Goal: Task Accomplishment & Management: Manage account settings

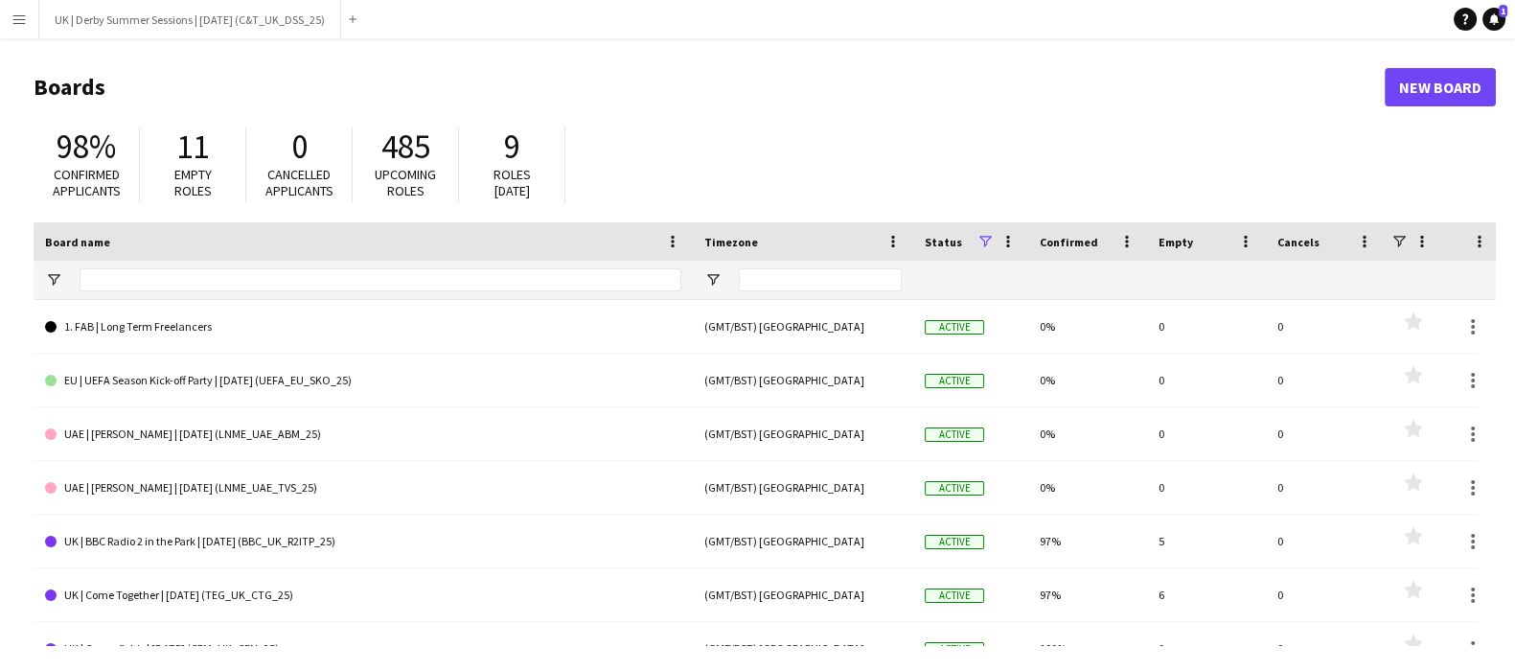
click at [18, 30] on button "Menu" at bounding box center [19, 19] width 38 height 38
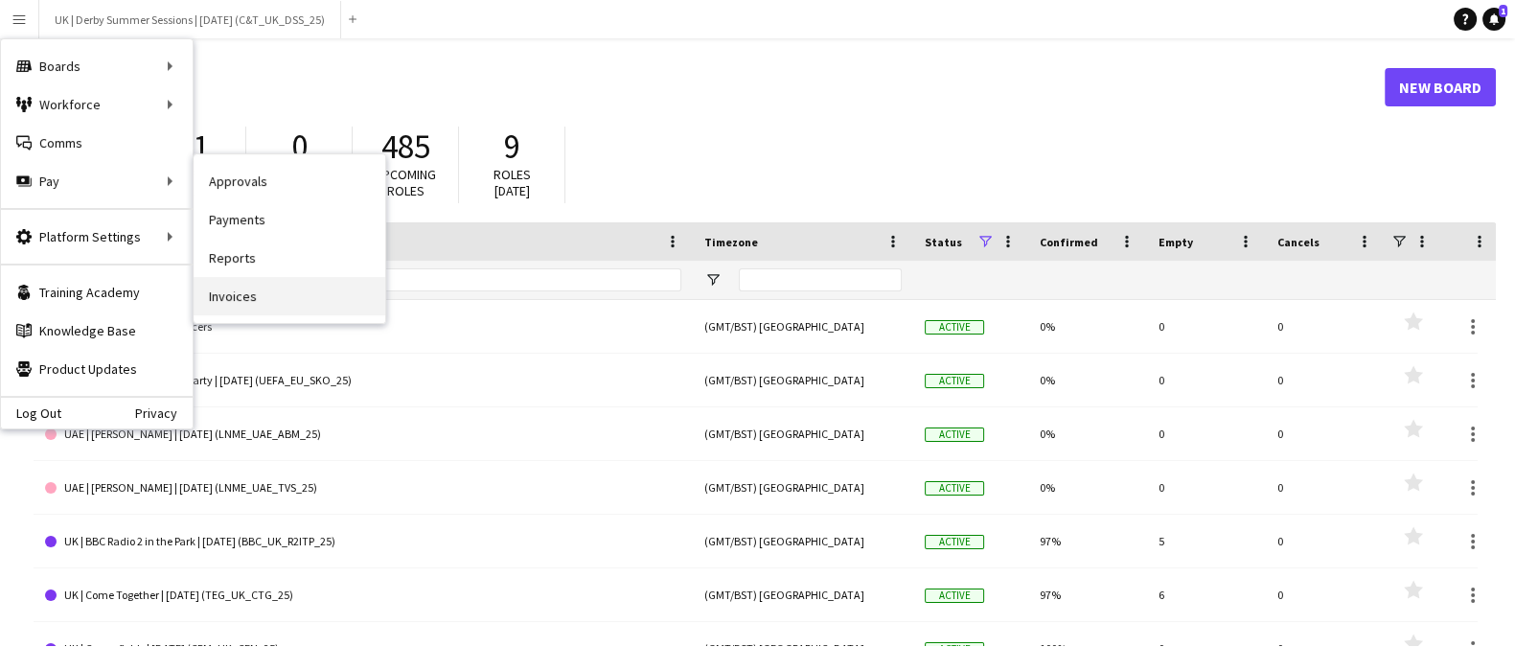
click at [238, 292] on link "Invoices" at bounding box center [290, 296] width 192 height 38
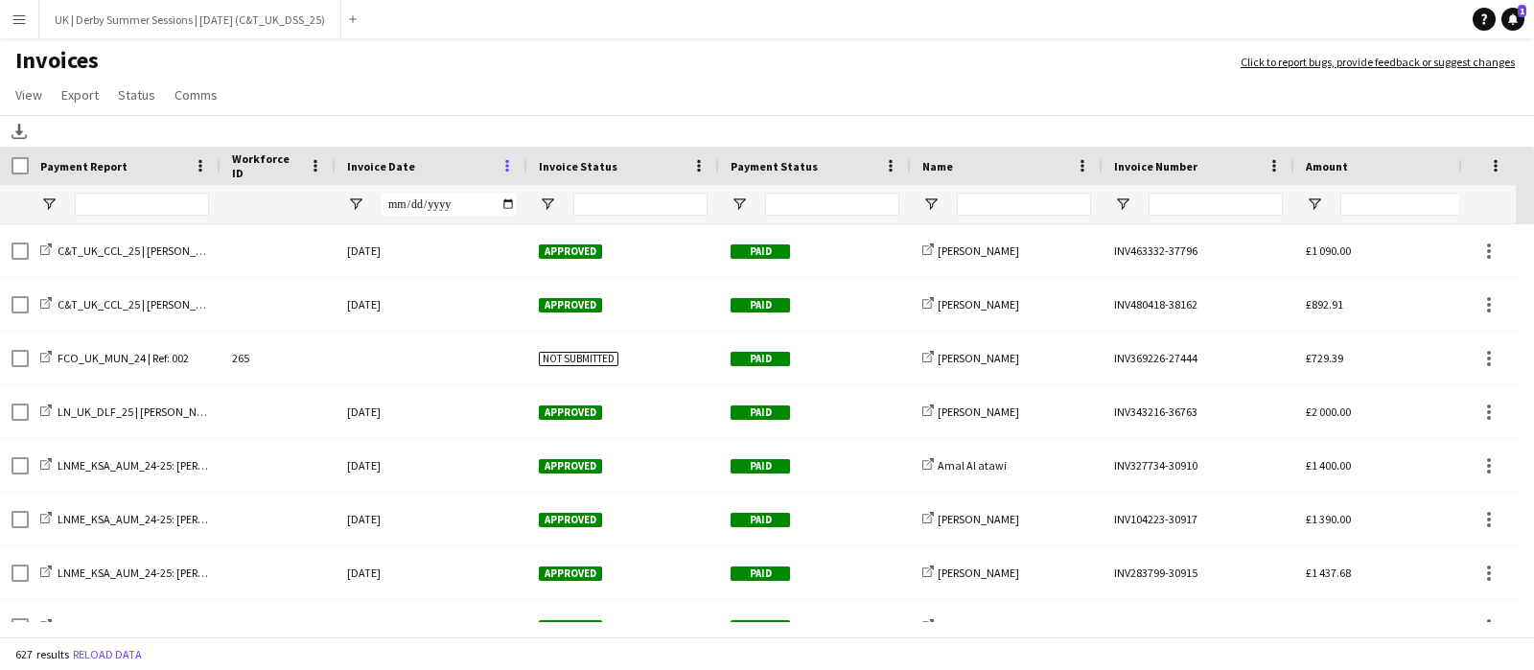
click at [515, 171] on span at bounding box center [506, 165] width 17 height 17
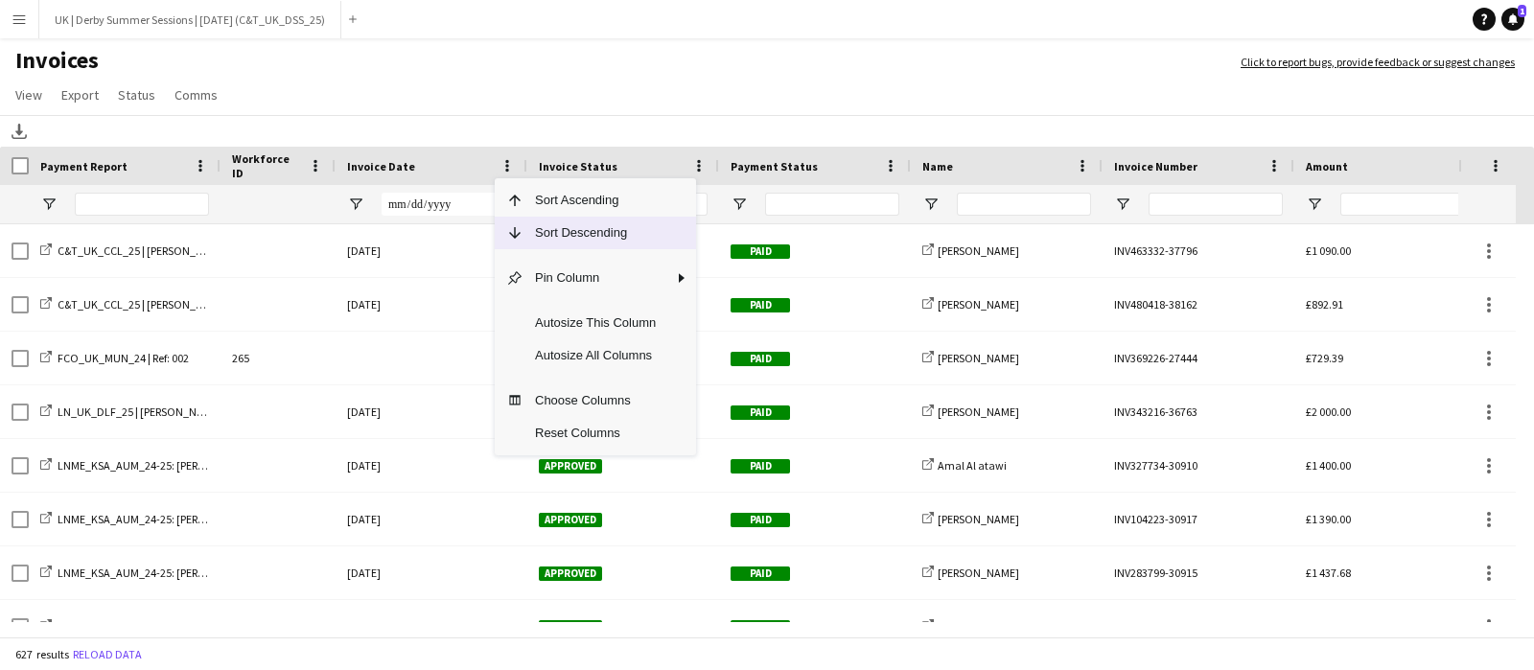
click at [540, 236] on span "Sort Descending" at bounding box center [595, 233] width 144 height 33
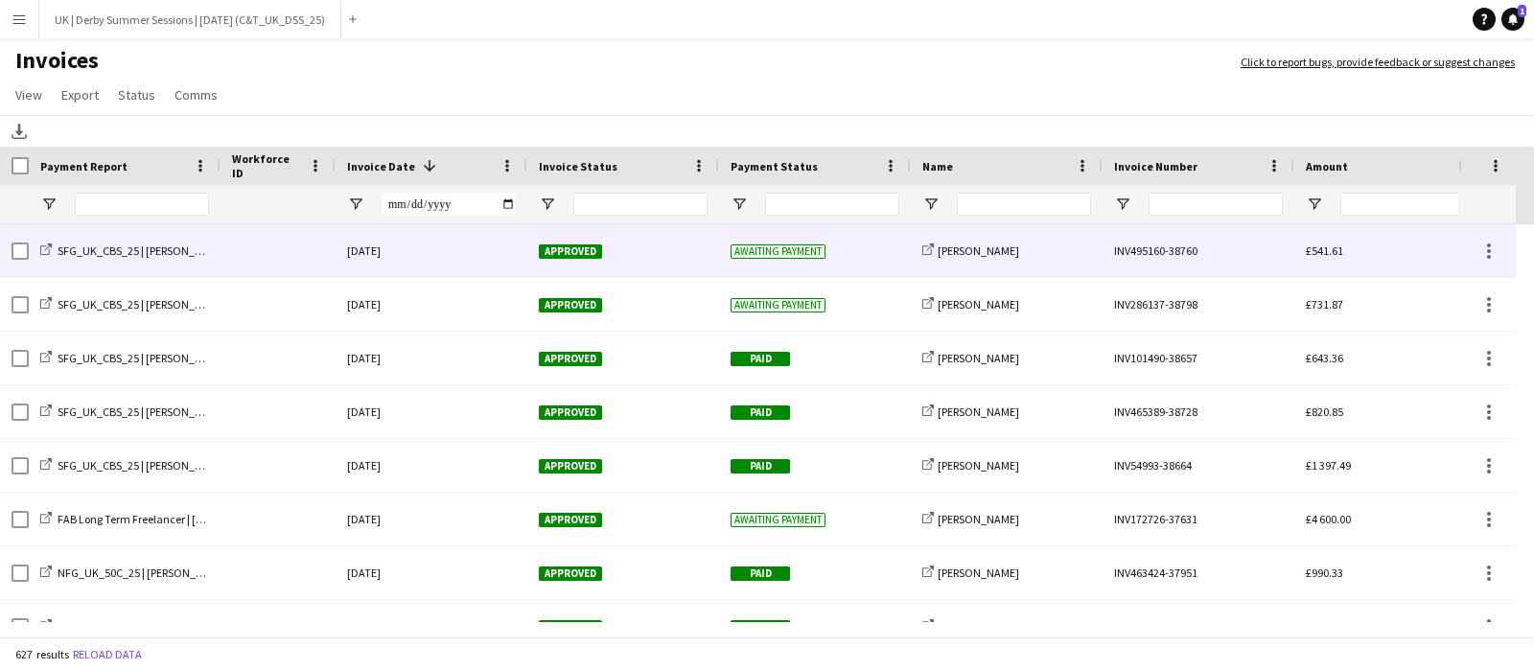
click at [268, 256] on div at bounding box center [277, 250] width 115 height 53
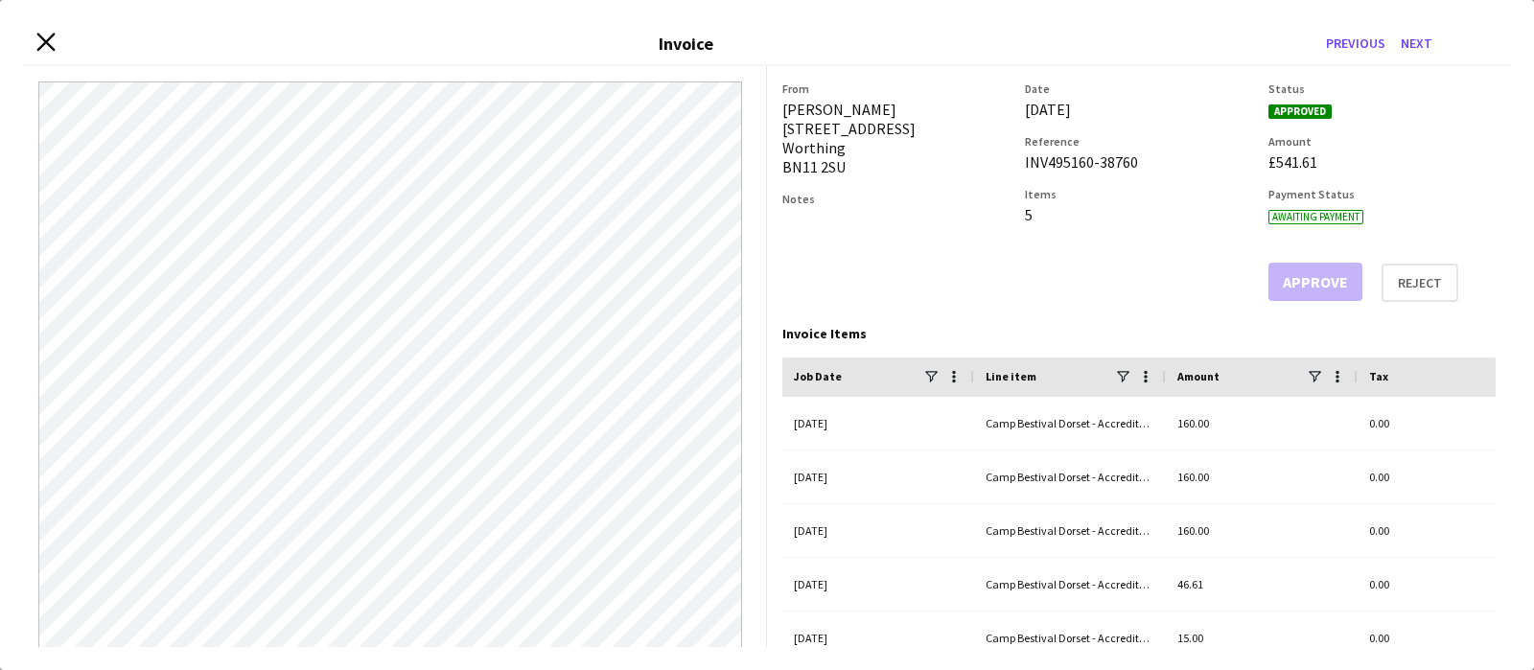
click at [48, 40] on icon at bounding box center [45, 43] width 18 height 18
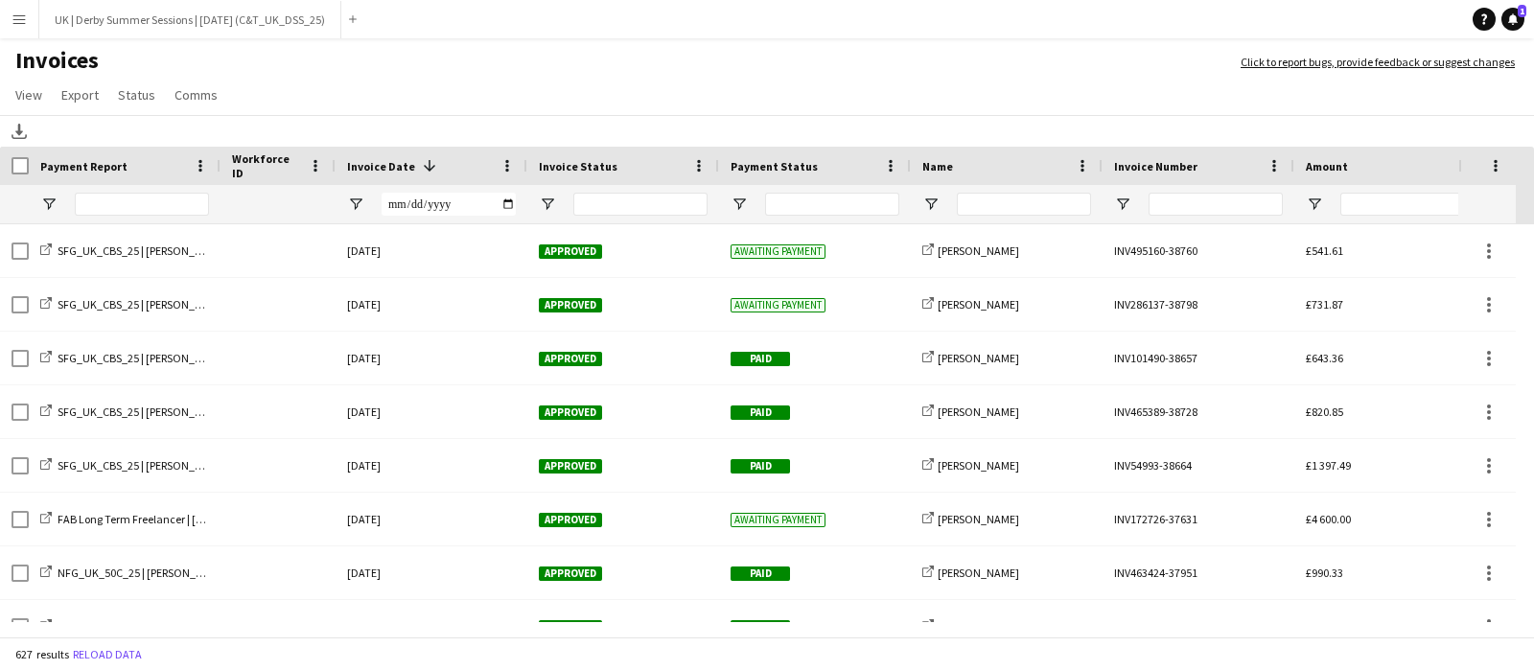
click at [12, 26] on app-icon "Menu" at bounding box center [19, 19] width 15 height 15
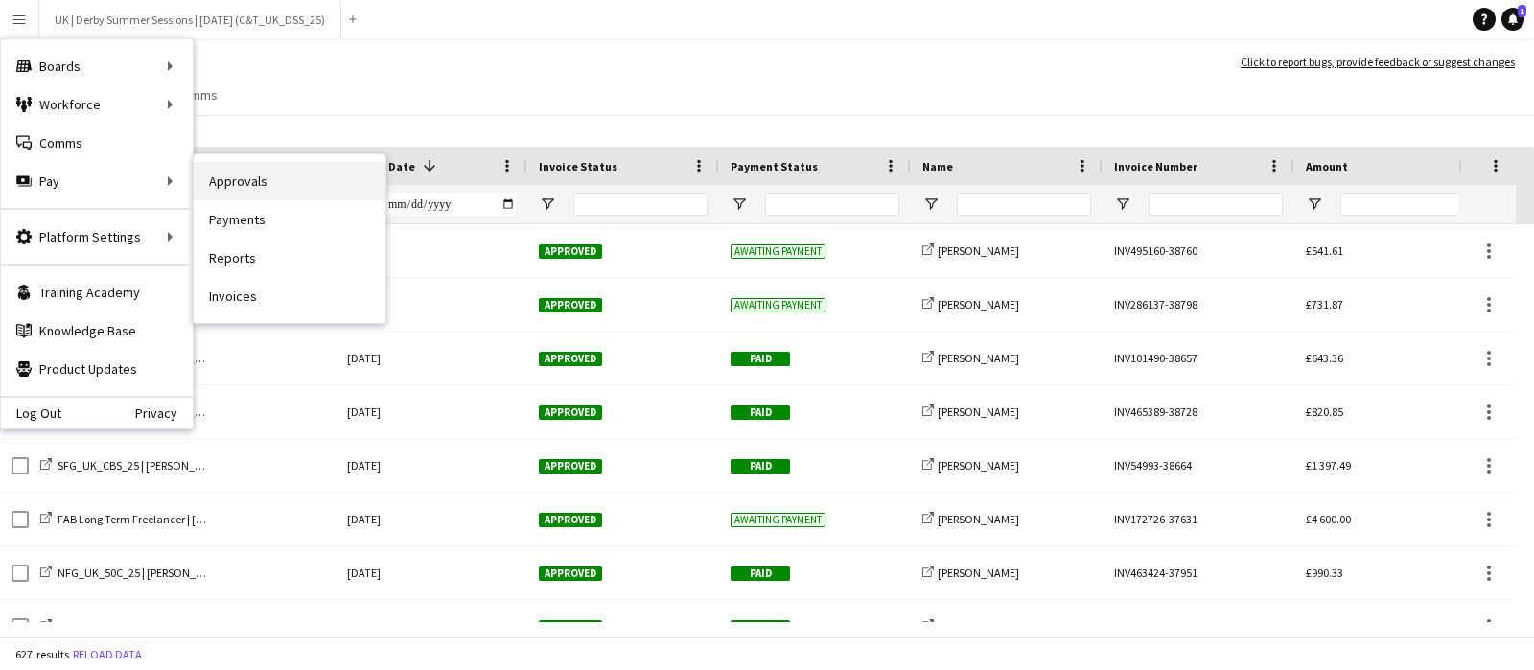
click at [249, 187] on link "Approvals" at bounding box center [290, 181] width 192 height 38
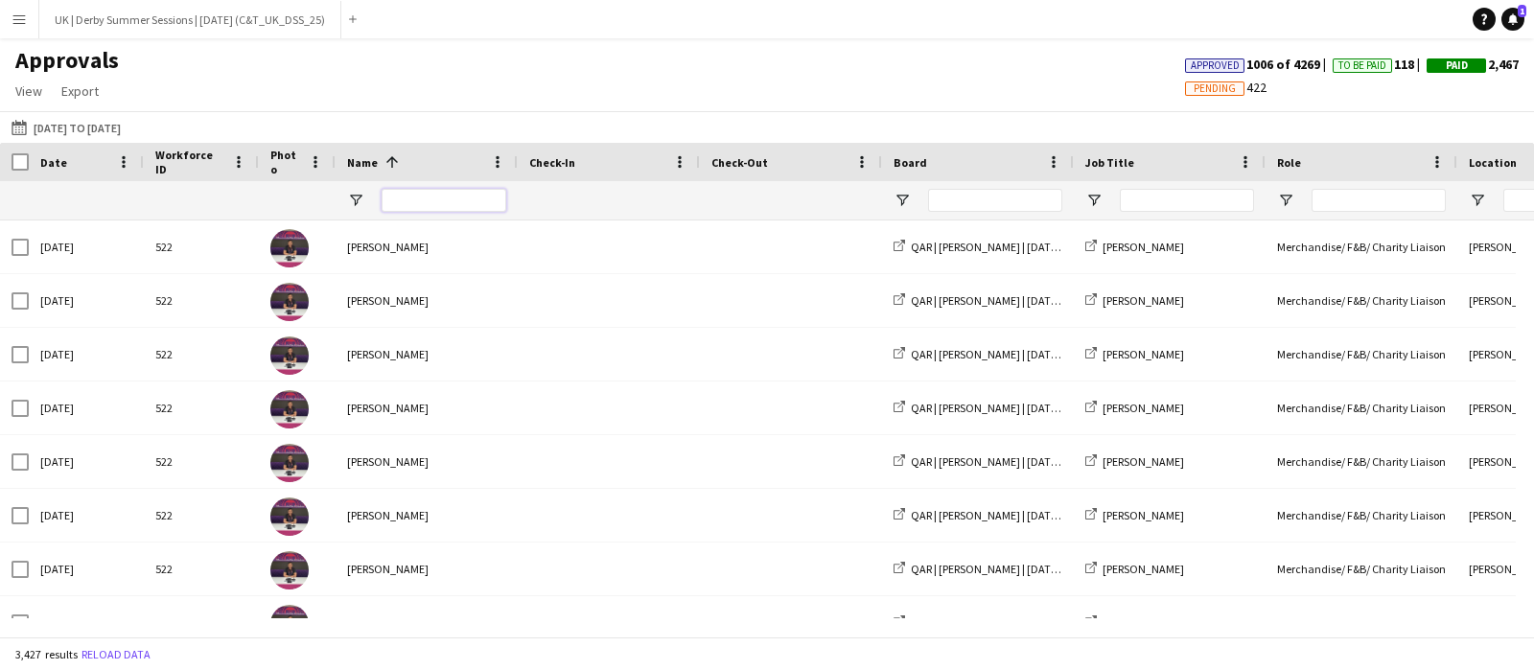
click at [441, 203] on input "Name Filter Input" at bounding box center [443, 200] width 125 height 23
type input "*"
type input "*****"
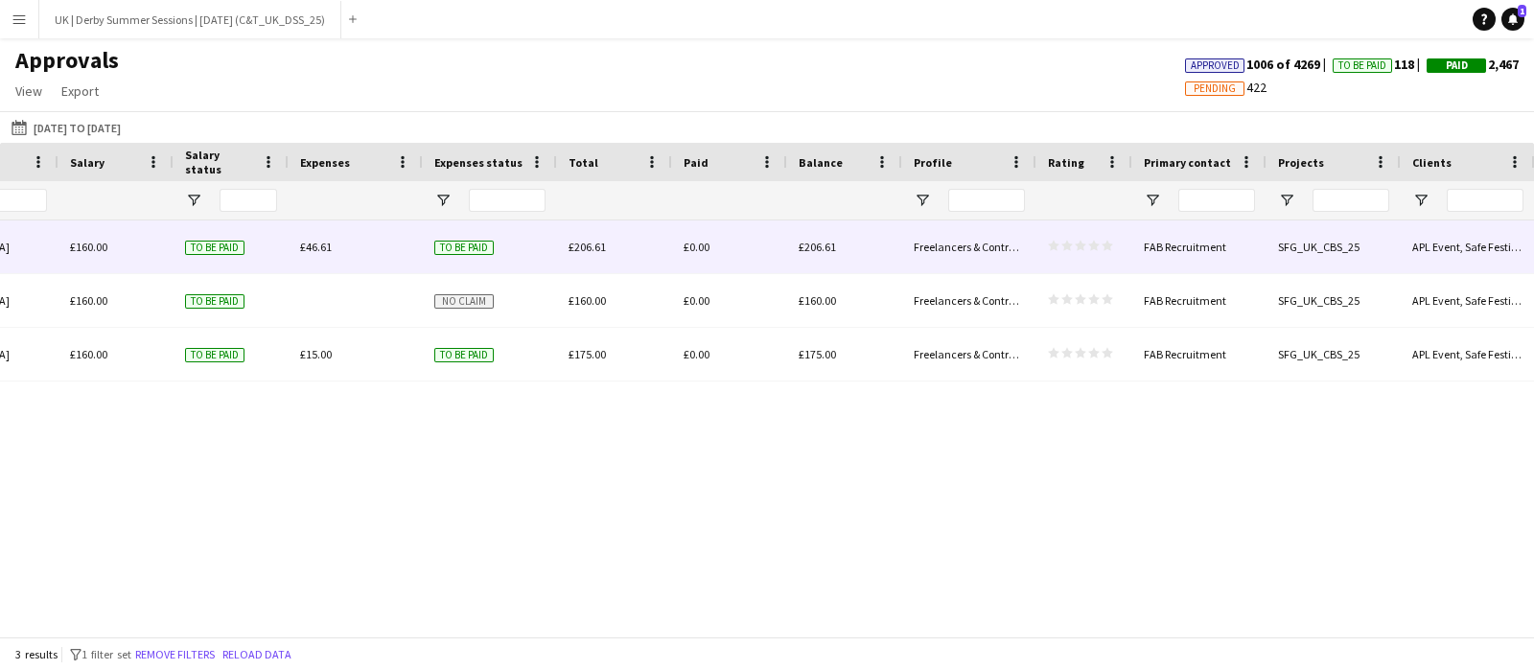
click at [307, 256] on div "£46.61" at bounding box center [355, 246] width 134 height 53
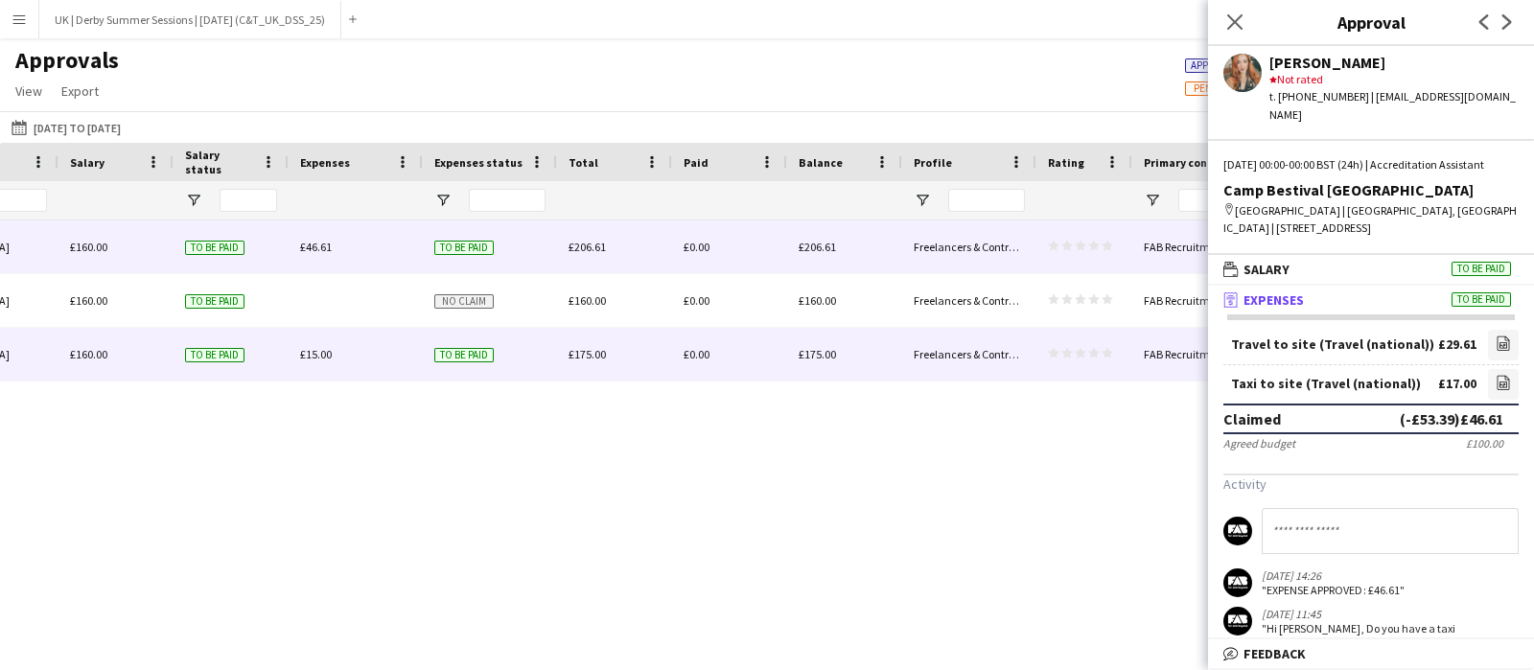
click at [307, 353] on span "£15.00" at bounding box center [316, 354] width 32 height 14
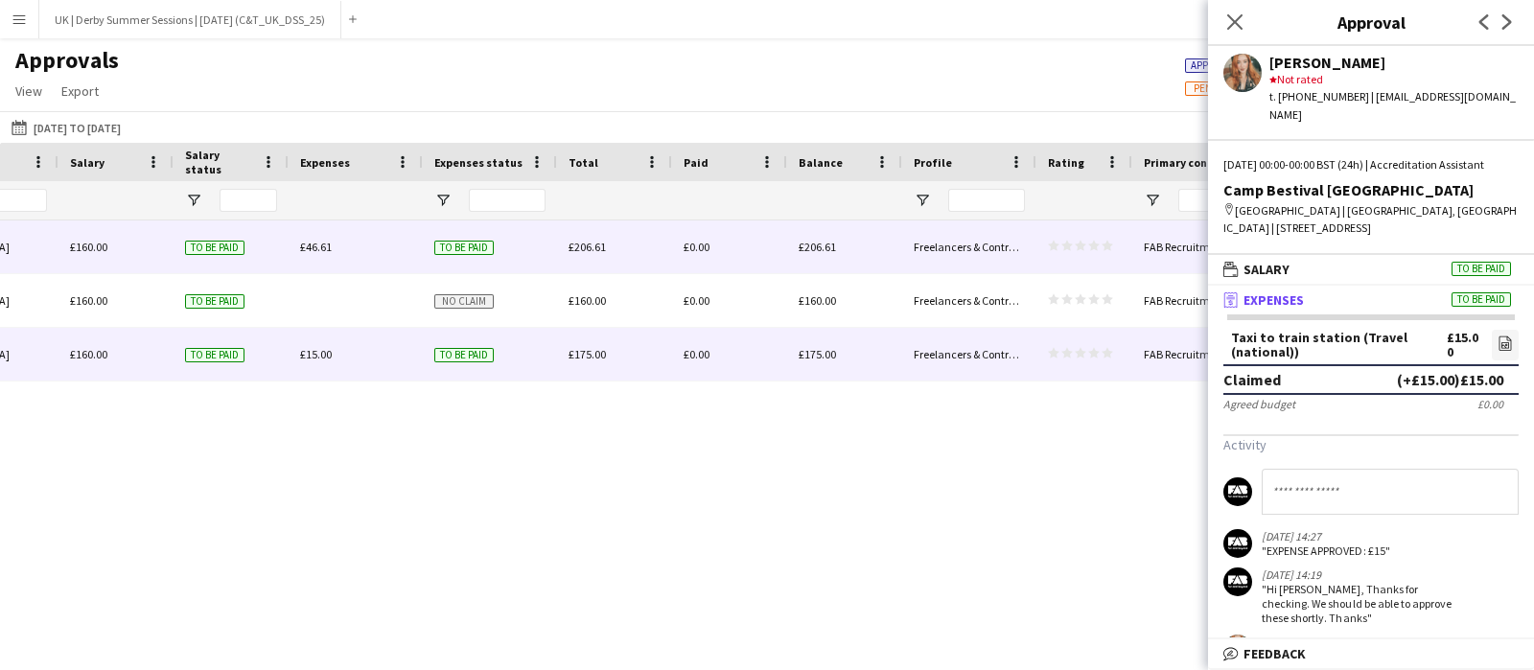
click at [318, 242] on span "£46.61" at bounding box center [316, 247] width 32 height 14
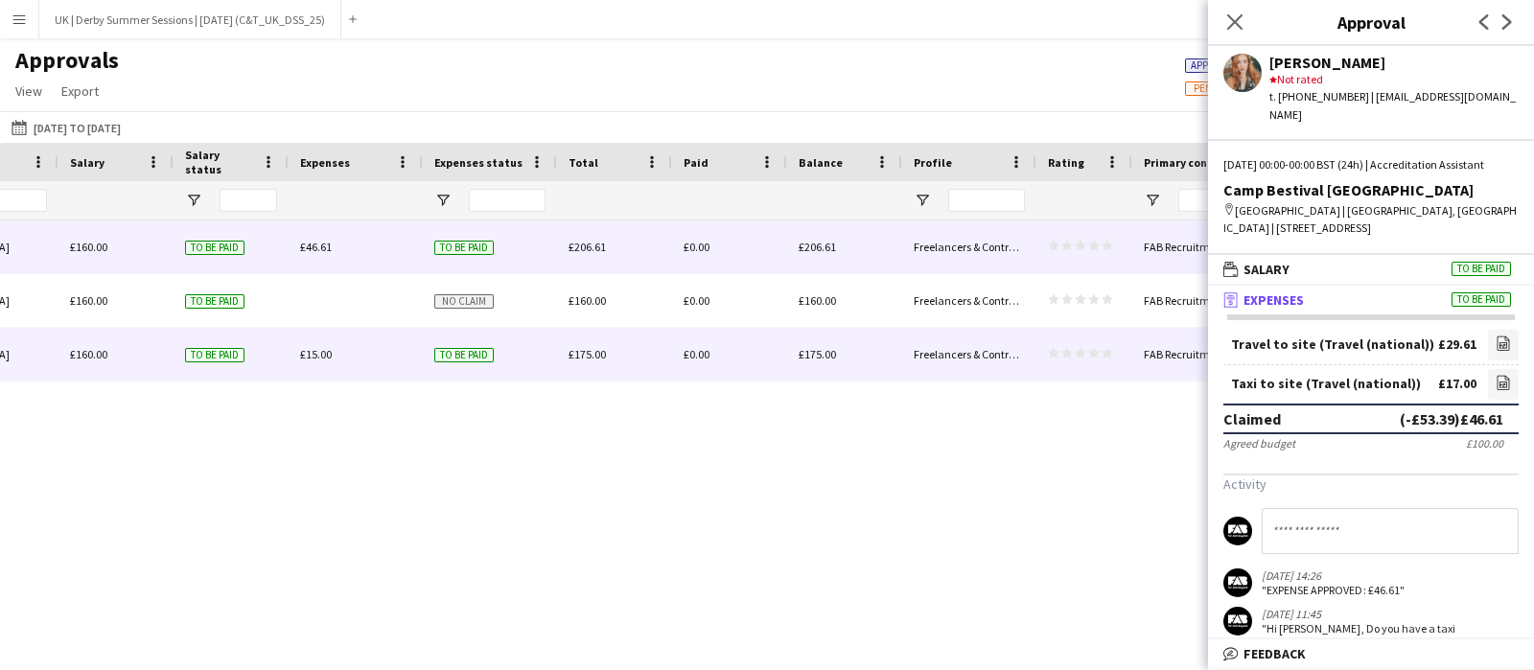
click at [316, 358] on span "£15.00" at bounding box center [316, 354] width 32 height 14
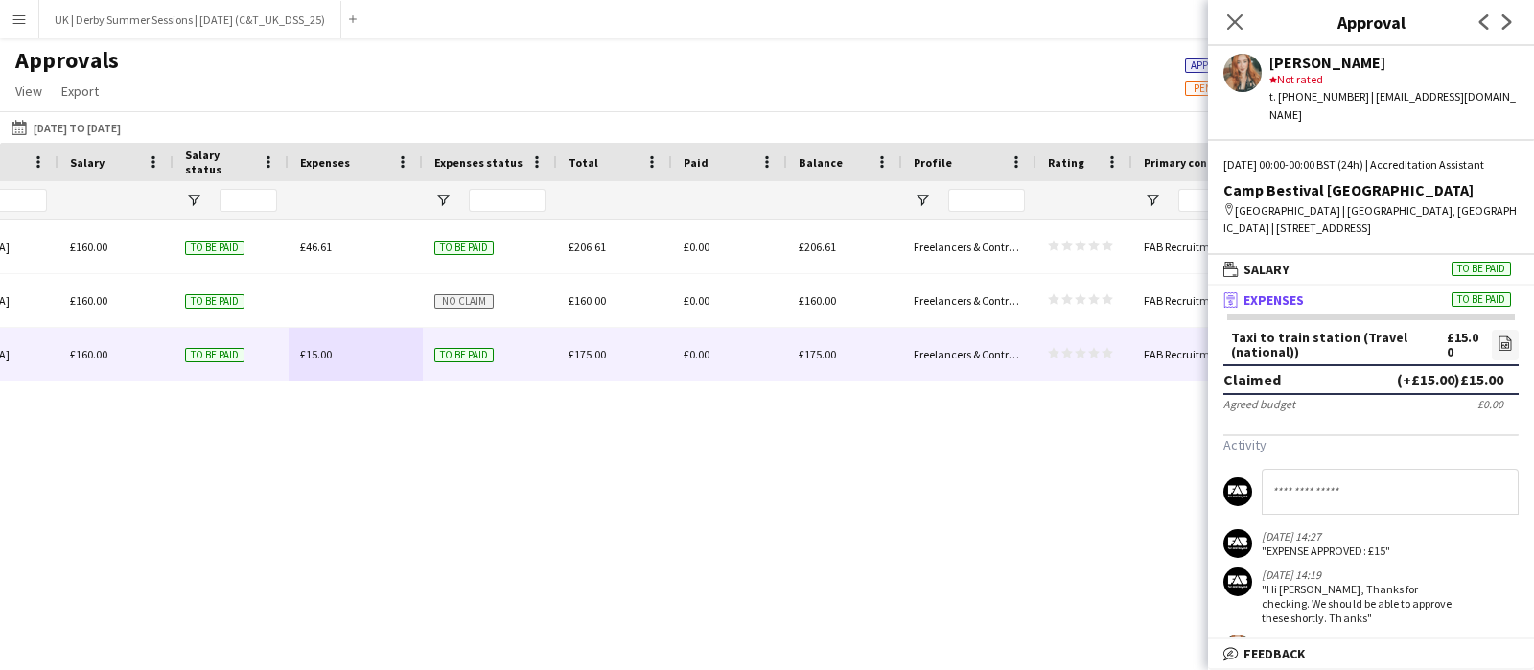
click at [19, 20] on app-icon "Menu" at bounding box center [19, 19] width 15 height 15
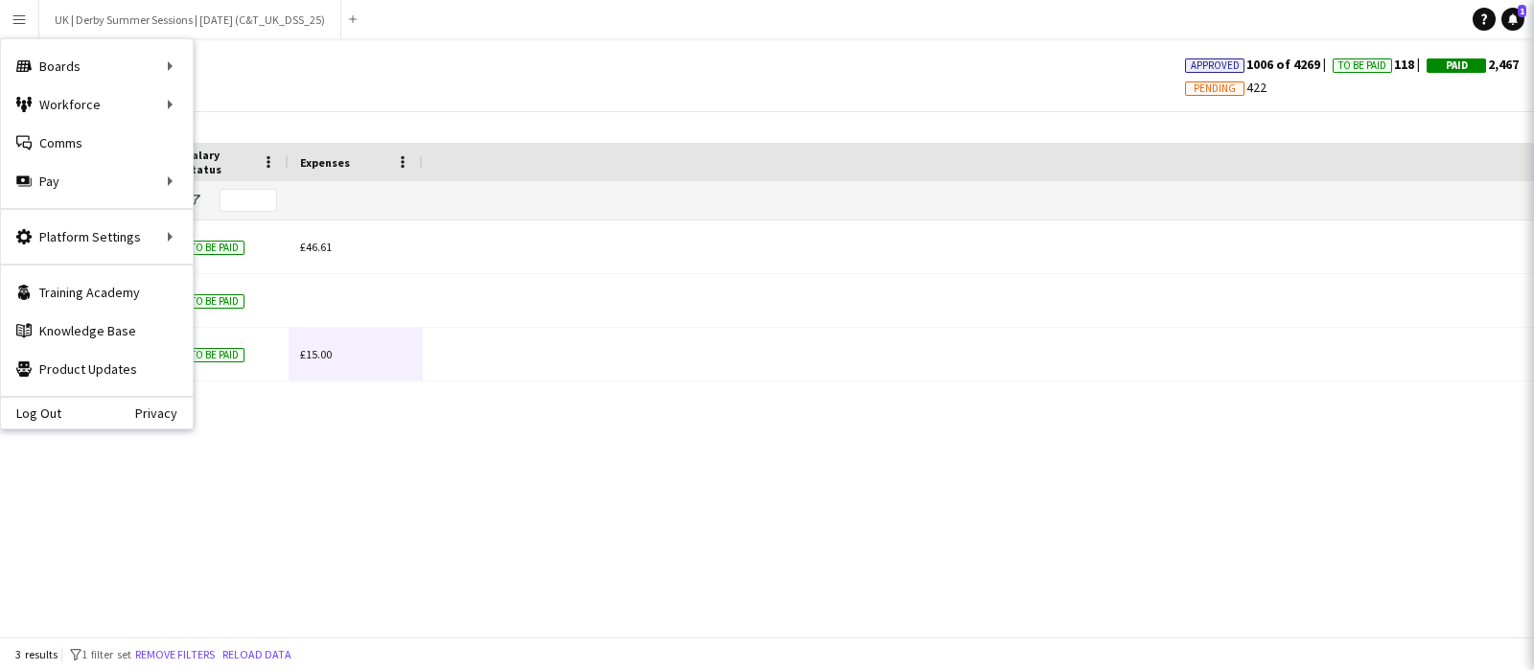
scroll to position [0, 604]
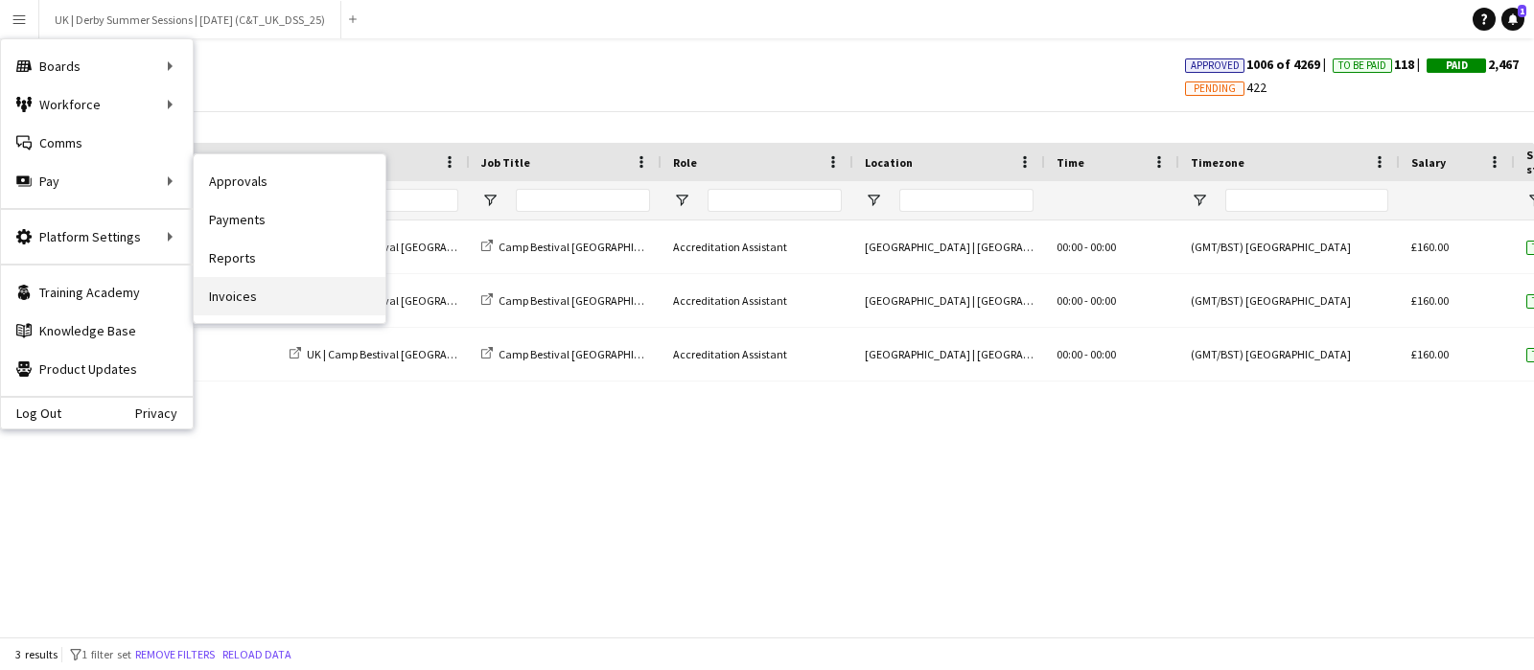
click at [262, 294] on link "Invoices" at bounding box center [290, 296] width 192 height 38
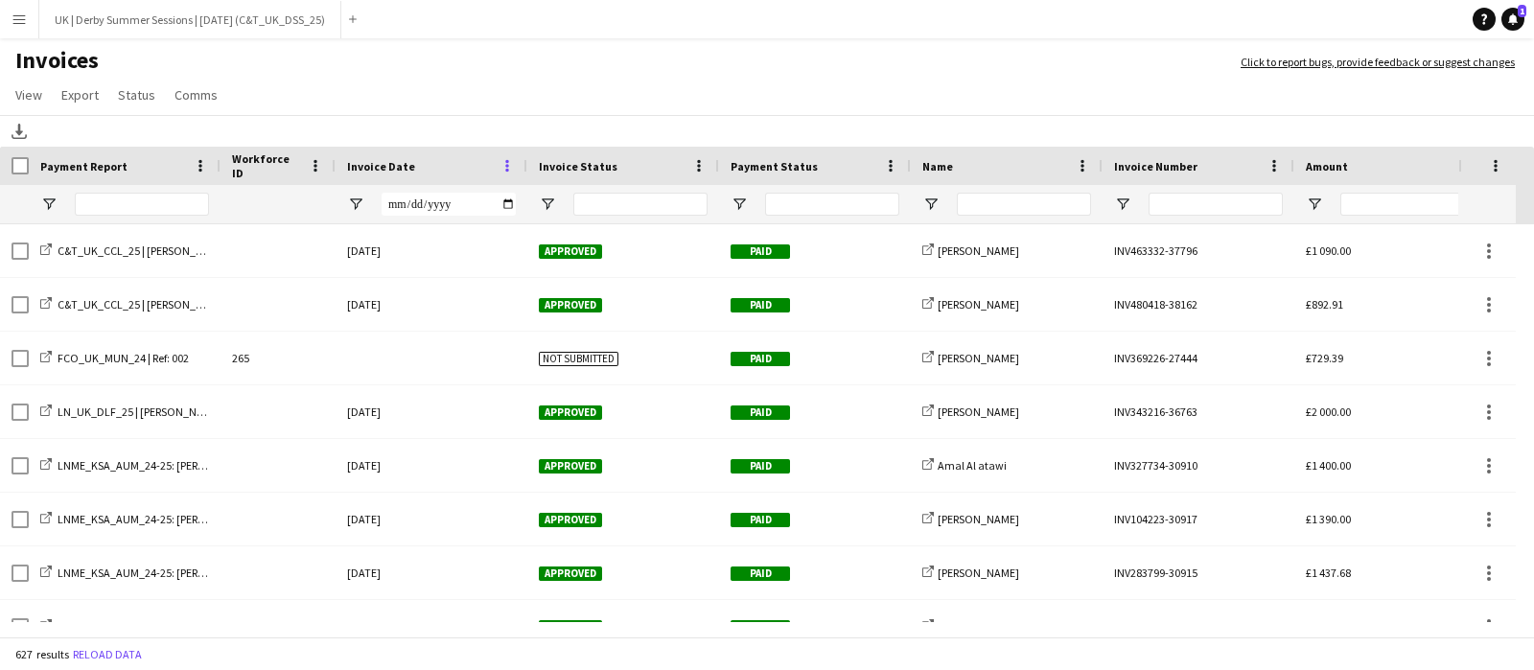
click at [506, 159] on span at bounding box center [506, 165] width 17 height 17
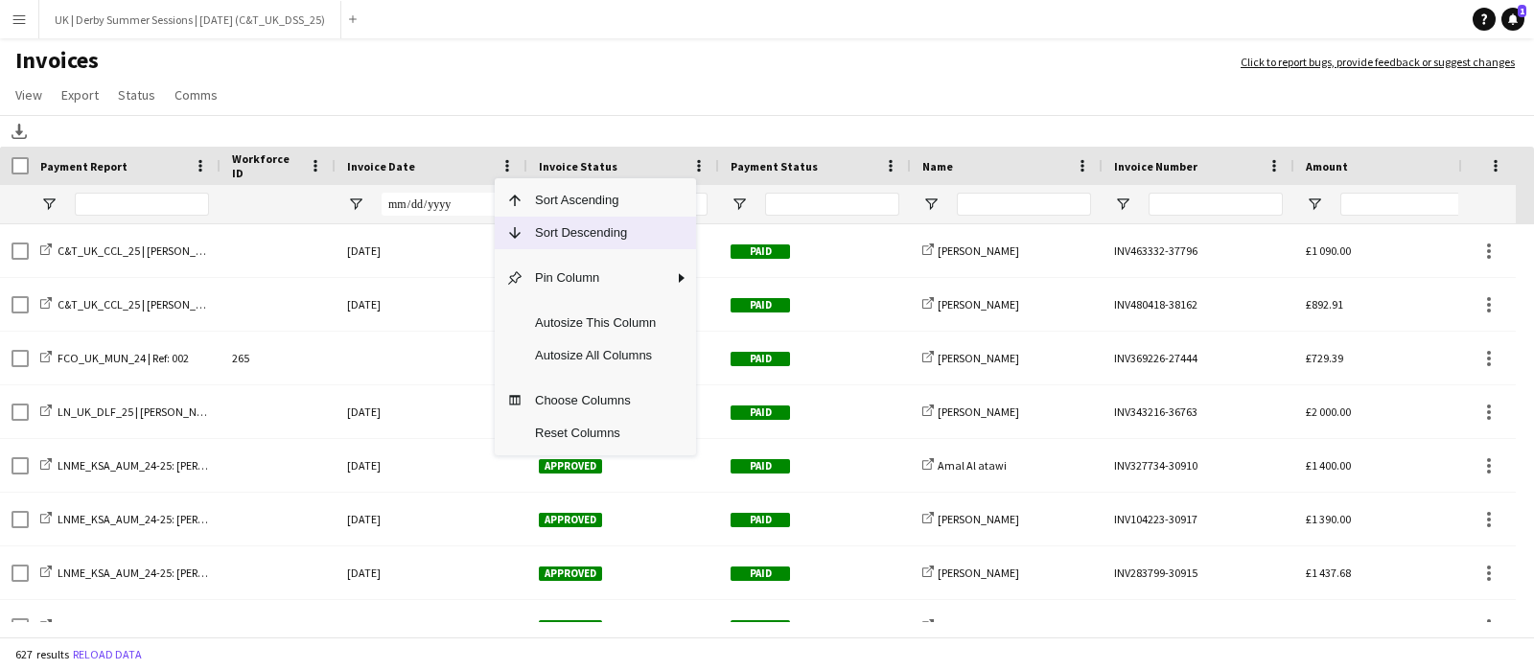
click at [537, 224] on span "Sort Descending" at bounding box center [595, 233] width 144 height 33
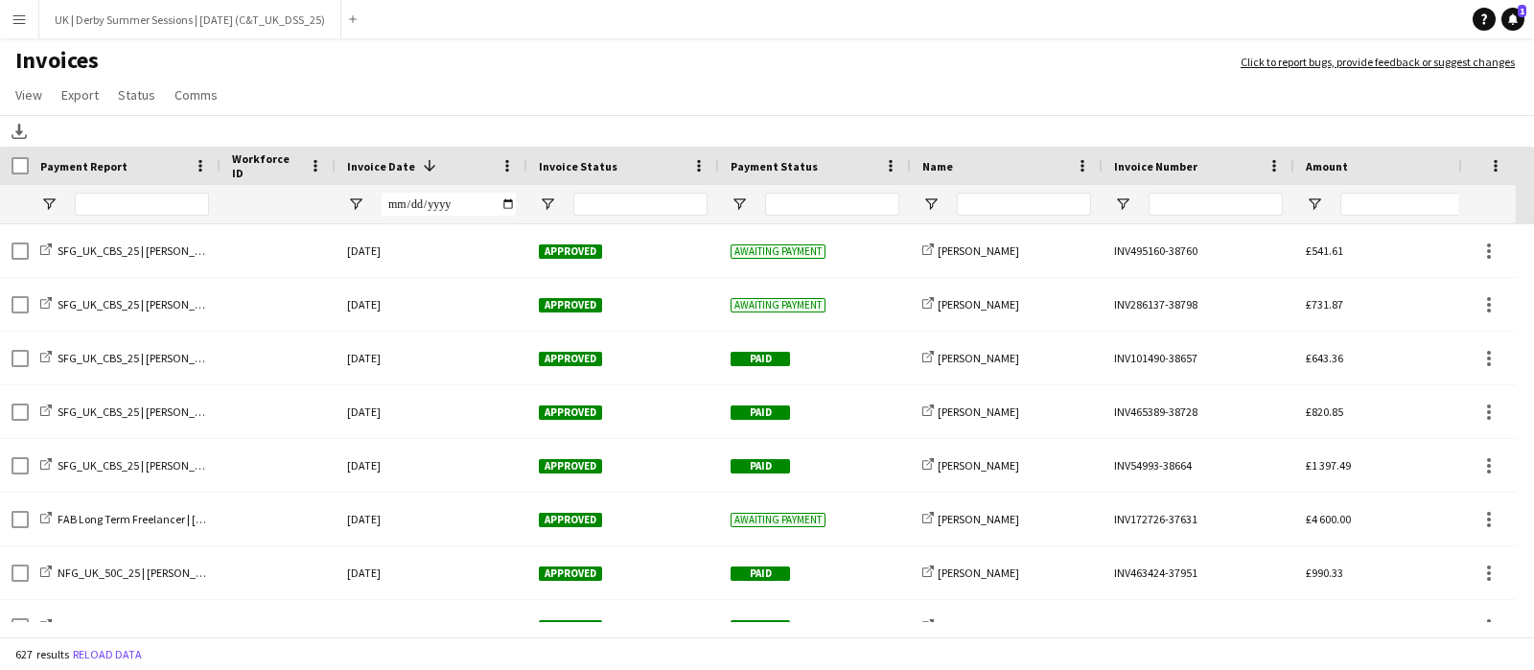
click at [16, 3] on button "Menu" at bounding box center [19, 19] width 38 height 38
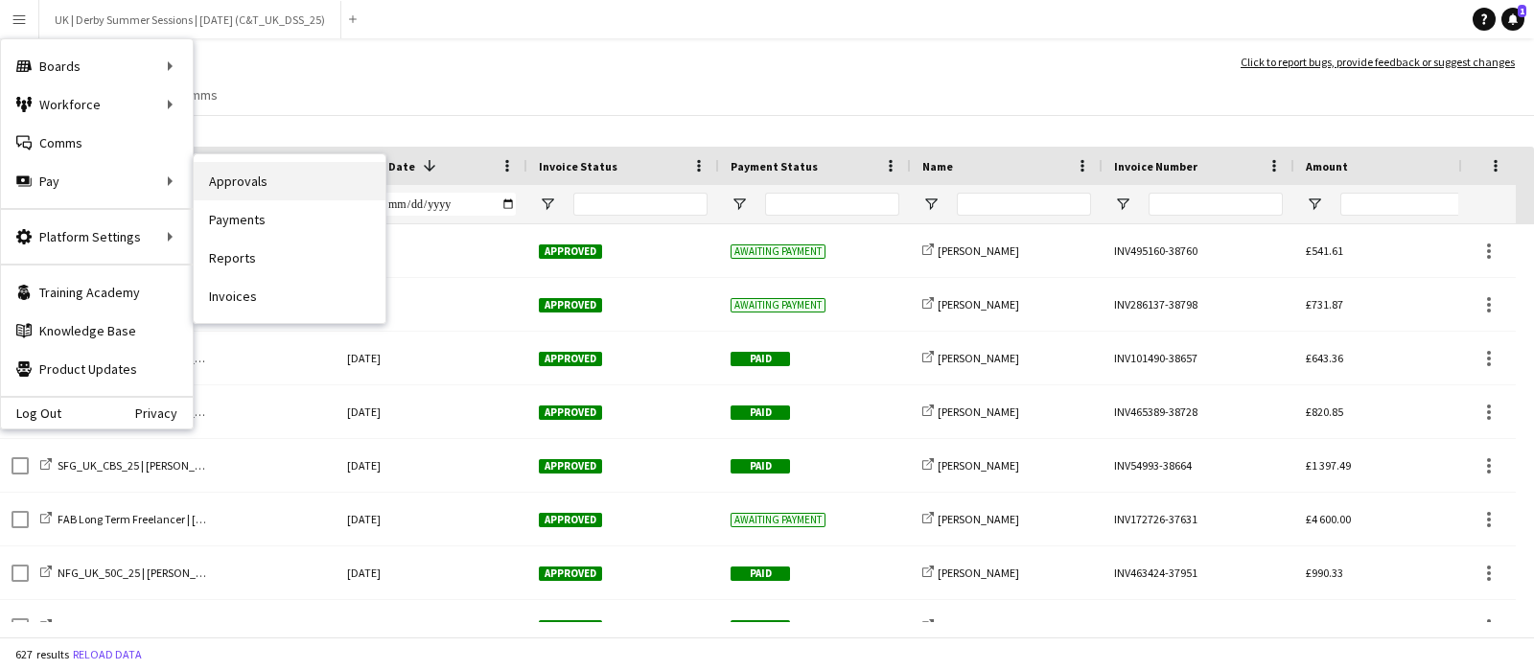
click at [302, 176] on link "Approvals" at bounding box center [290, 181] width 192 height 38
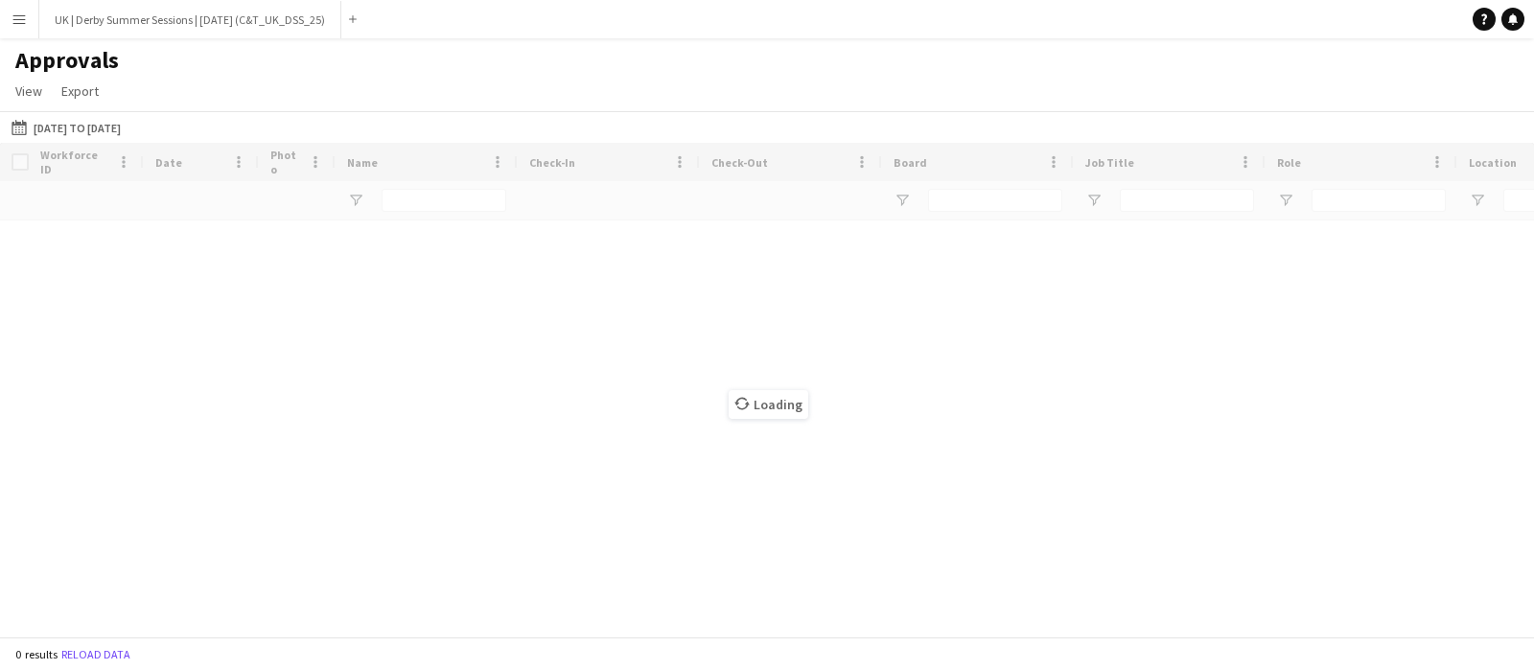
click at [14, 21] on app-icon "Menu" at bounding box center [19, 19] width 15 height 15
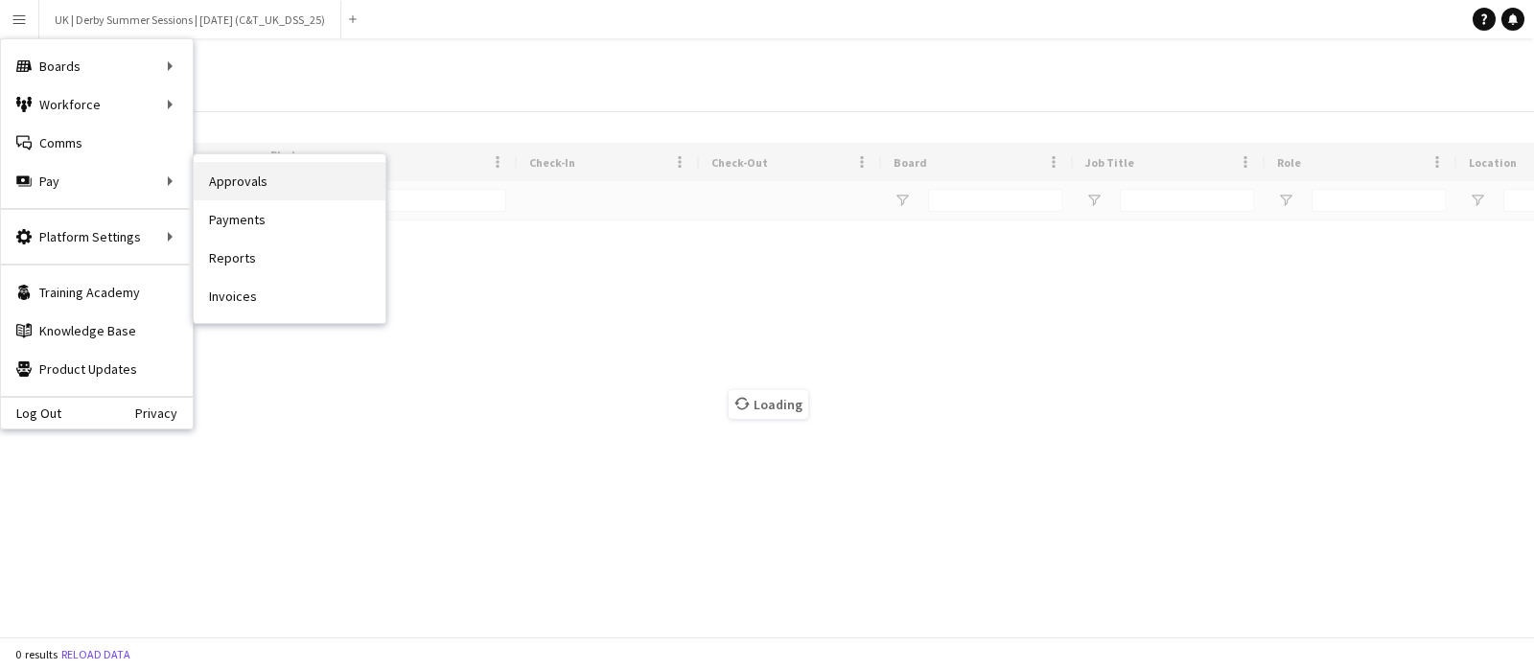
click at [304, 174] on link "Approvals" at bounding box center [290, 181] width 192 height 38
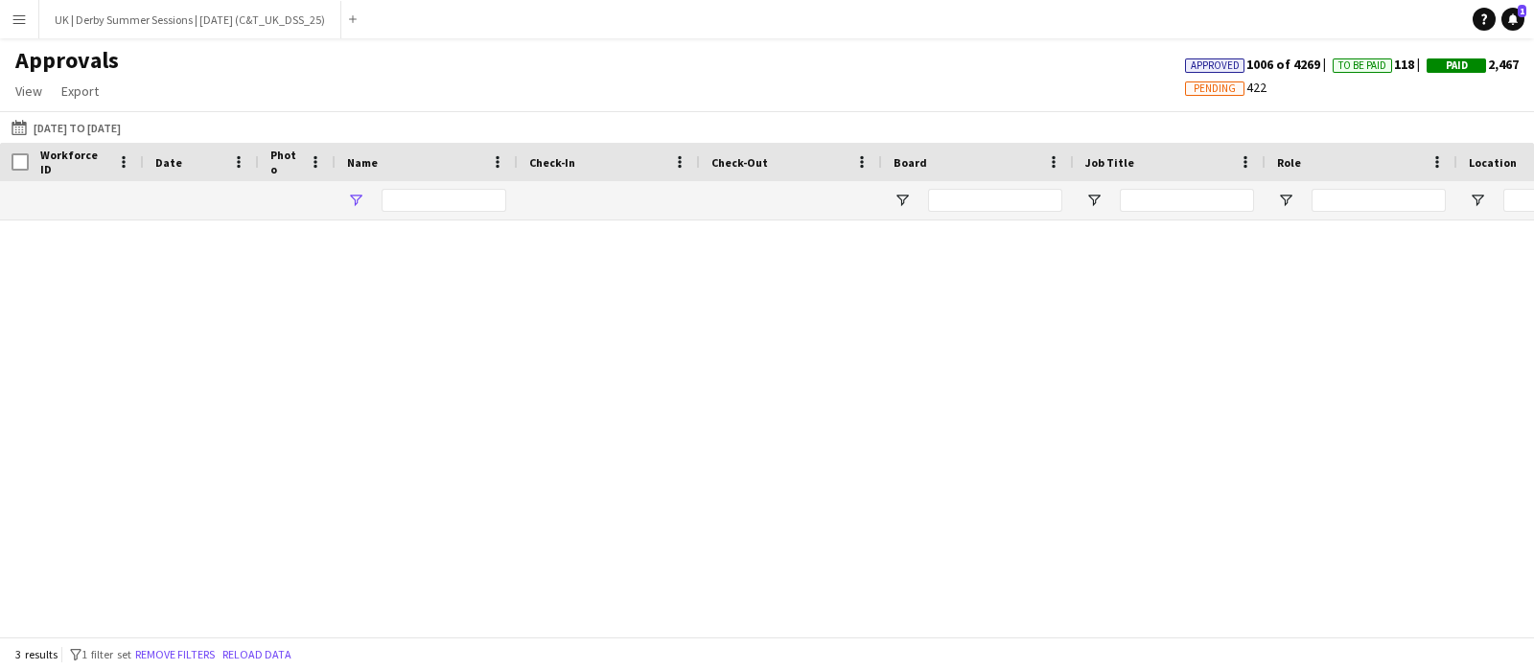
type input "*****"
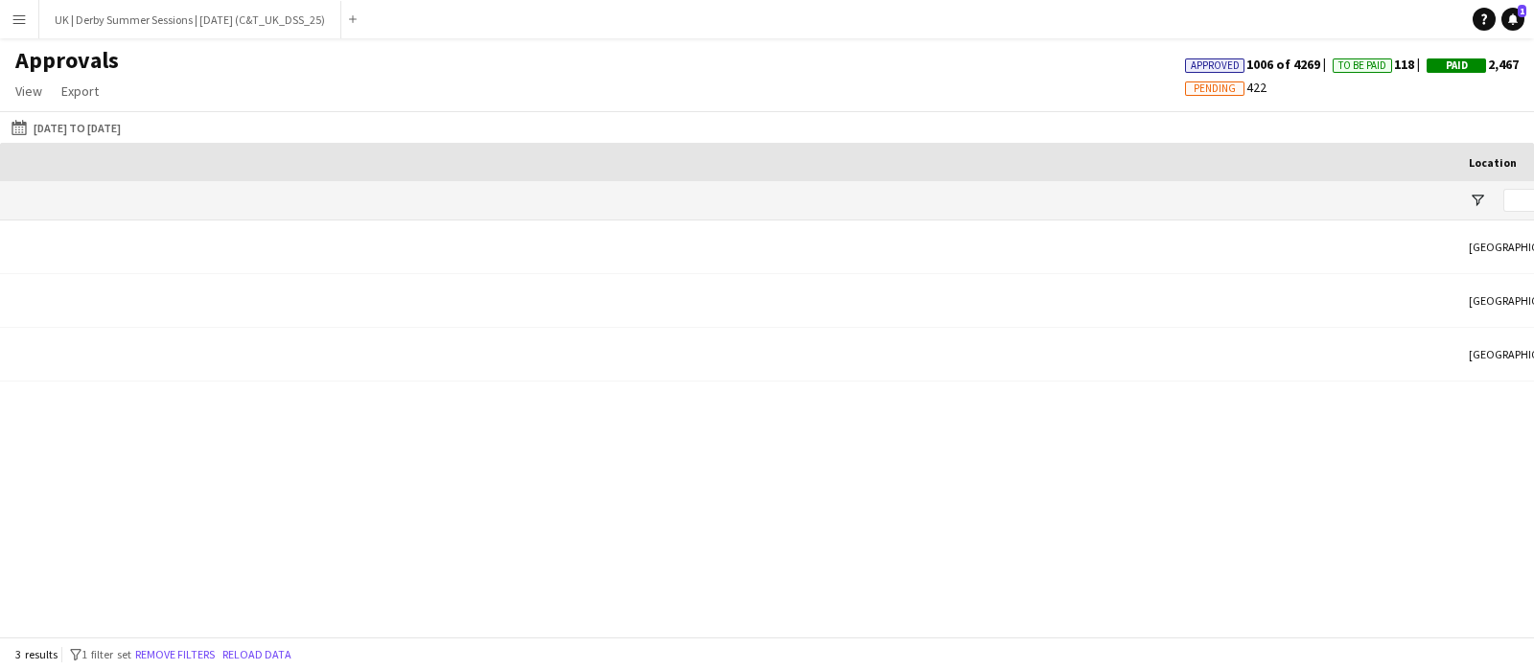
scroll to position [0, 1945]
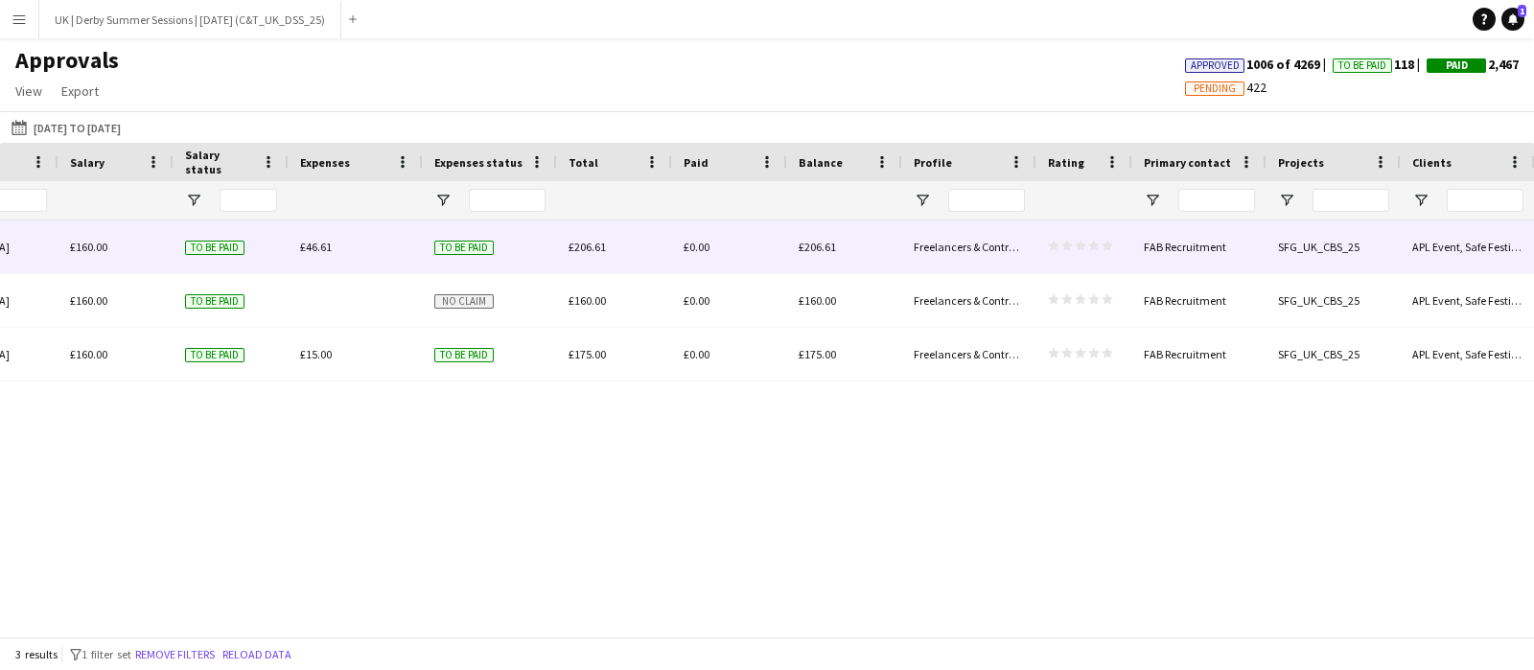
click at [295, 240] on div "£46.61" at bounding box center [355, 246] width 134 height 53
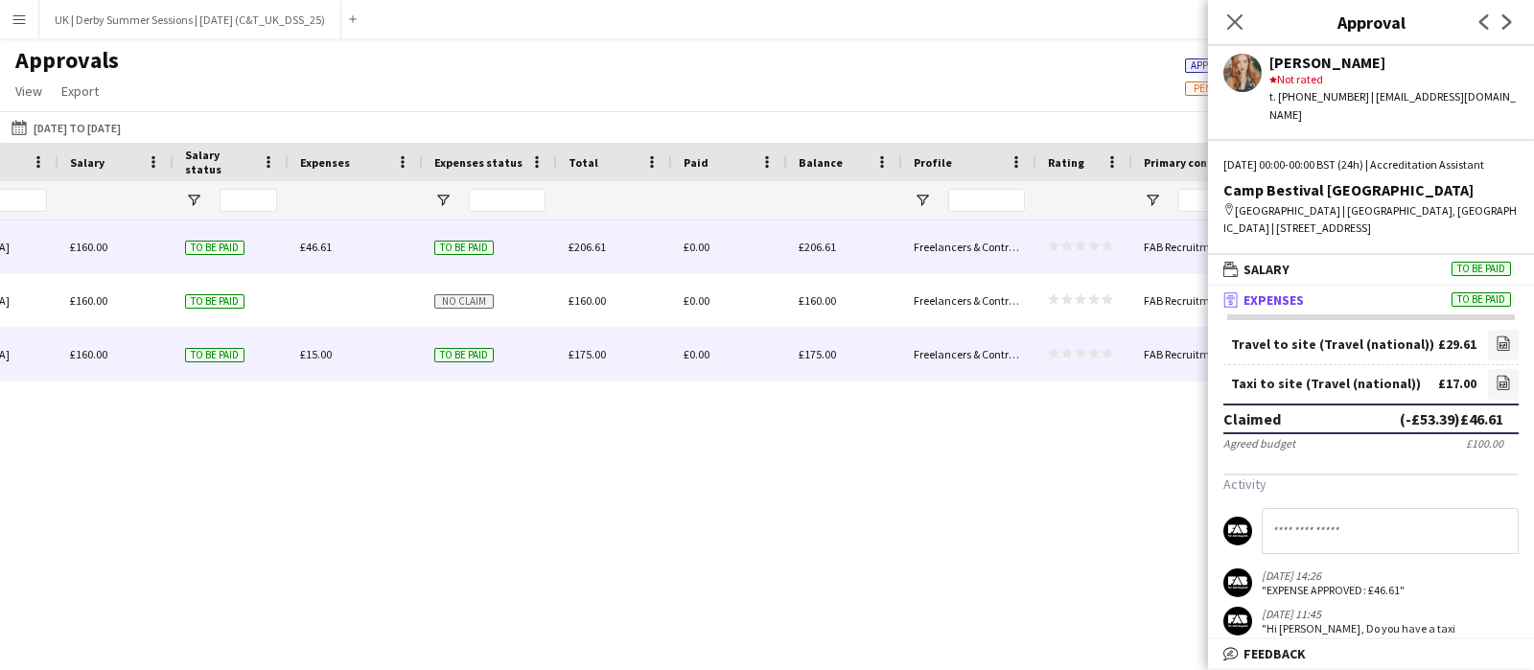
click at [331, 356] on div "£15.00" at bounding box center [355, 354] width 134 height 53
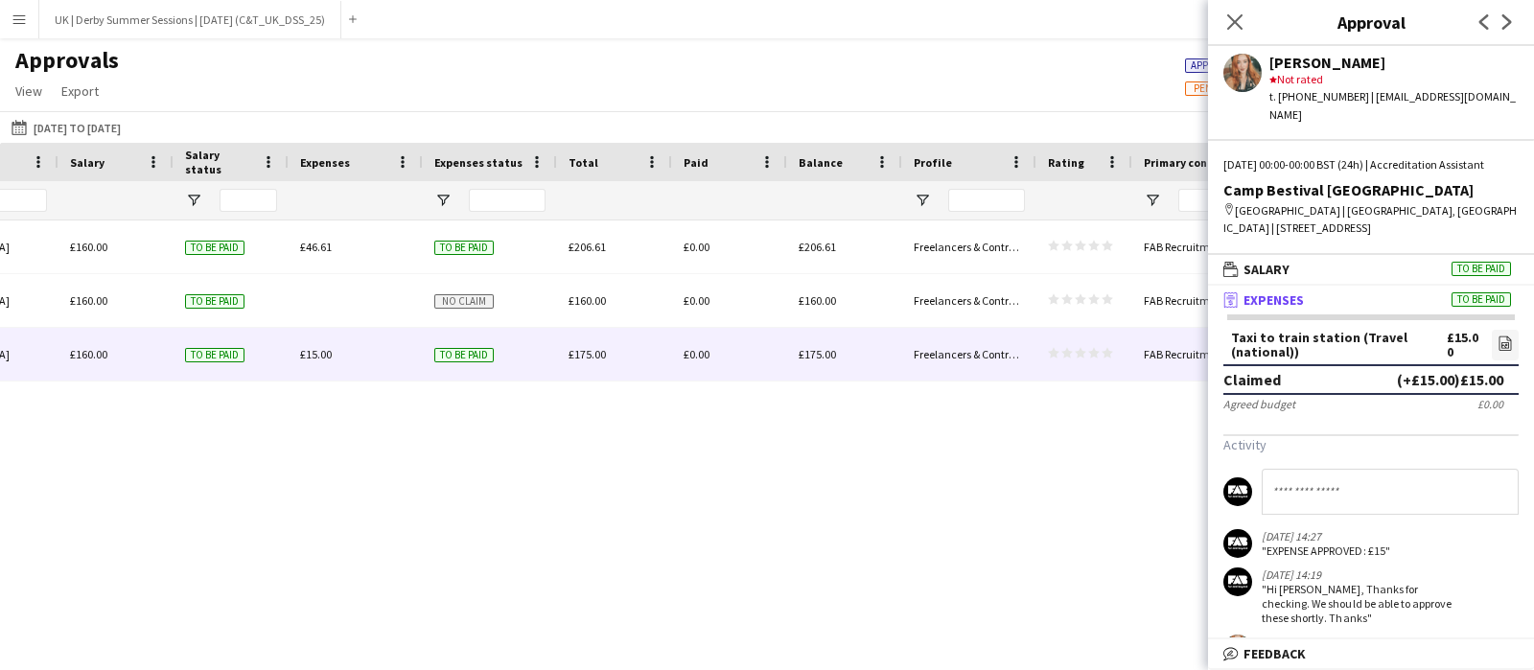
click at [30, 17] on button "Menu" at bounding box center [19, 19] width 38 height 38
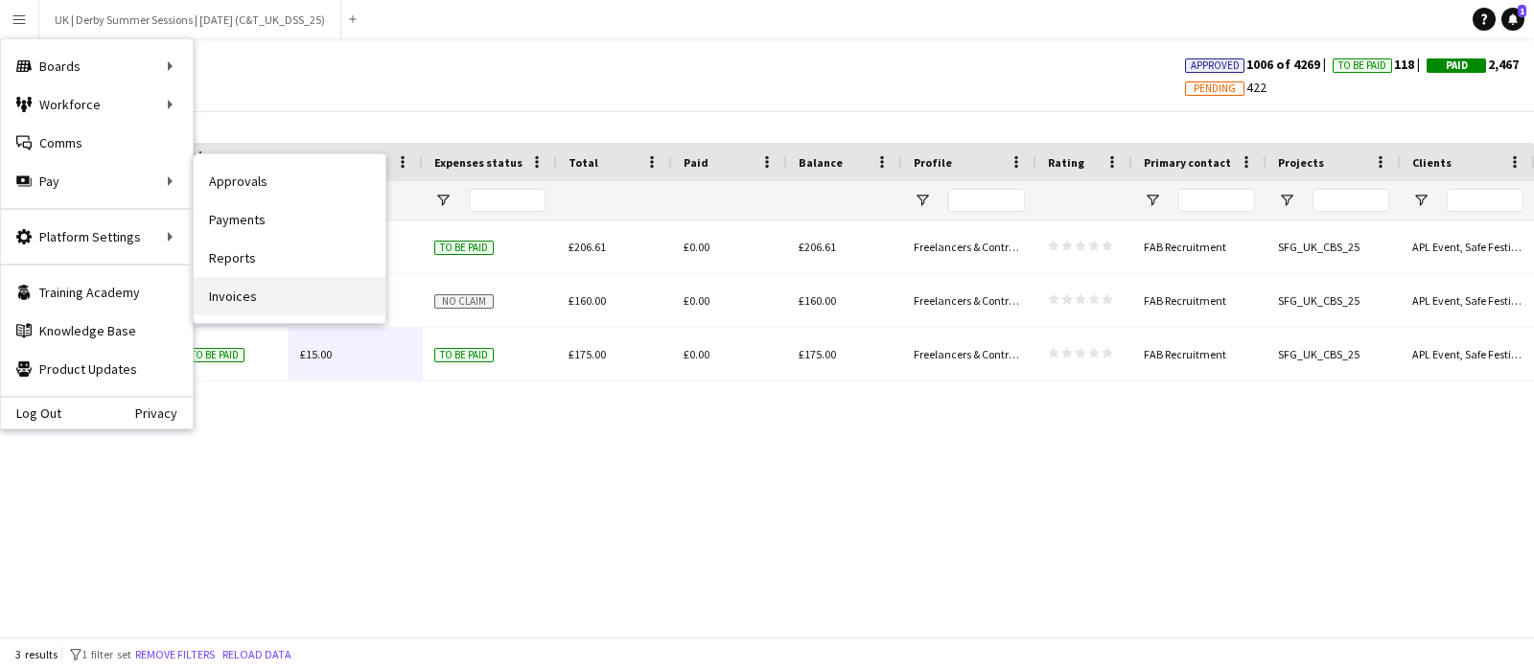
click at [264, 306] on link "Invoices" at bounding box center [290, 296] width 192 height 38
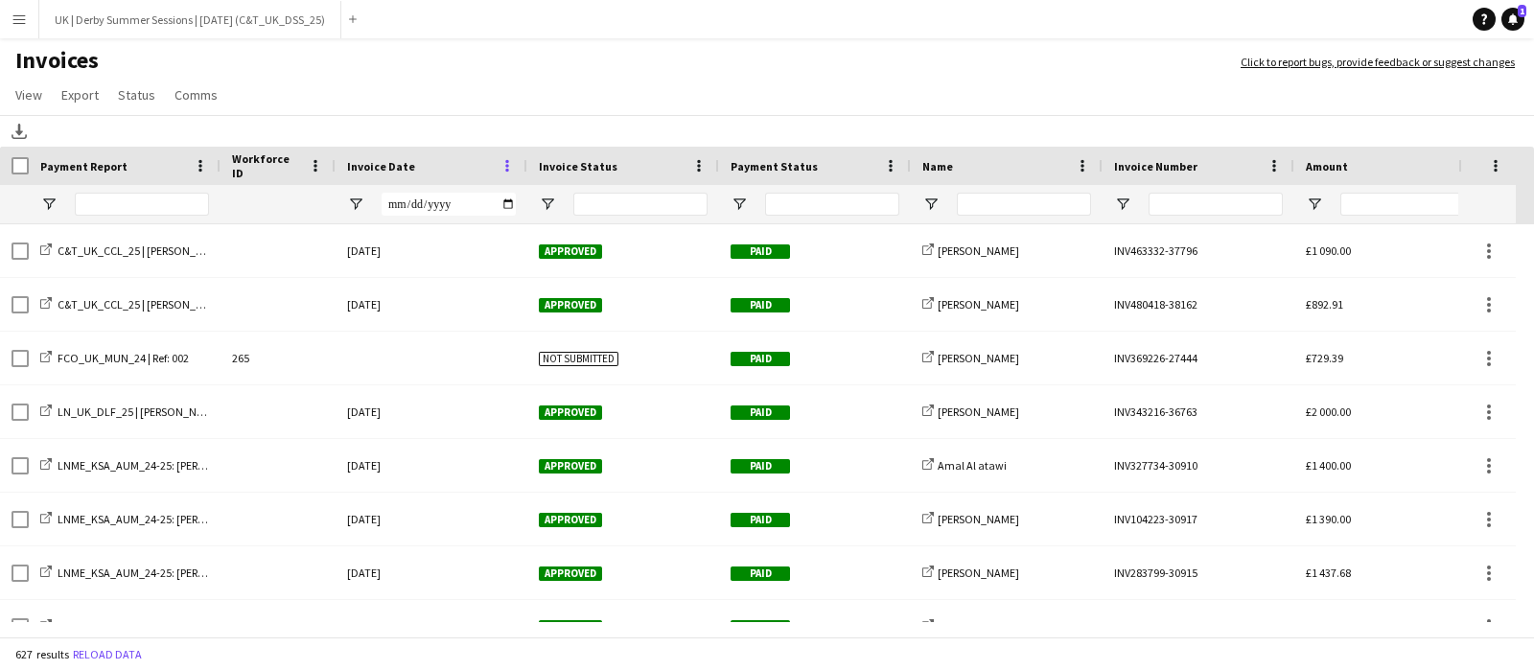
click at [509, 164] on span at bounding box center [506, 165] width 17 height 17
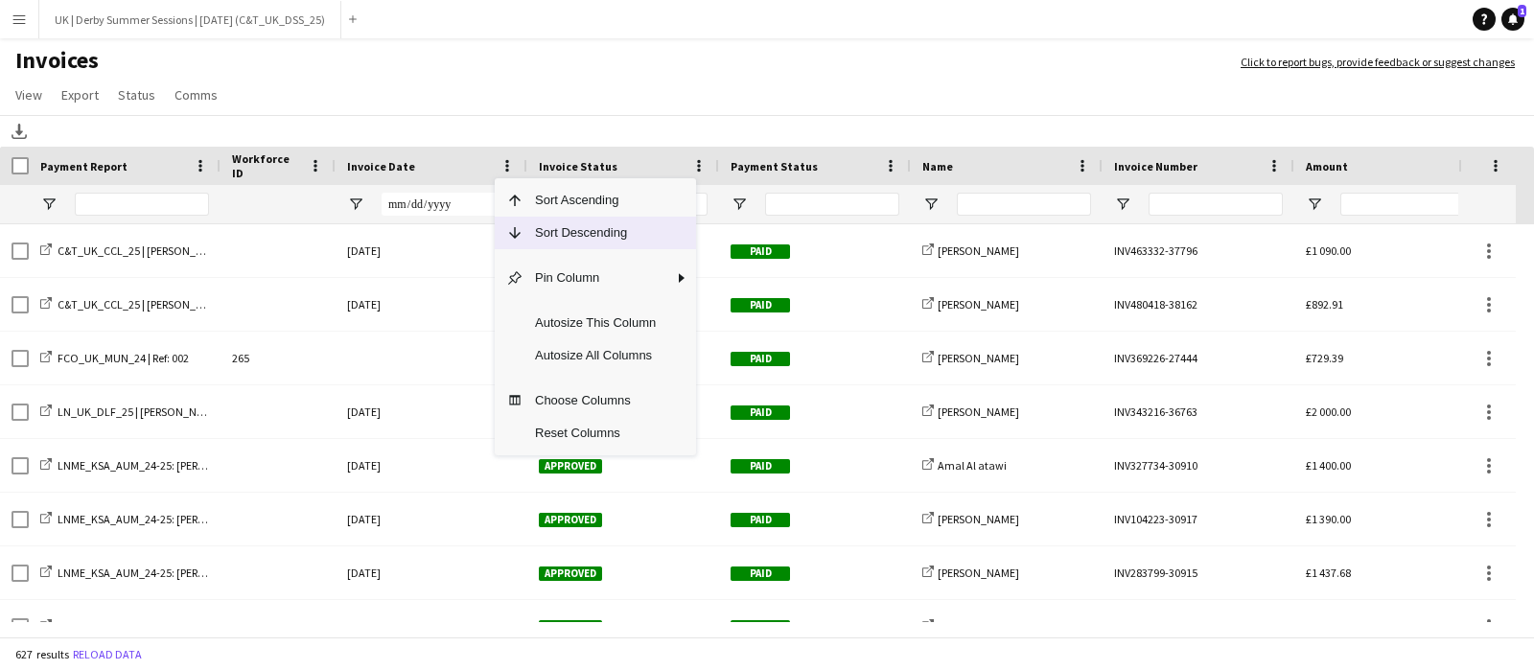
click at [524, 225] on span "Sort Descending" at bounding box center [595, 233] width 144 height 33
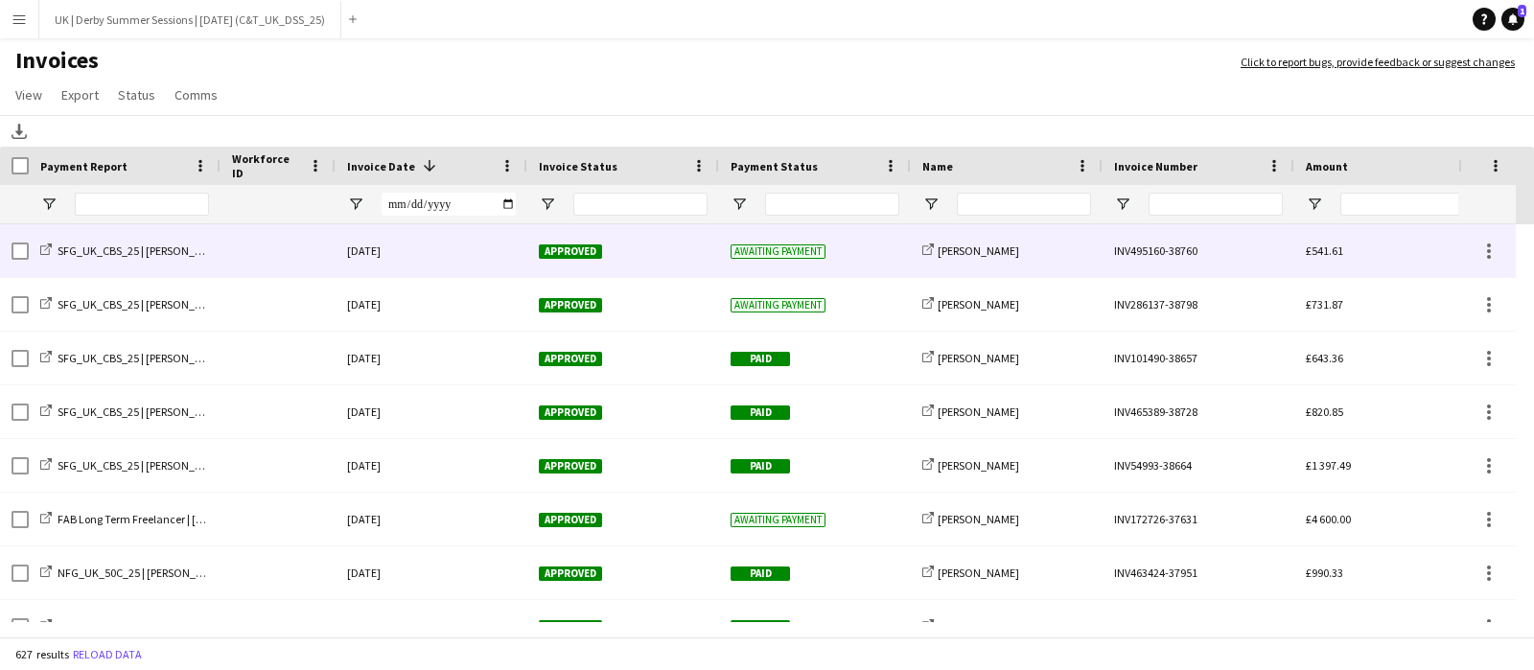
click at [247, 263] on div at bounding box center [277, 250] width 115 height 53
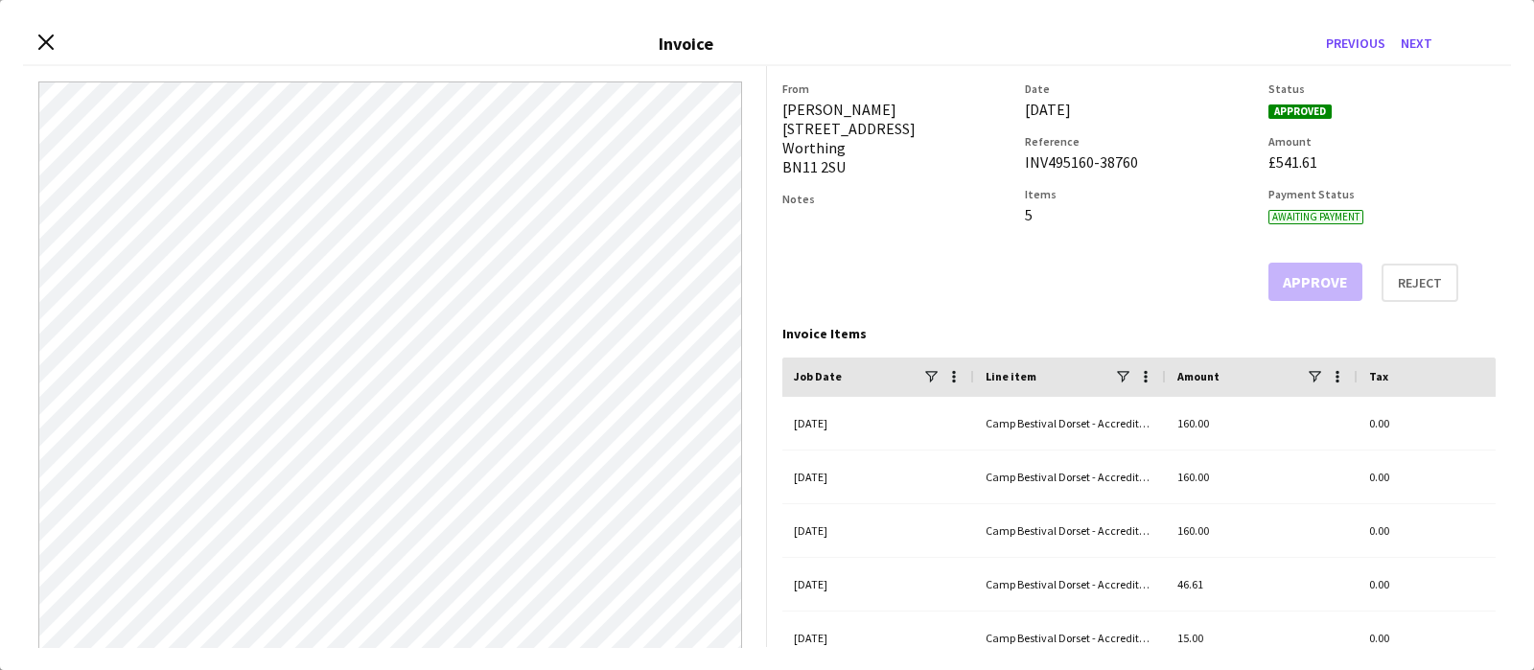
scroll to position [394, 0]
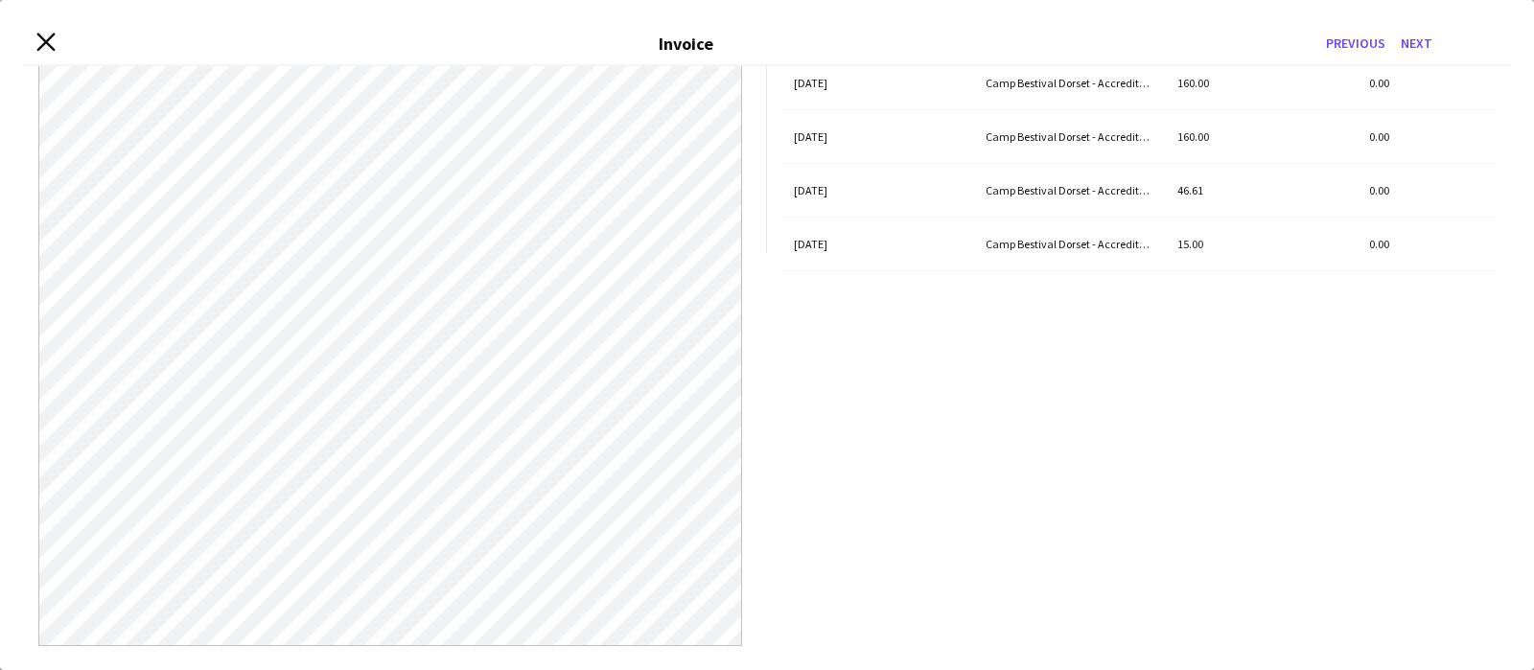
click at [41, 40] on icon "Close invoice dialog" at bounding box center [45, 43] width 18 height 18
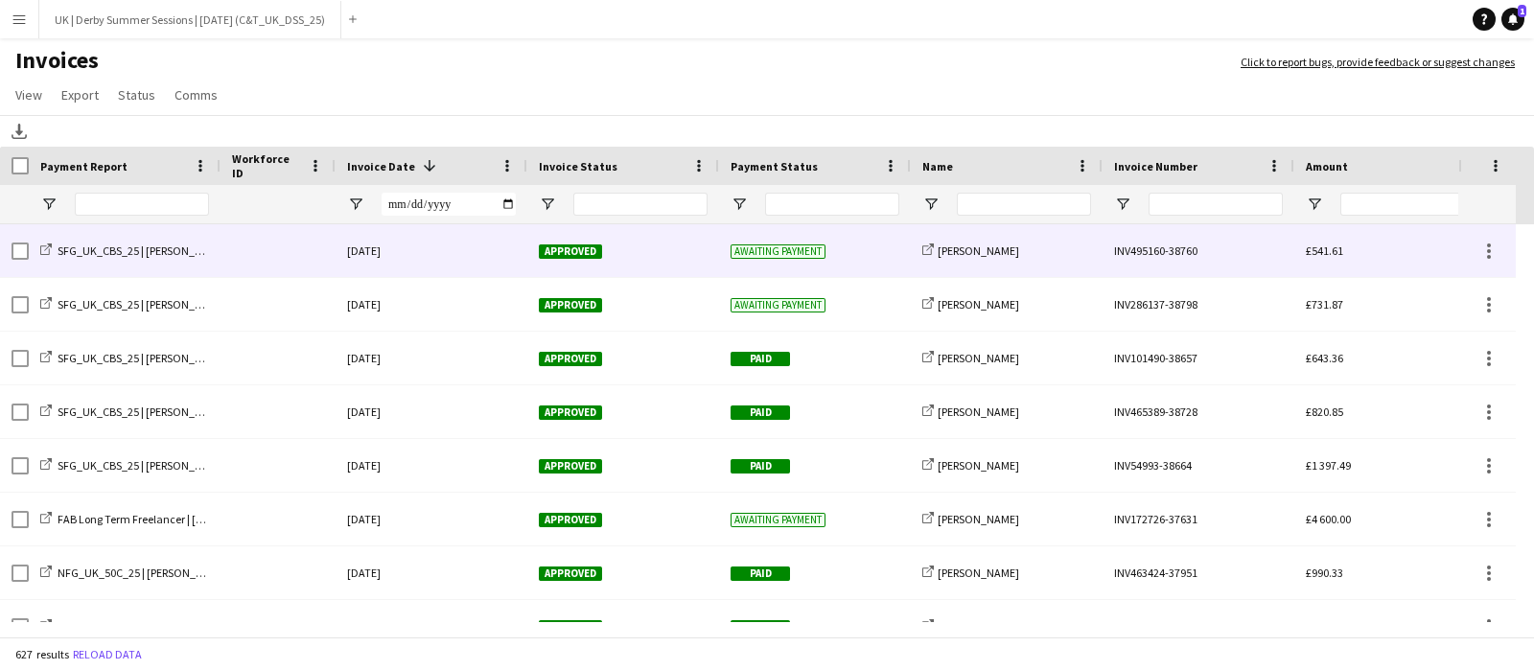
click at [268, 250] on div at bounding box center [277, 250] width 115 height 53
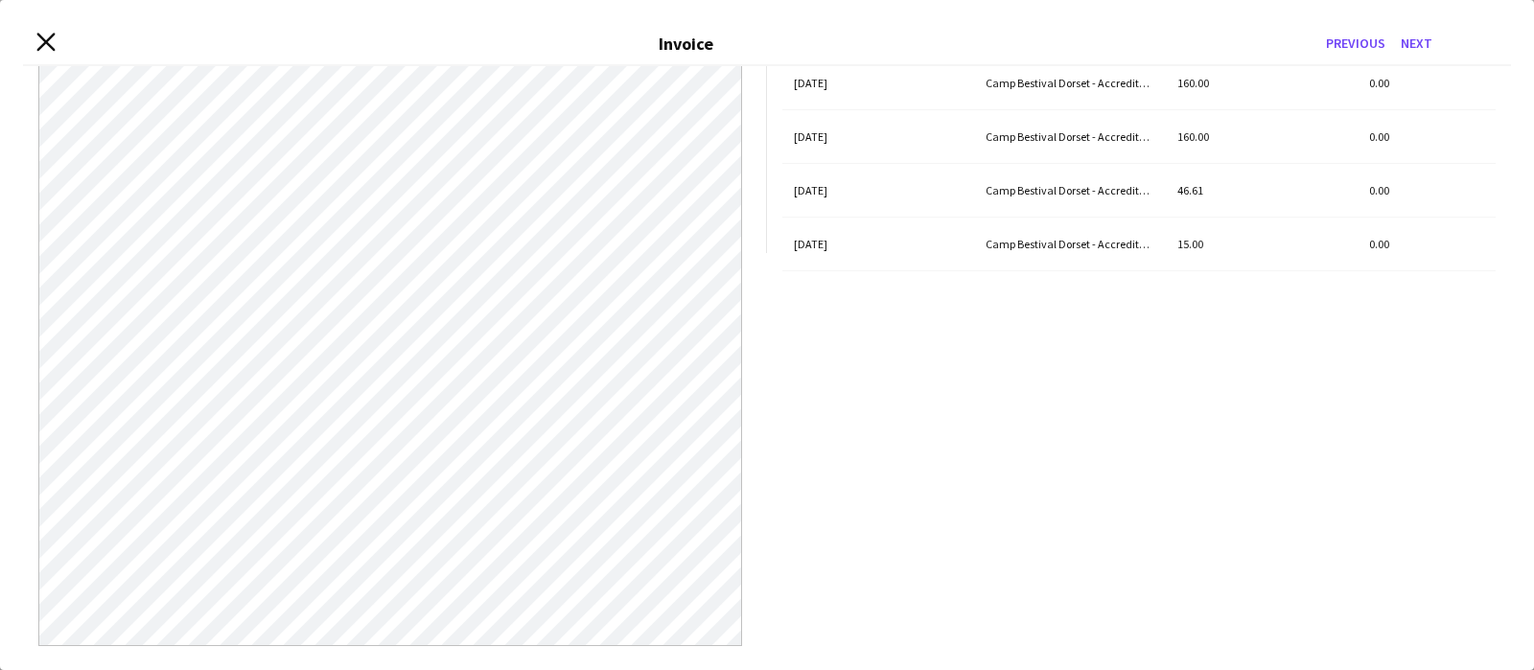
click at [51, 46] on icon at bounding box center [45, 43] width 18 height 18
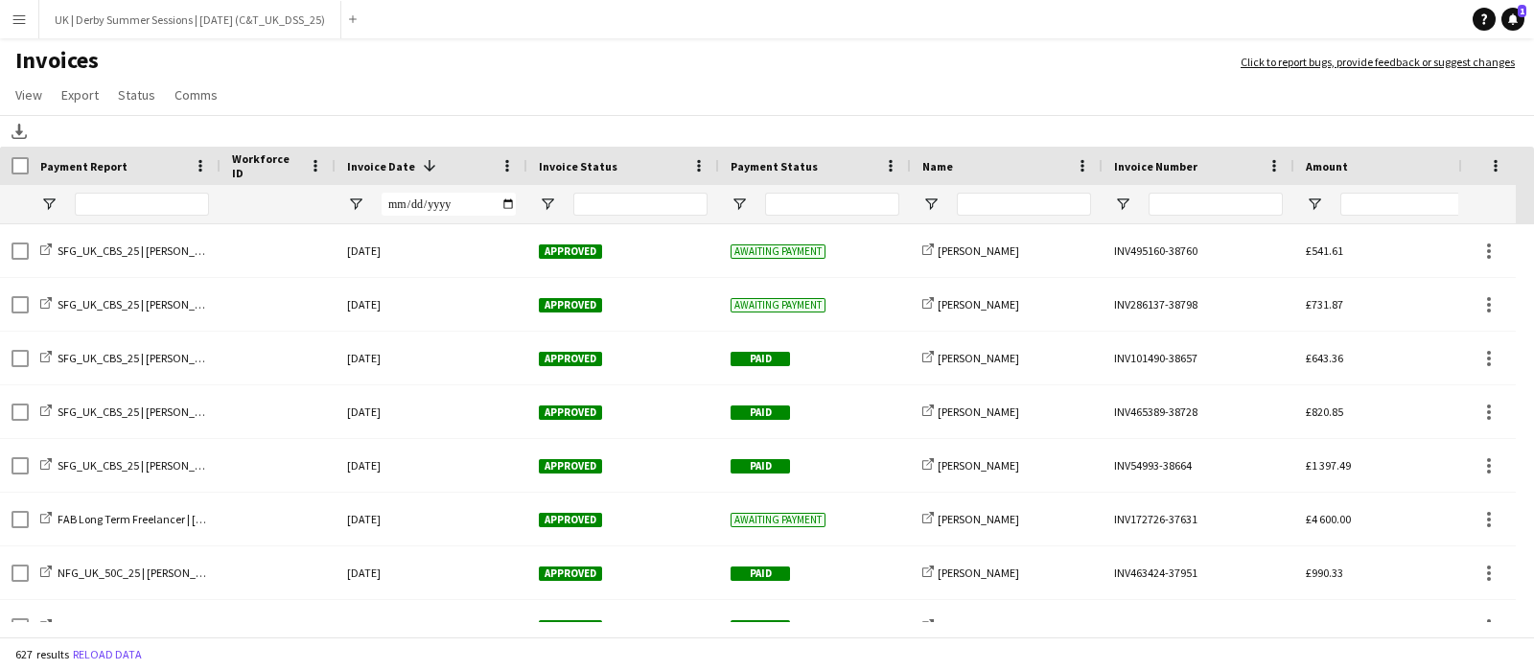
click at [6, 12] on button "Menu" at bounding box center [19, 19] width 38 height 38
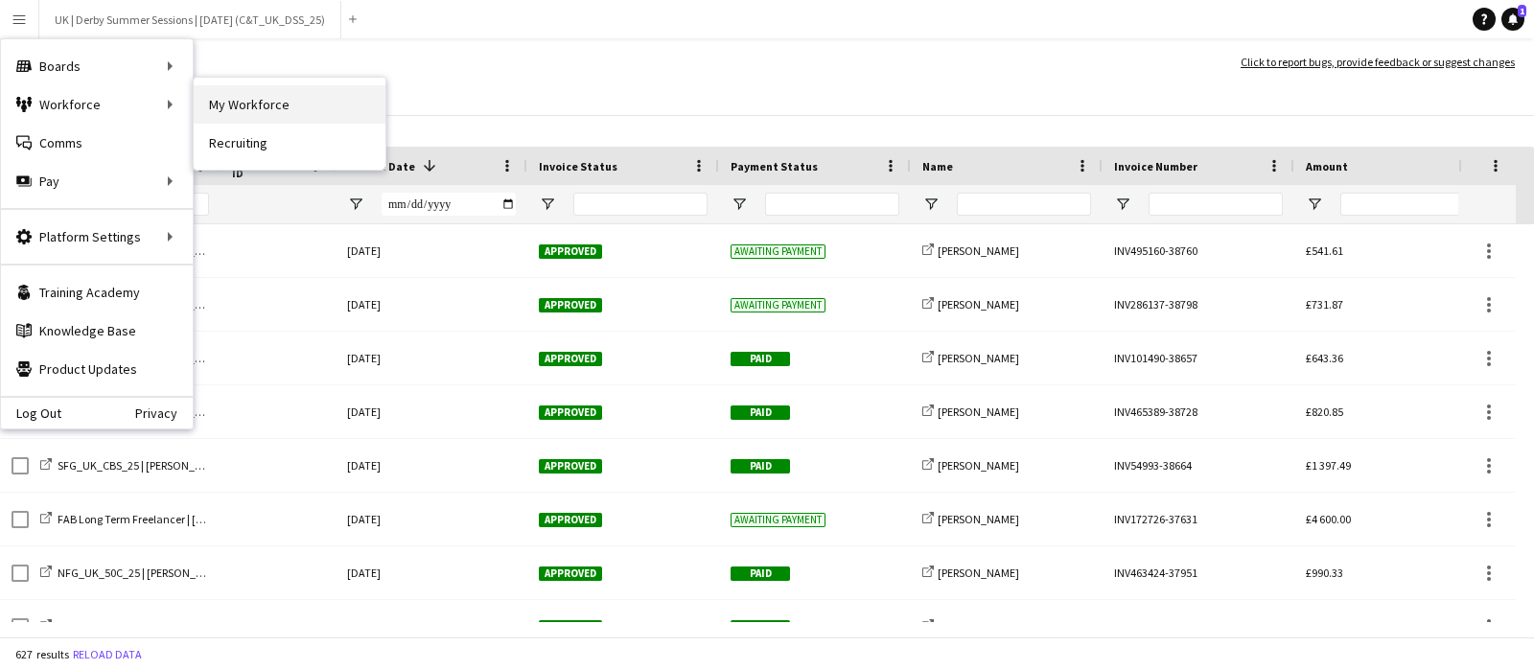
click at [280, 104] on link "My Workforce" at bounding box center [290, 104] width 192 height 38
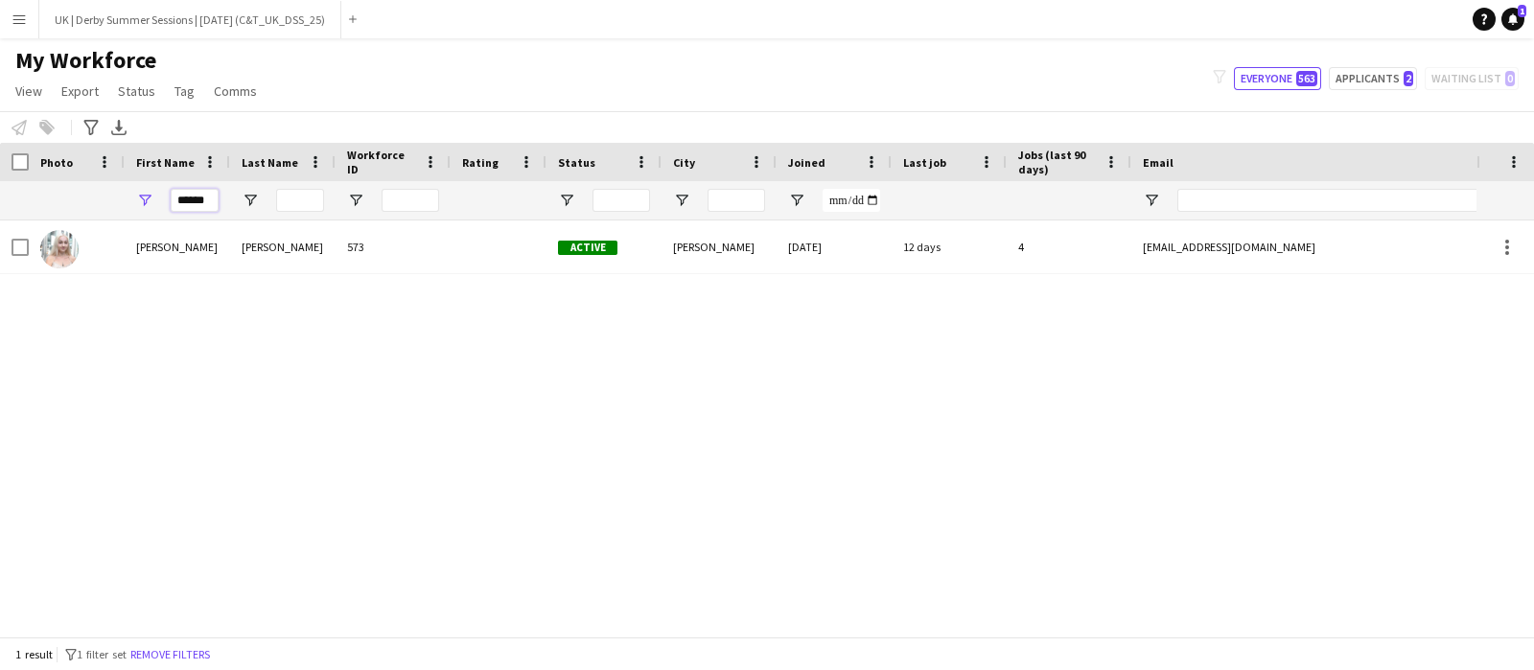
drag, startPoint x: 206, startPoint y: 199, endPoint x: 127, endPoint y: 194, distance: 78.8
click at [127, 194] on div "******" at bounding box center [177, 200] width 105 height 38
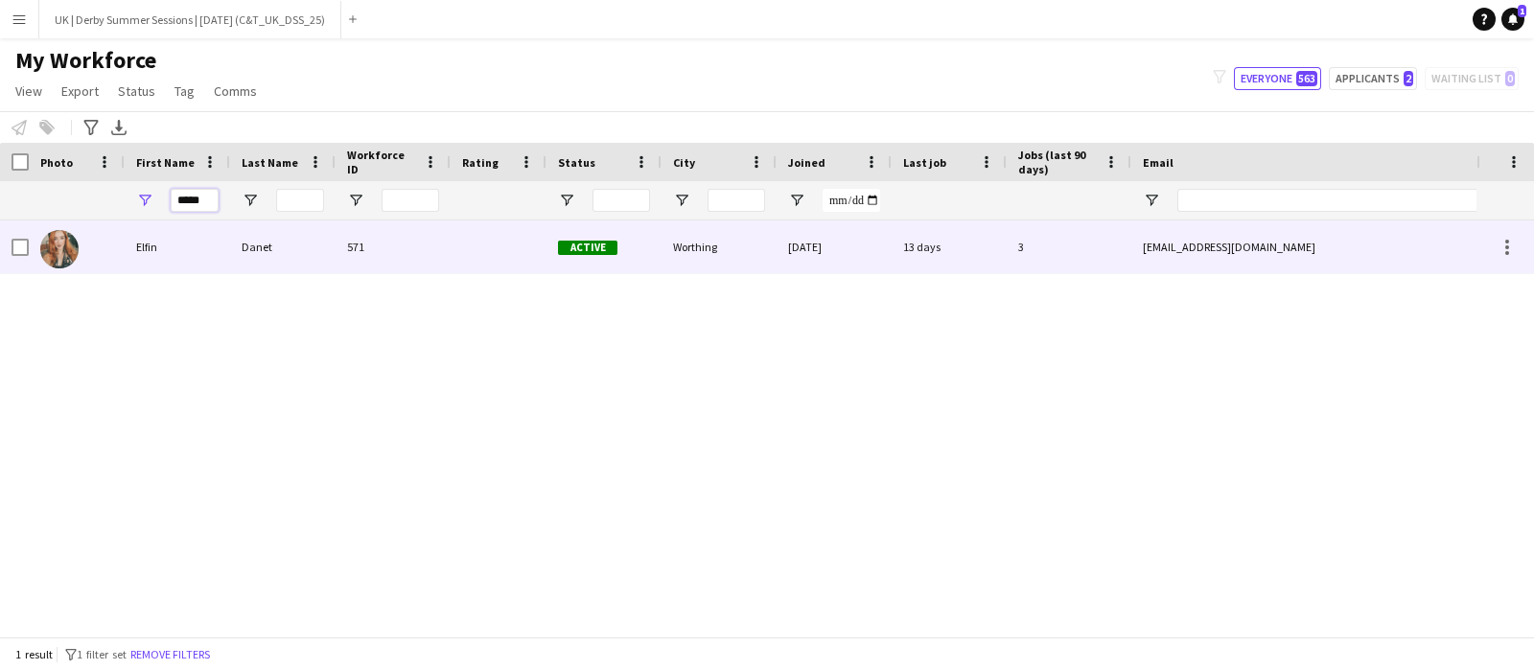
type input "*****"
click at [455, 238] on div at bounding box center [498, 246] width 96 height 53
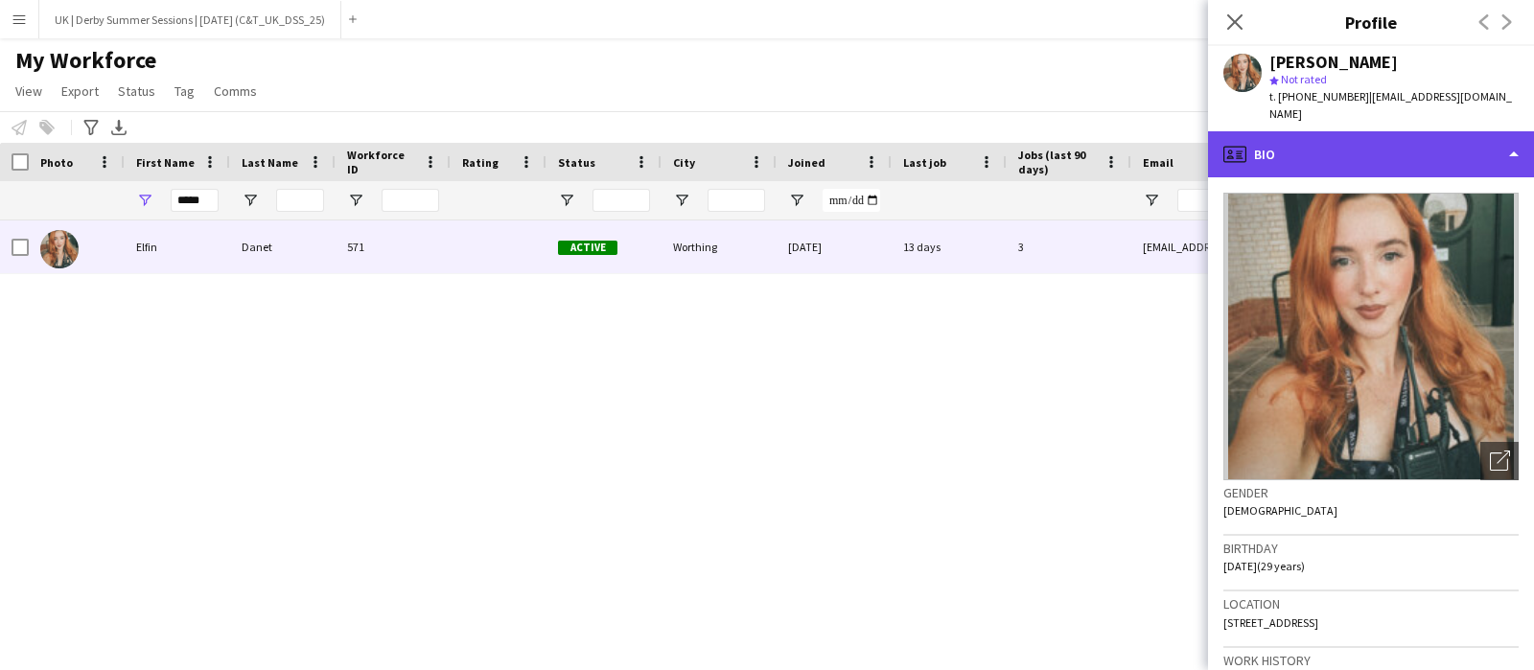
click at [1328, 150] on div "profile Bio" at bounding box center [1371, 154] width 326 height 46
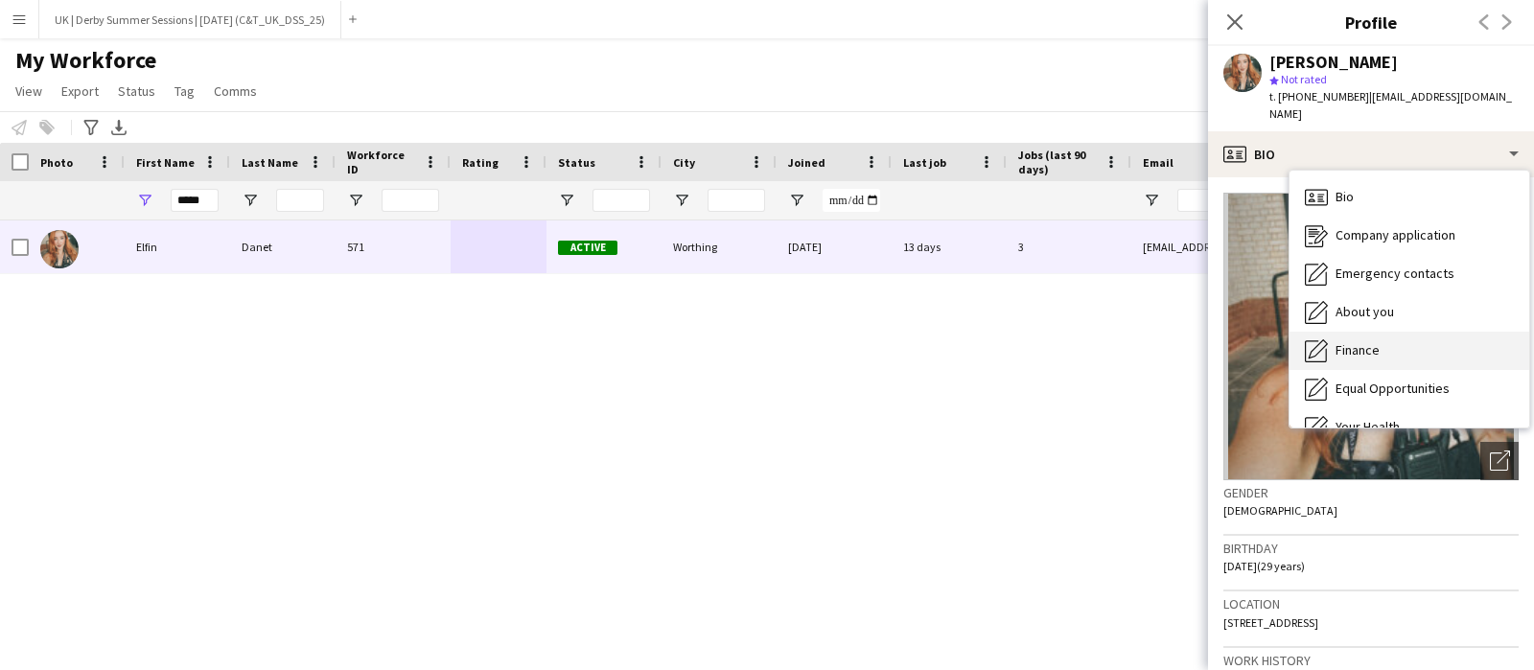
click at [1369, 341] on span "Finance" at bounding box center [1357, 349] width 44 height 17
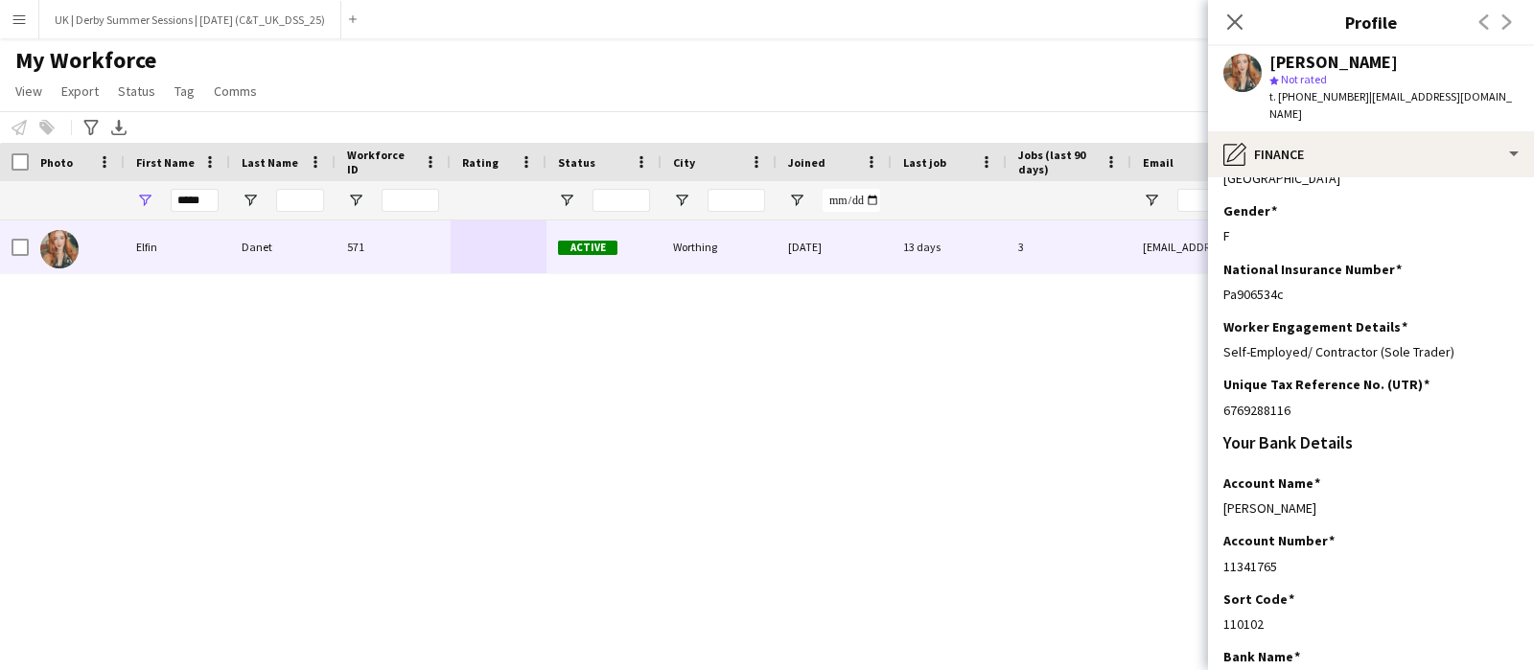
scroll to position [467, 0]
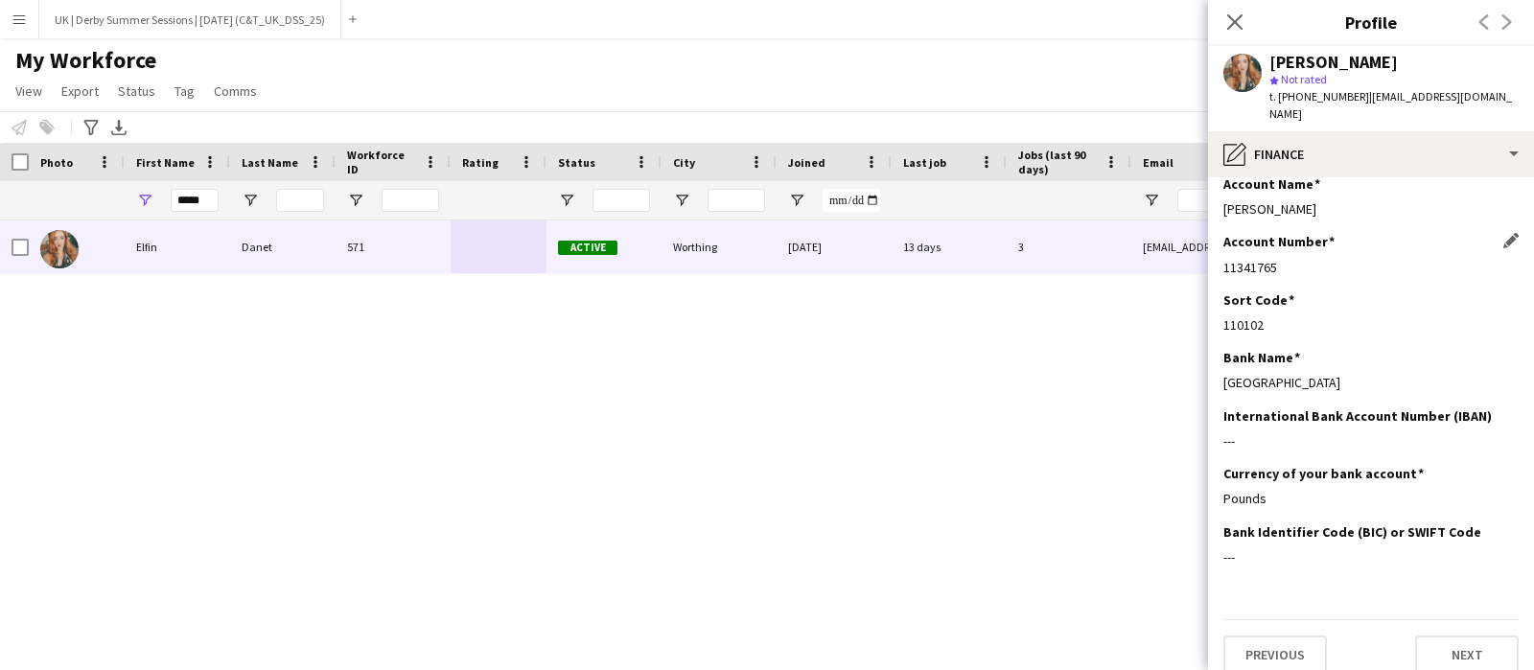
drag, startPoint x: 1226, startPoint y: 249, endPoint x: 1317, endPoint y: 256, distance: 91.3
click at [1317, 259] on div "11341765" at bounding box center [1370, 267] width 295 height 17
copy div "11341765"
drag, startPoint x: 1235, startPoint y: 305, endPoint x: 1292, endPoint y: 305, distance: 57.5
click at [1292, 316] on div "110102" at bounding box center [1370, 324] width 295 height 17
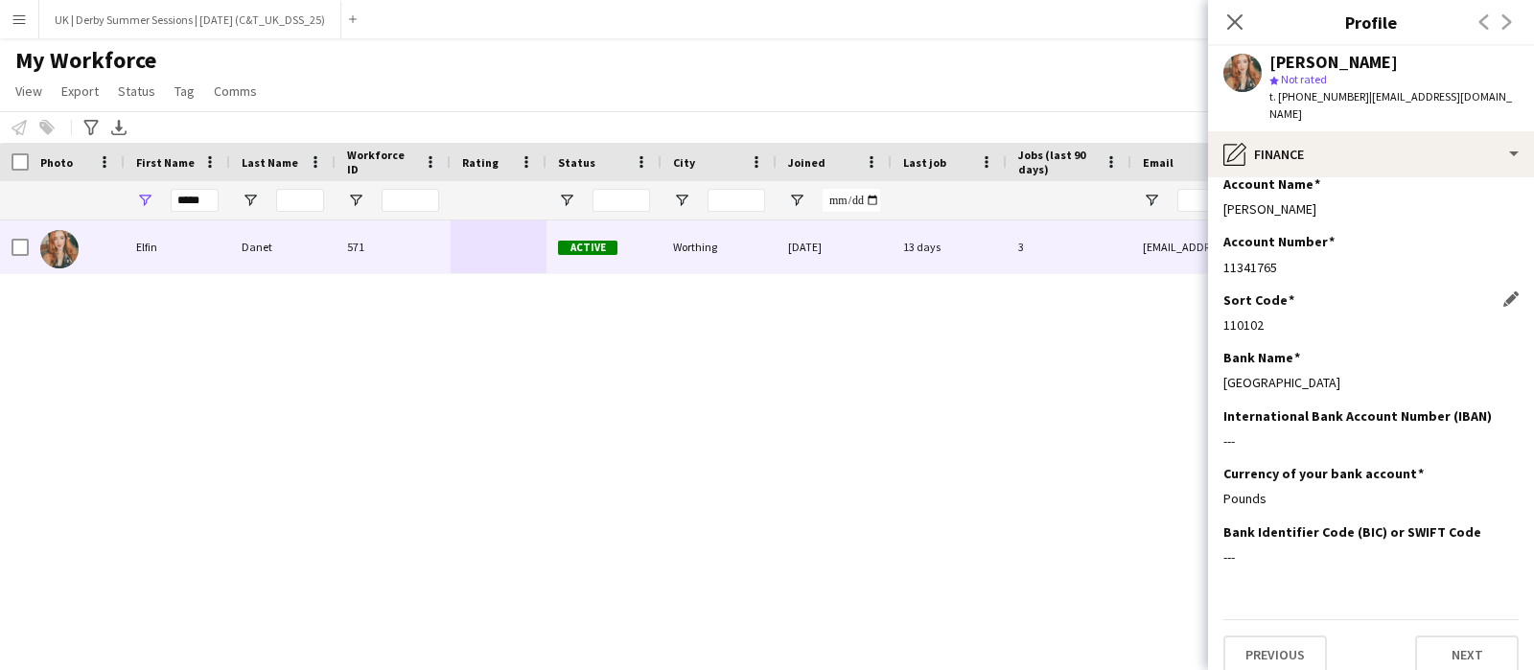
copy div "110102"
click at [1227, 30] on icon at bounding box center [1234, 21] width 18 height 18
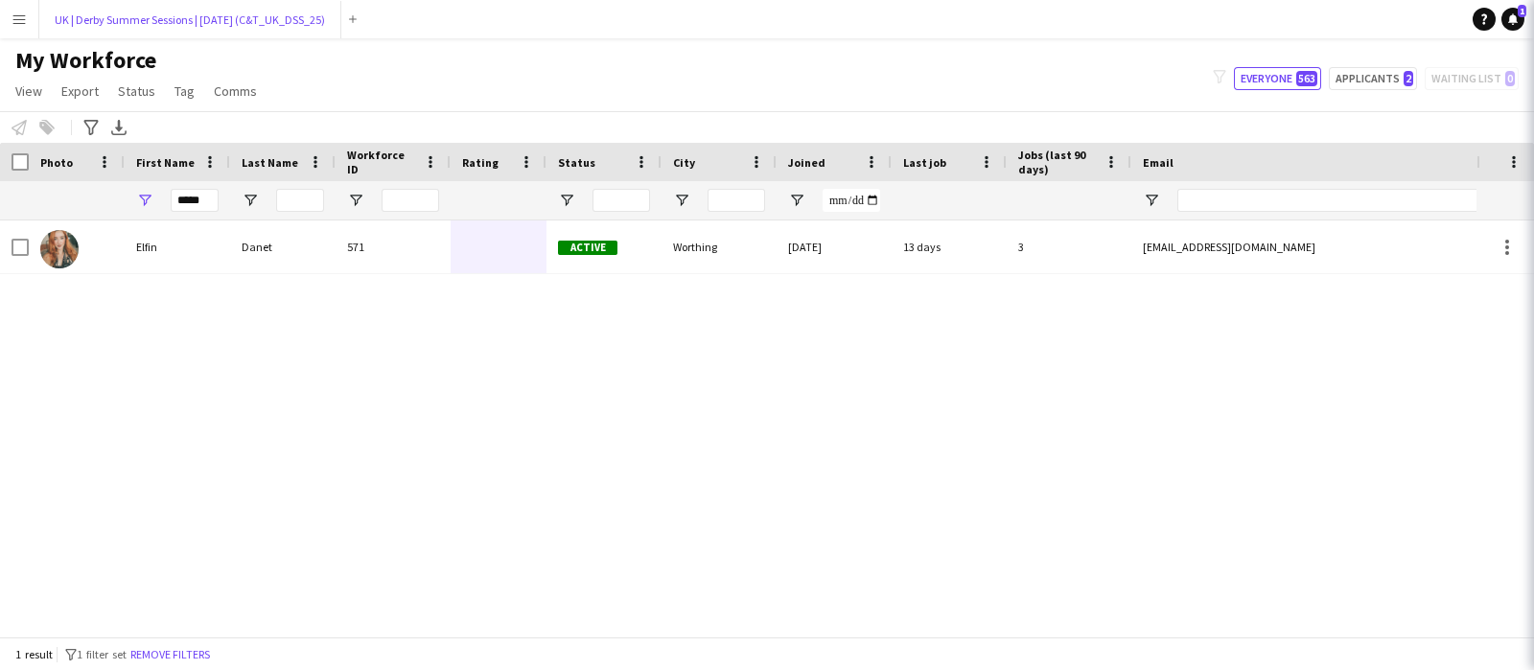
drag, startPoint x: 53, startPoint y: 11, endPoint x: 29, endPoint y: 12, distance: 24.0
click at [38, 12] on div "UK | Derby Summer Sessions | Jul 2025 (C&T_UK_DSS_25) Close Add" at bounding box center [201, 19] width 326 height 38
click at [21, 12] on app-icon "Menu" at bounding box center [19, 19] width 15 height 15
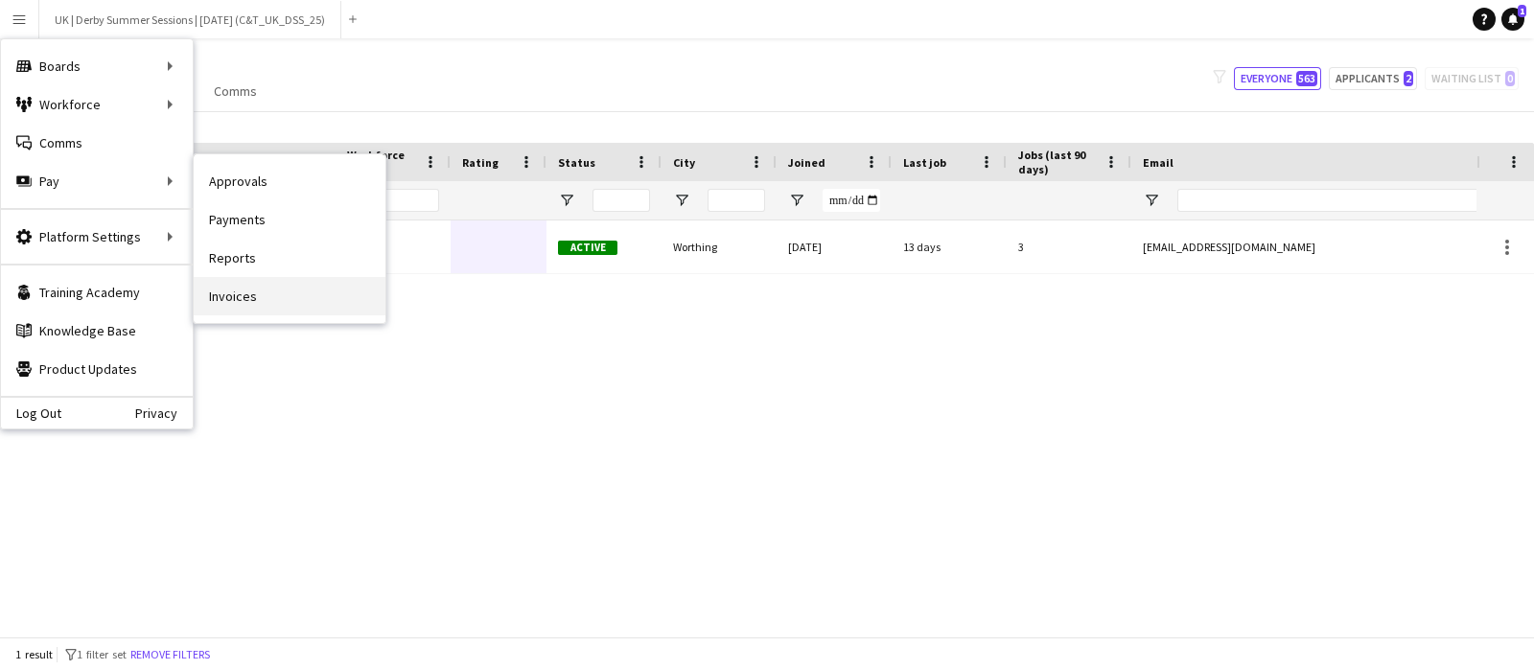
click at [247, 298] on link "Invoices" at bounding box center [290, 296] width 192 height 38
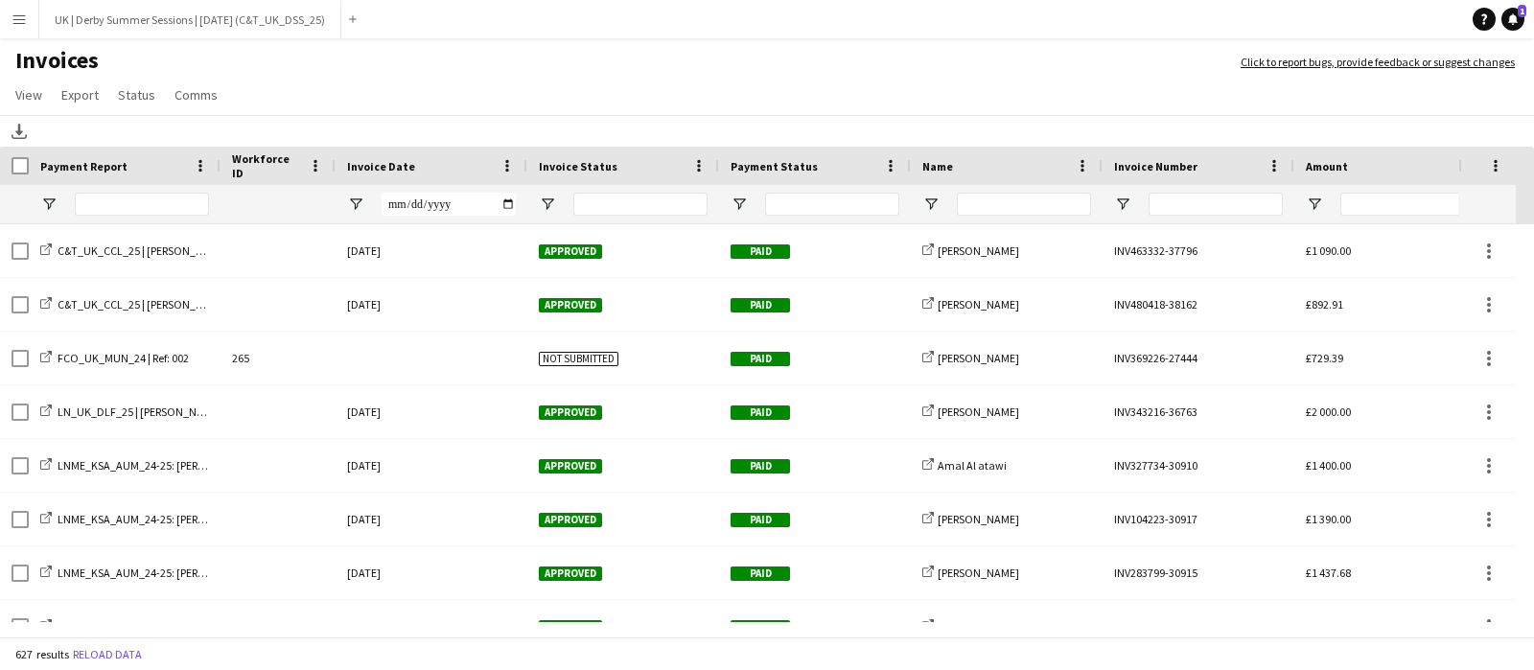
click at [914, 165] on div "Name" at bounding box center [1007, 166] width 192 height 38
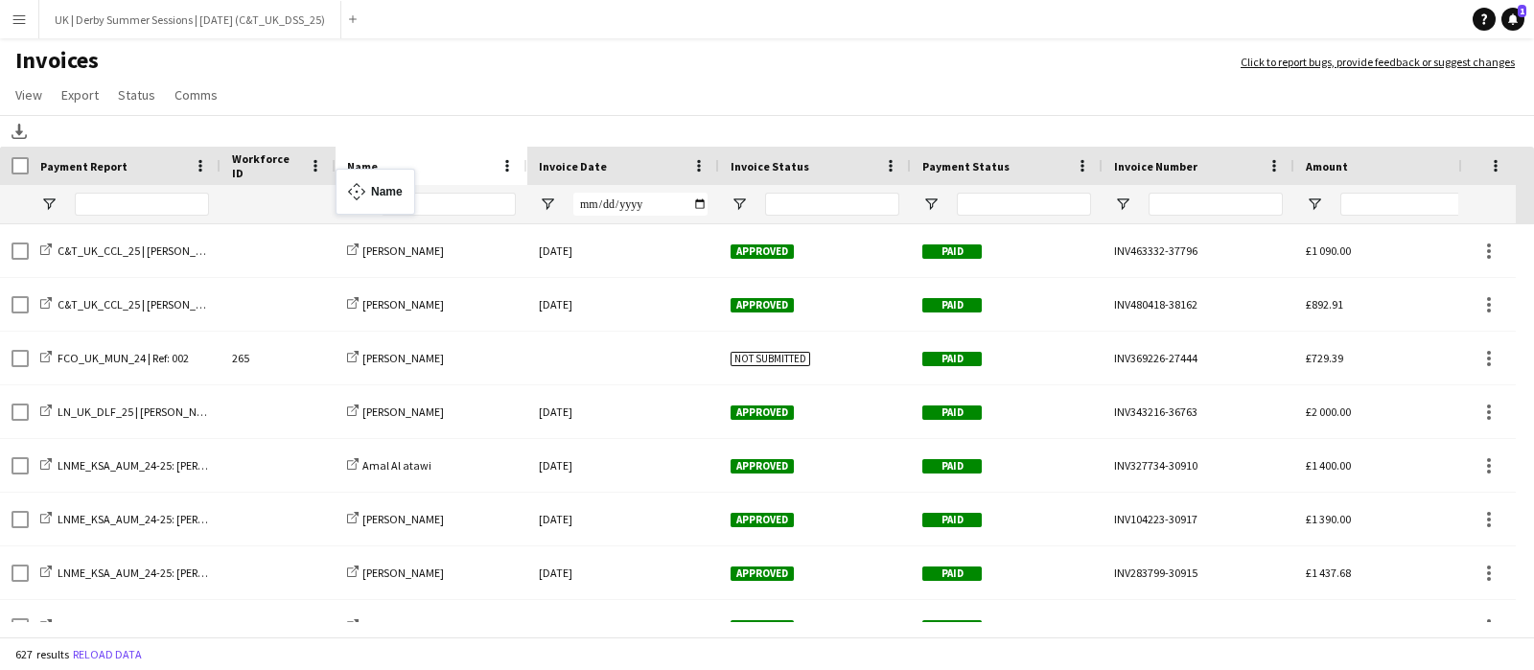
drag, startPoint x: 944, startPoint y: 166, endPoint x: 345, endPoint y: 180, distance: 599.2
click at [432, 202] on input "Name Filter Input" at bounding box center [448, 204] width 134 height 23
type input "**********"
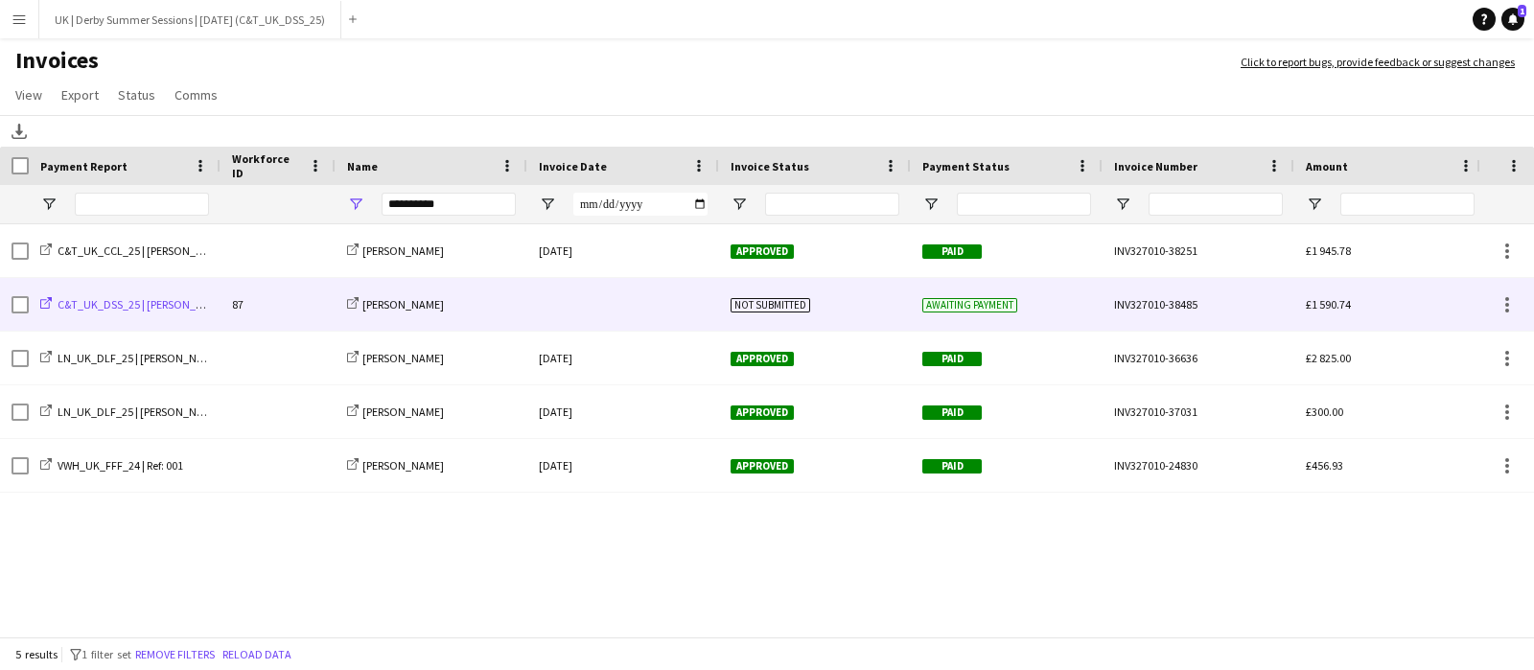
click at [137, 309] on span "C&T_UK_DSS_25 | Erin Brown" at bounding box center [143, 304] width 171 height 14
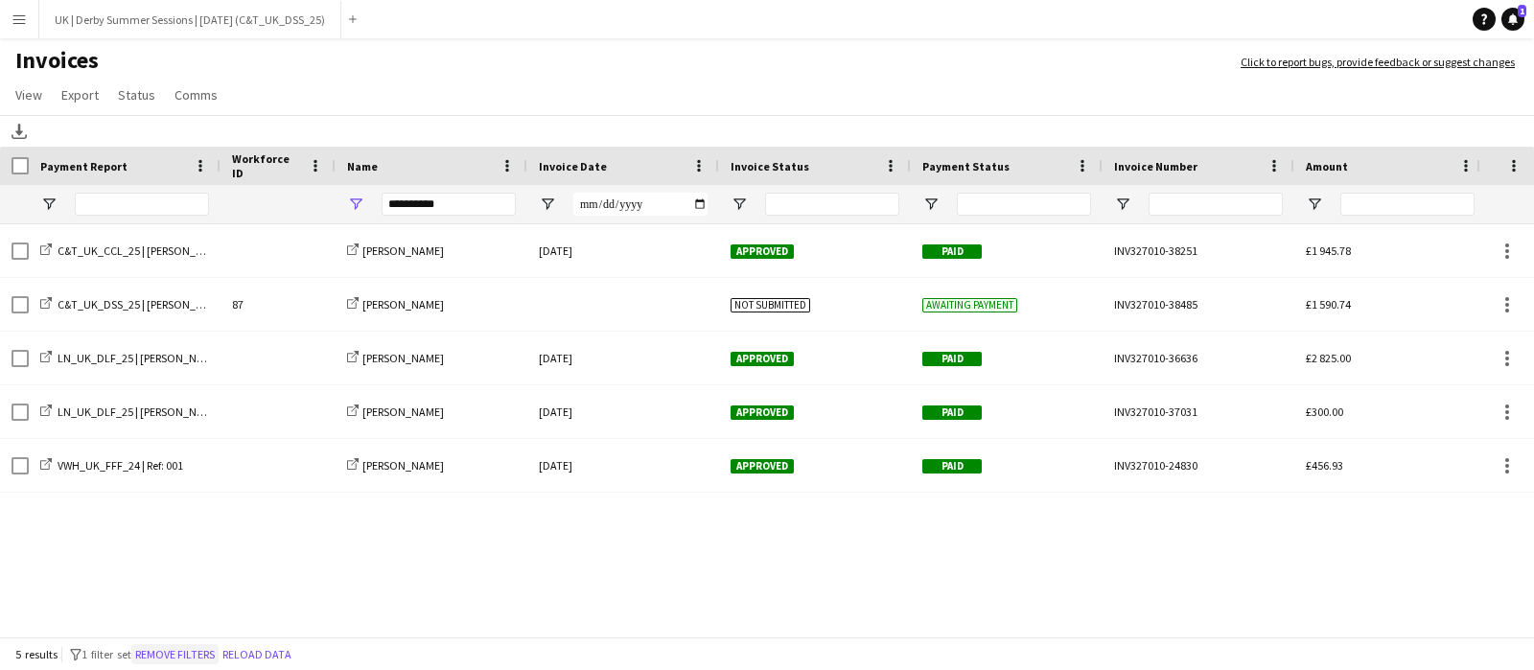
click at [177, 652] on button "Remove filters" at bounding box center [174, 654] width 87 height 21
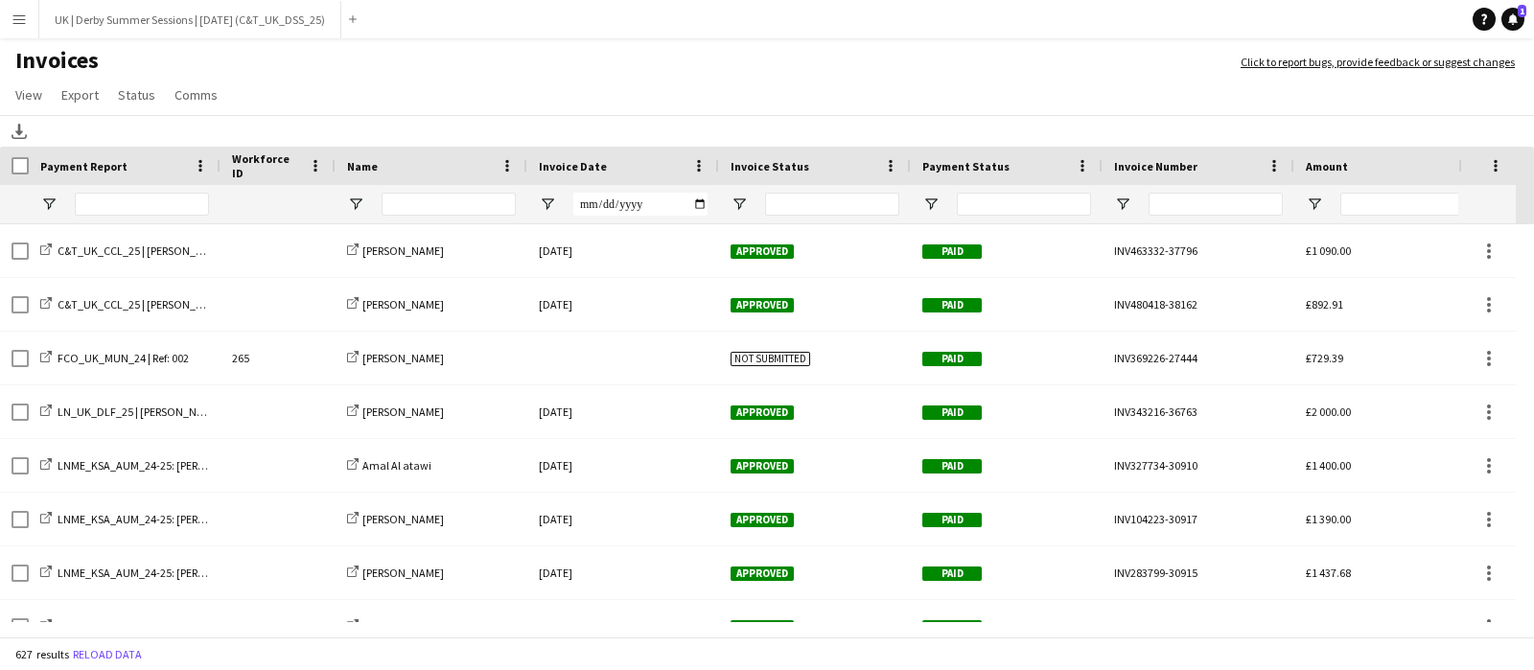
click at [26, 20] on app-icon "Menu" at bounding box center [19, 19] width 15 height 15
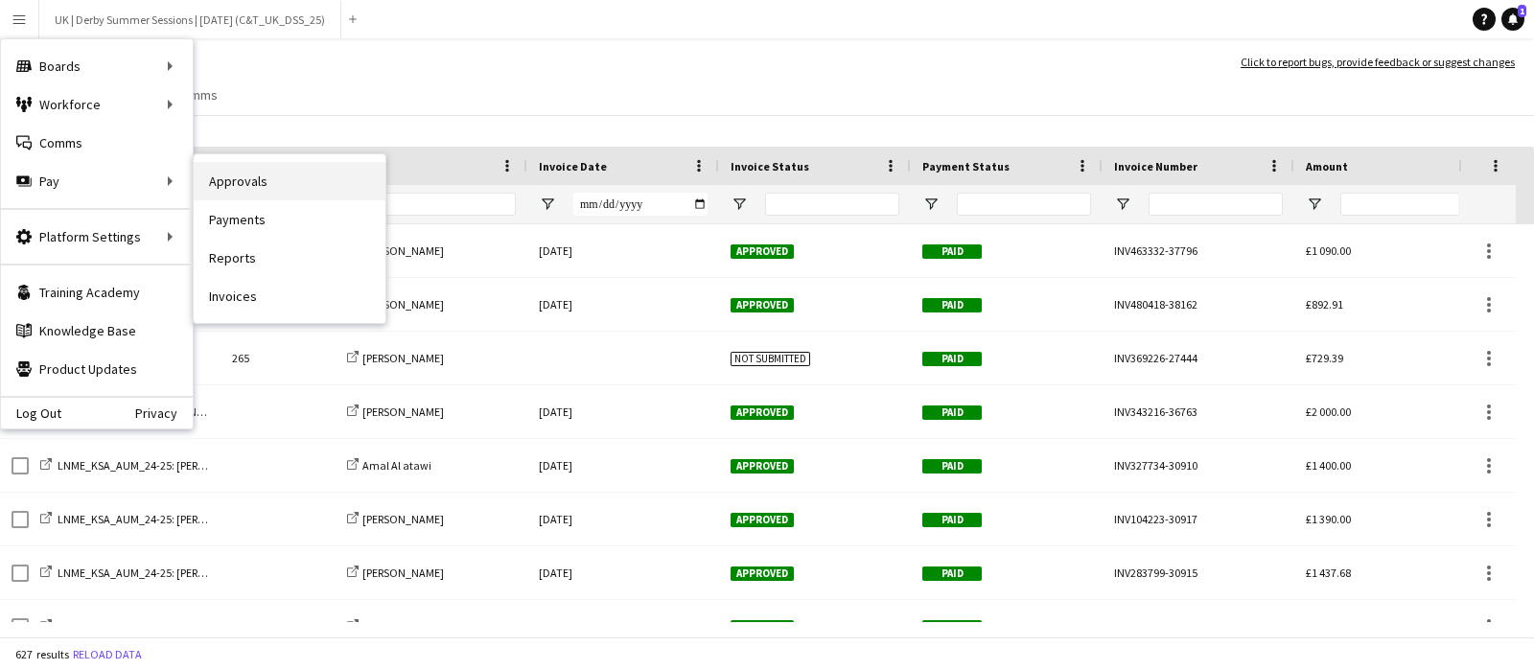
click at [283, 180] on link "Approvals" at bounding box center [290, 181] width 192 height 38
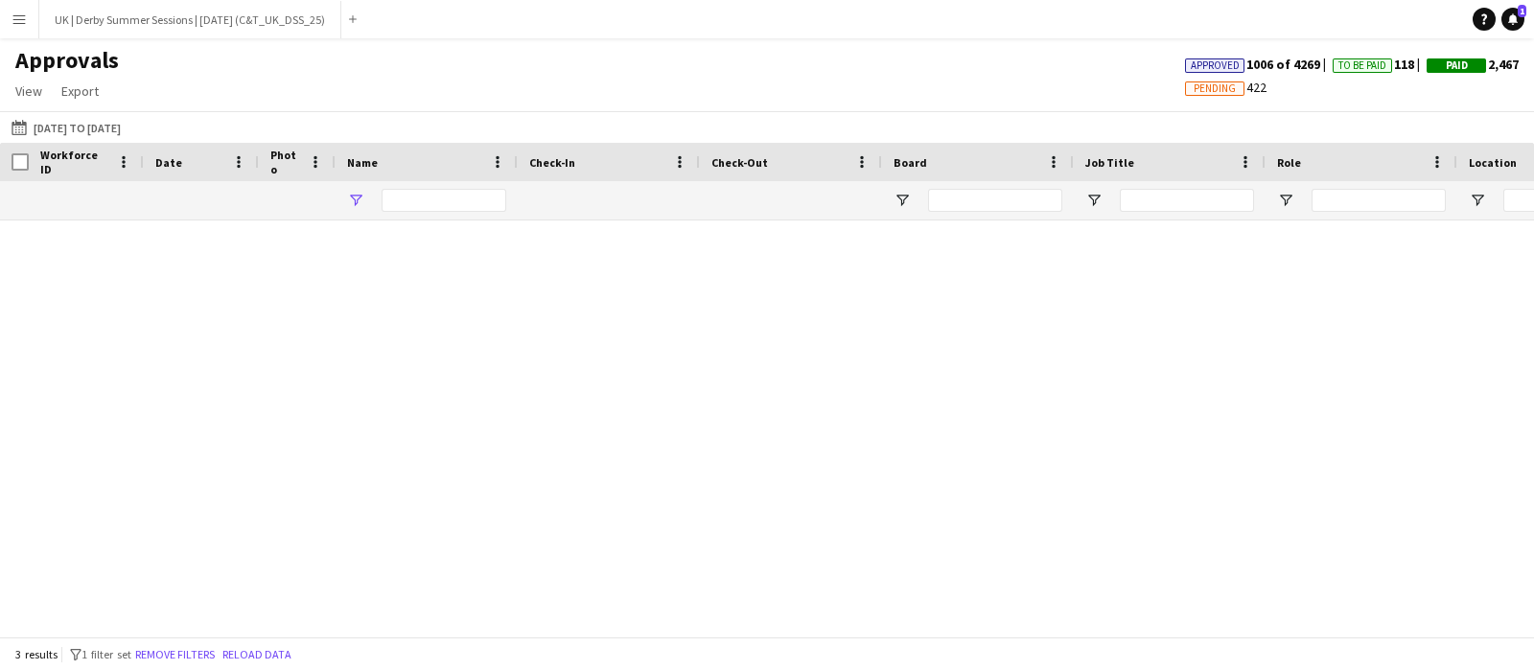
type input "*****"
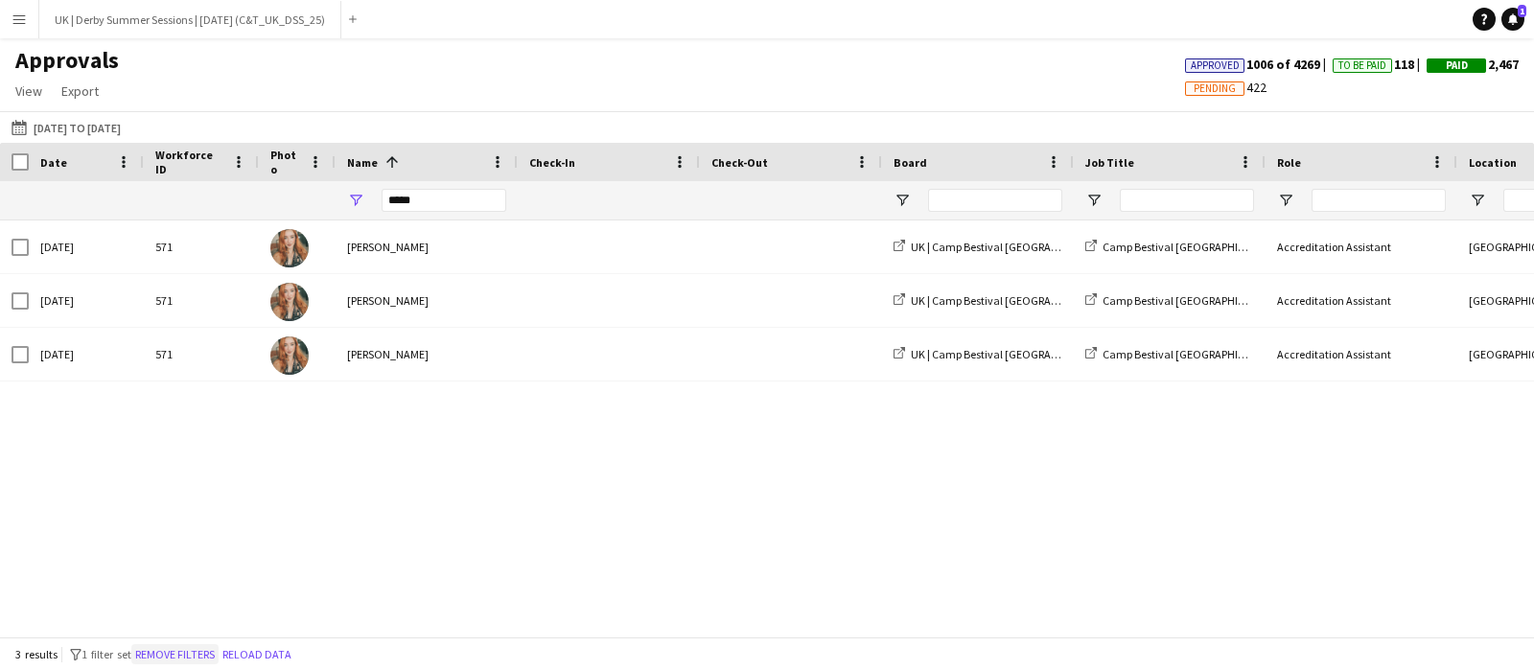
click at [187, 658] on button "Remove filters" at bounding box center [174, 654] width 87 height 21
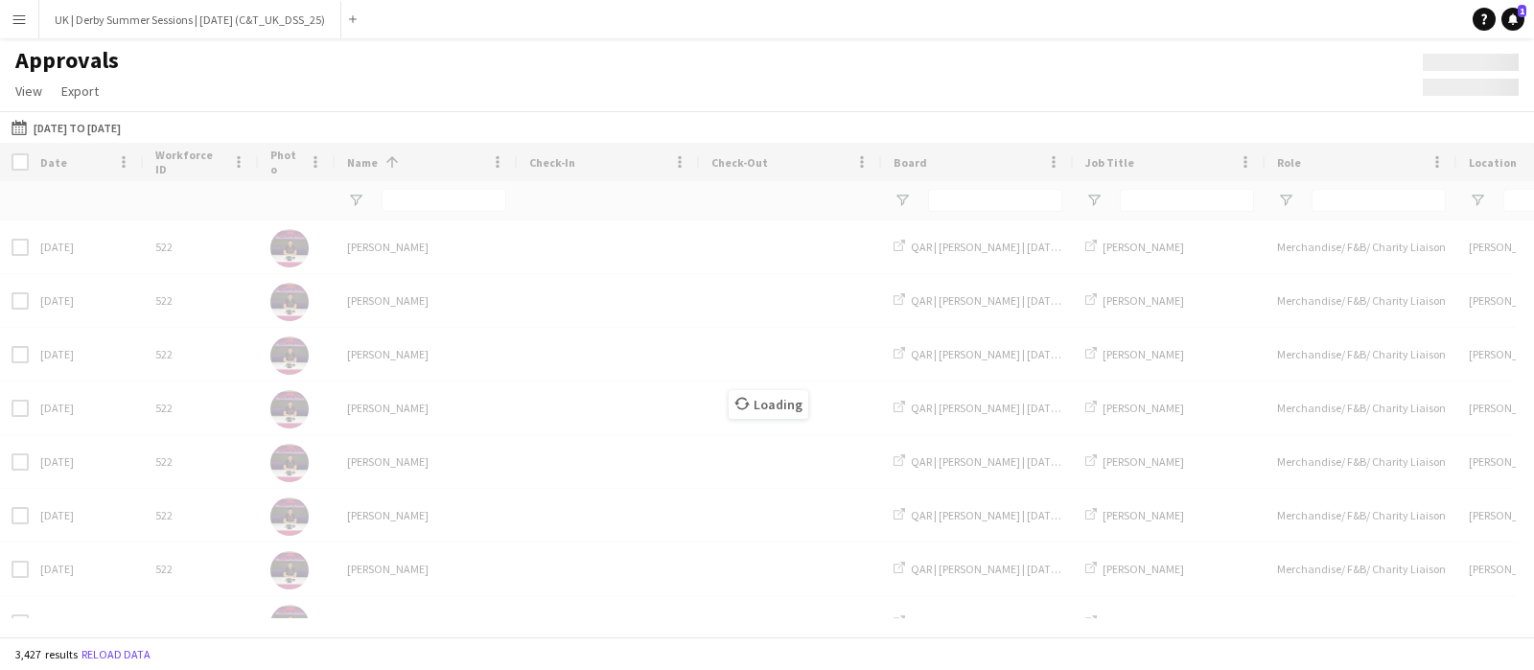
click at [431, 203] on div "Loading" at bounding box center [767, 390] width 1534 height 494
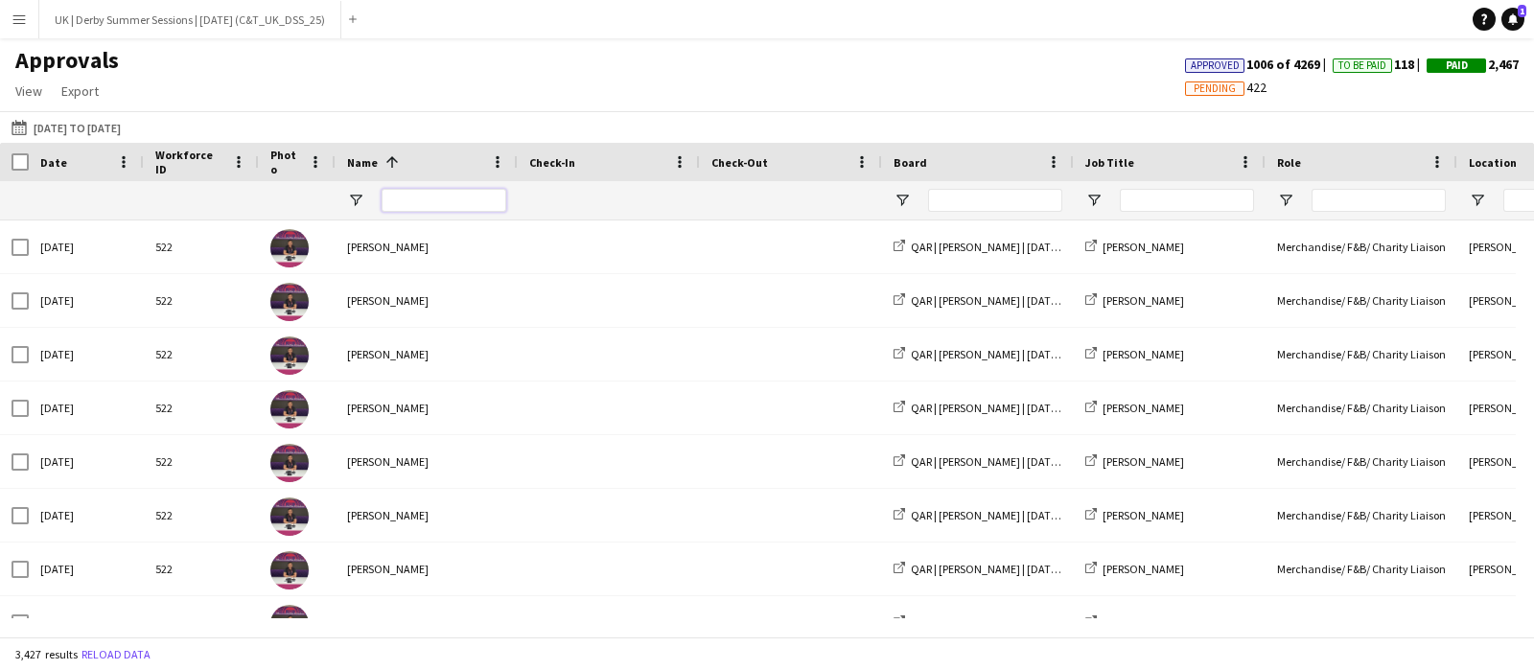
click at [433, 189] on input "Name Filter Input" at bounding box center [443, 200] width 125 height 23
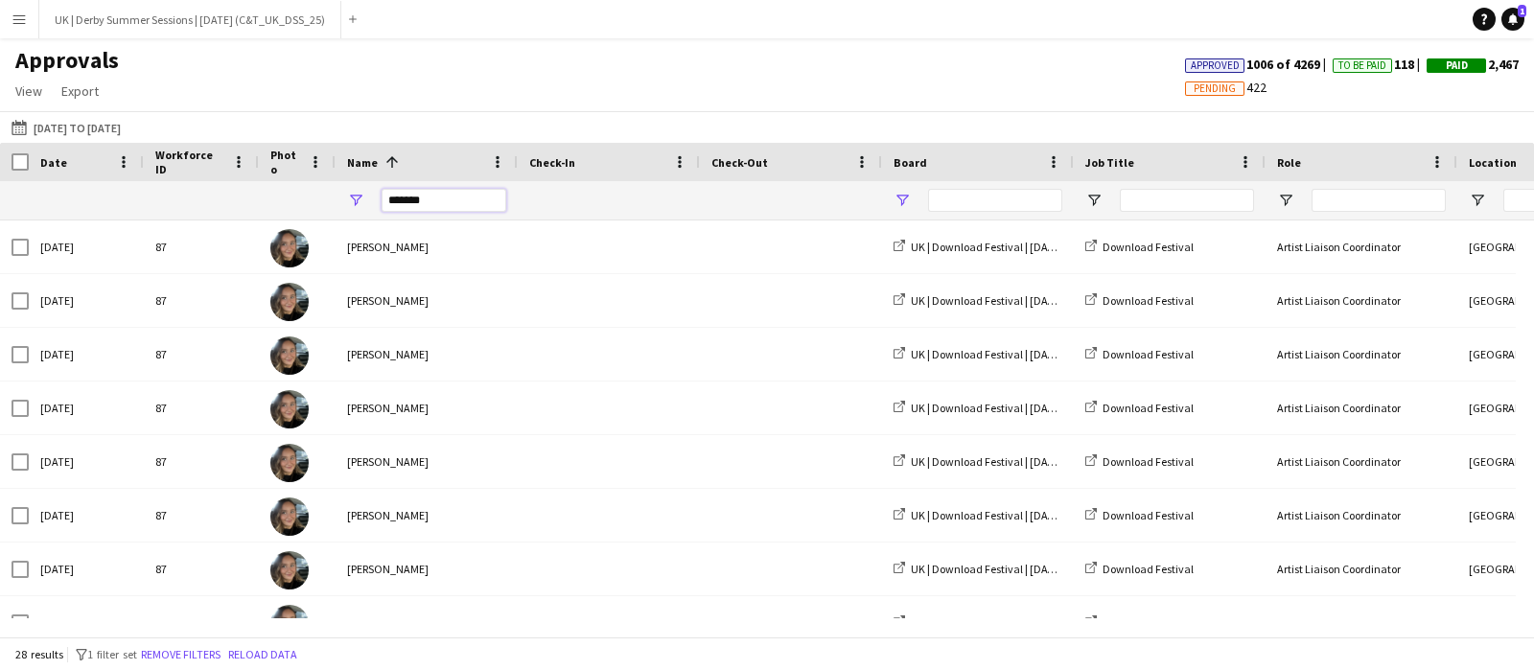
type input "*******"
click at [894, 200] on span "Open Filter Menu" at bounding box center [901, 200] width 17 height 17
click at [899, 198] on span "Open Filter Menu" at bounding box center [901, 200] width 17 height 17
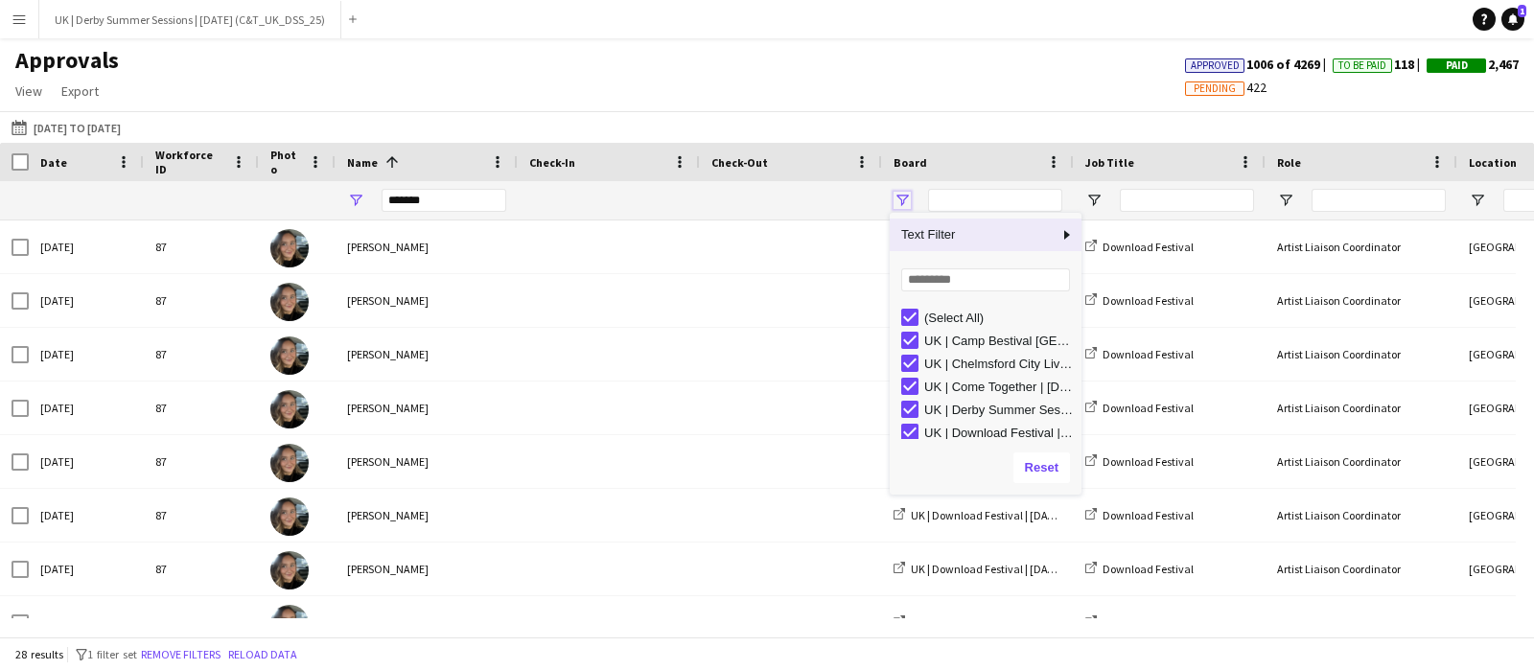
click at [899, 198] on span "Open Filter Menu" at bounding box center [901, 200] width 17 height 17
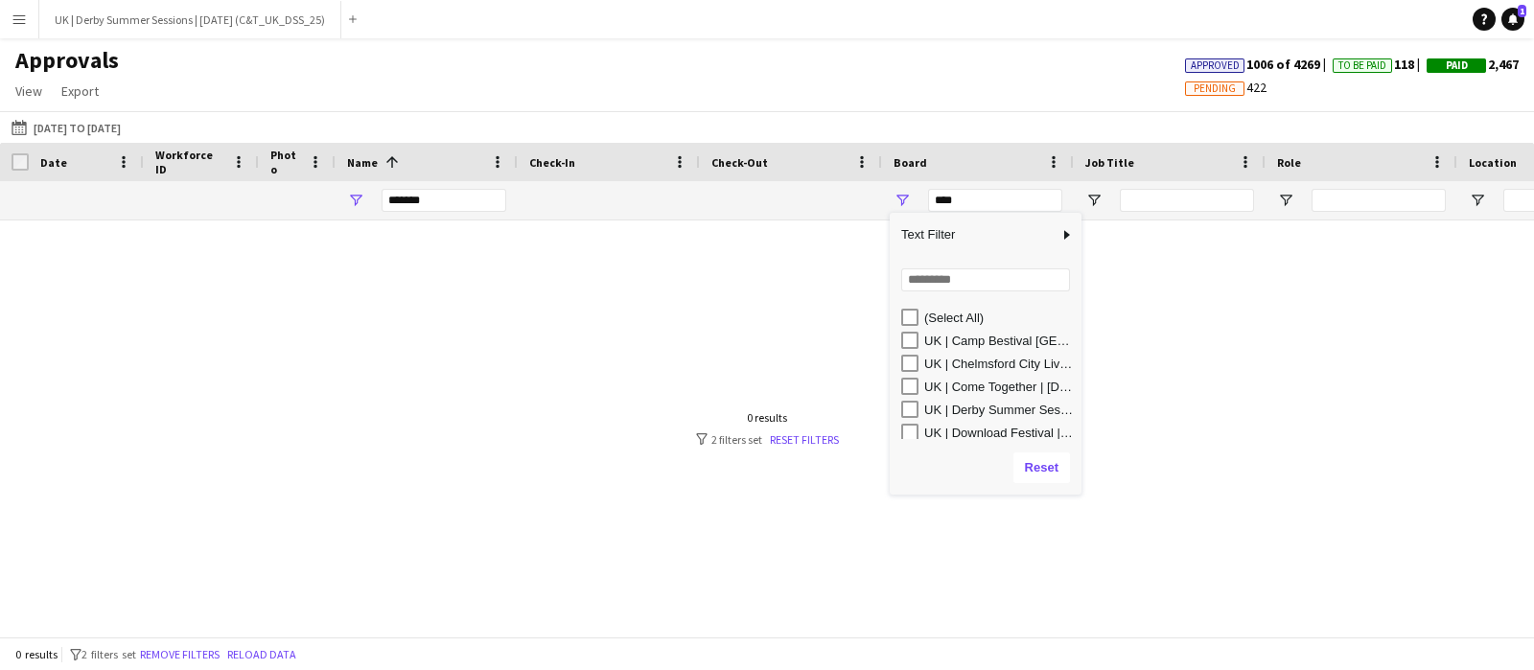
scroll to position [5, 0]
type input "**********"
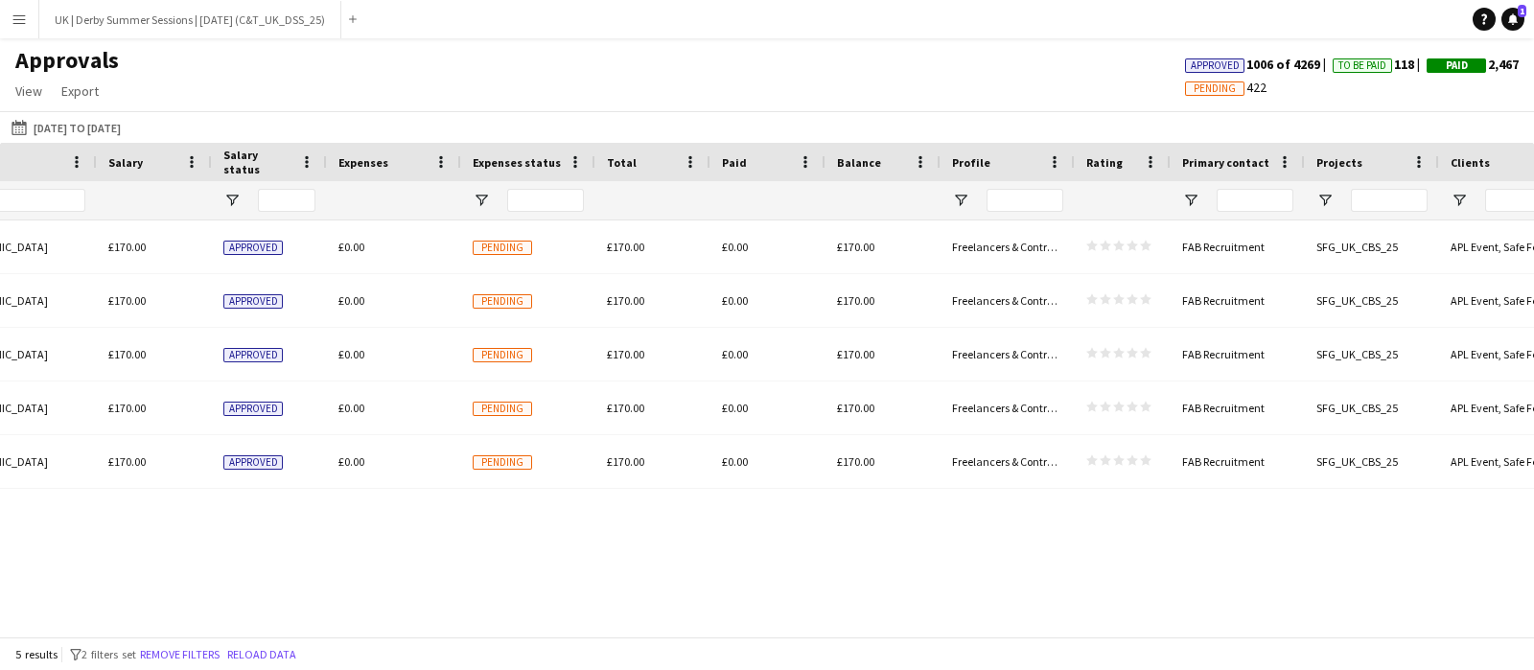
scroll to position [0, 1487]
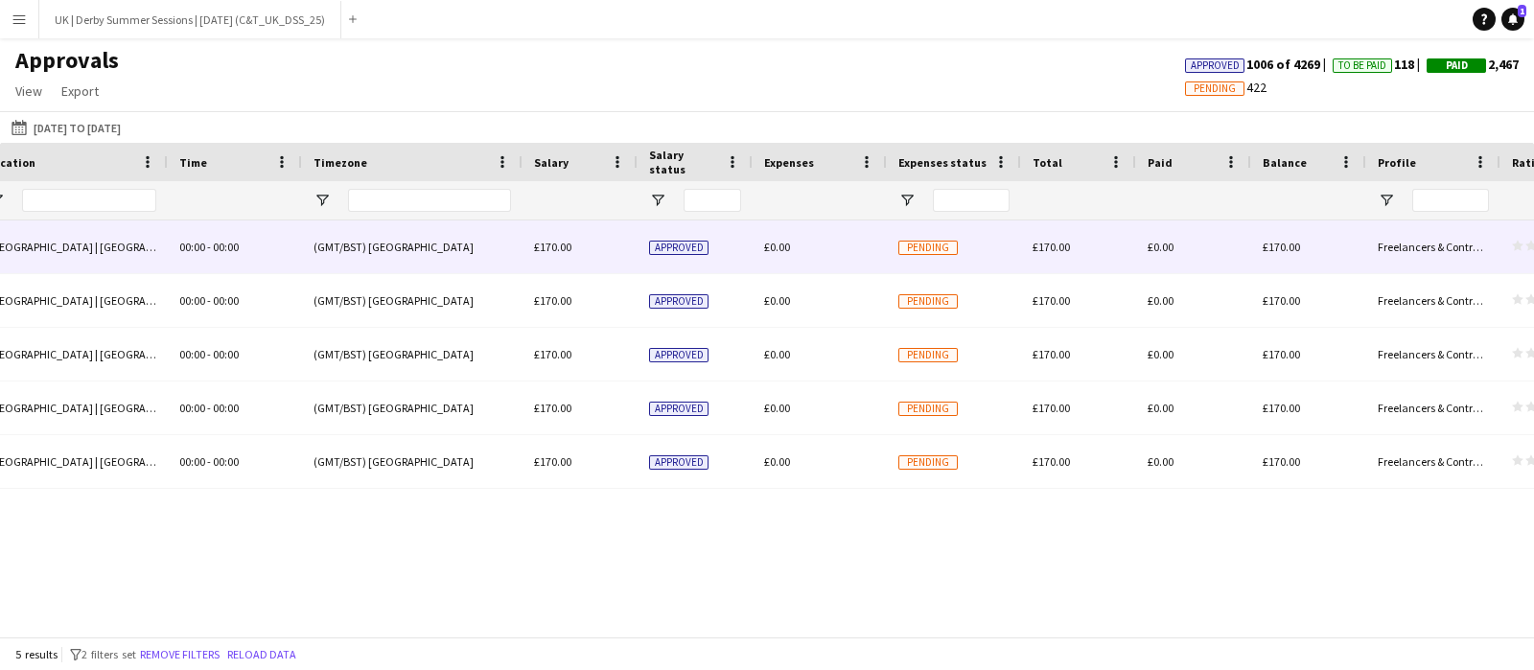
click at [771, 250] on span "£0.00" at bounding box center [777, 247] width 26 height 14
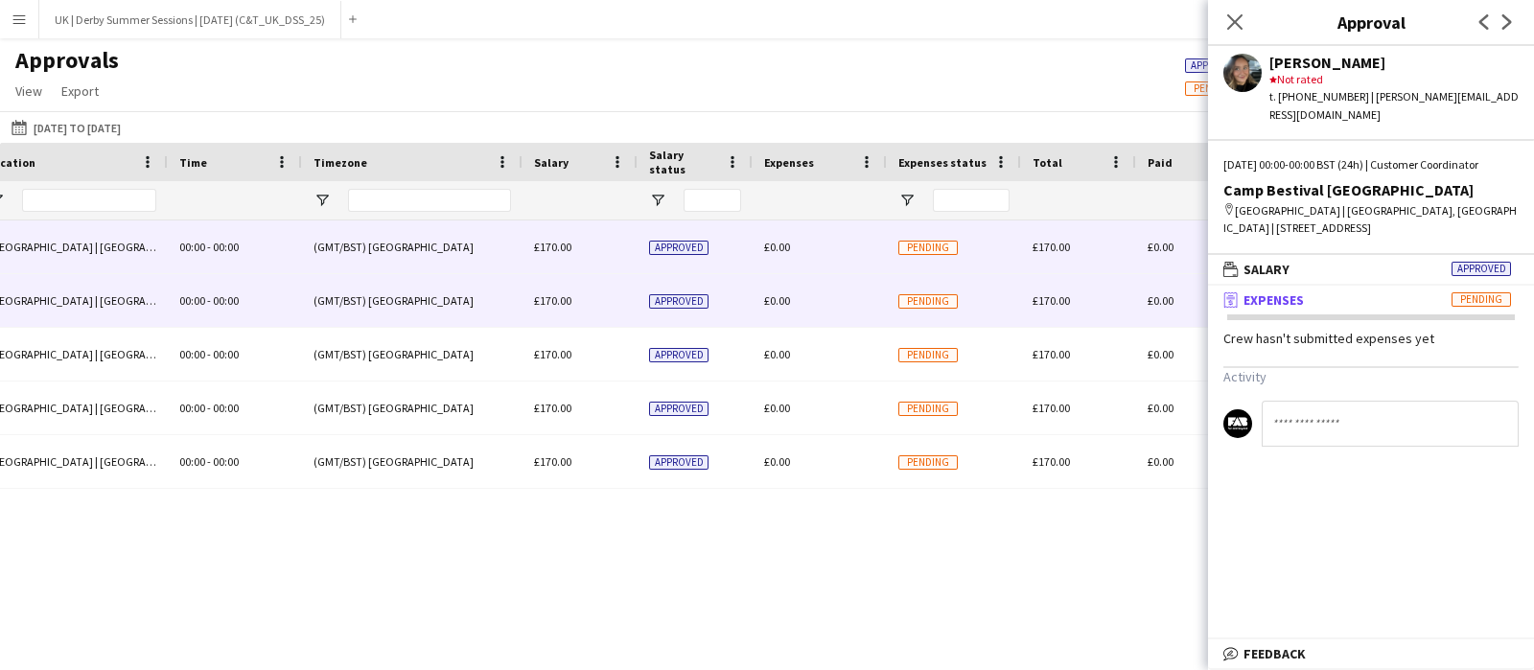
click at [786, 296] on span "£0.00" at bounding box center [777, 300] width 26 height 14
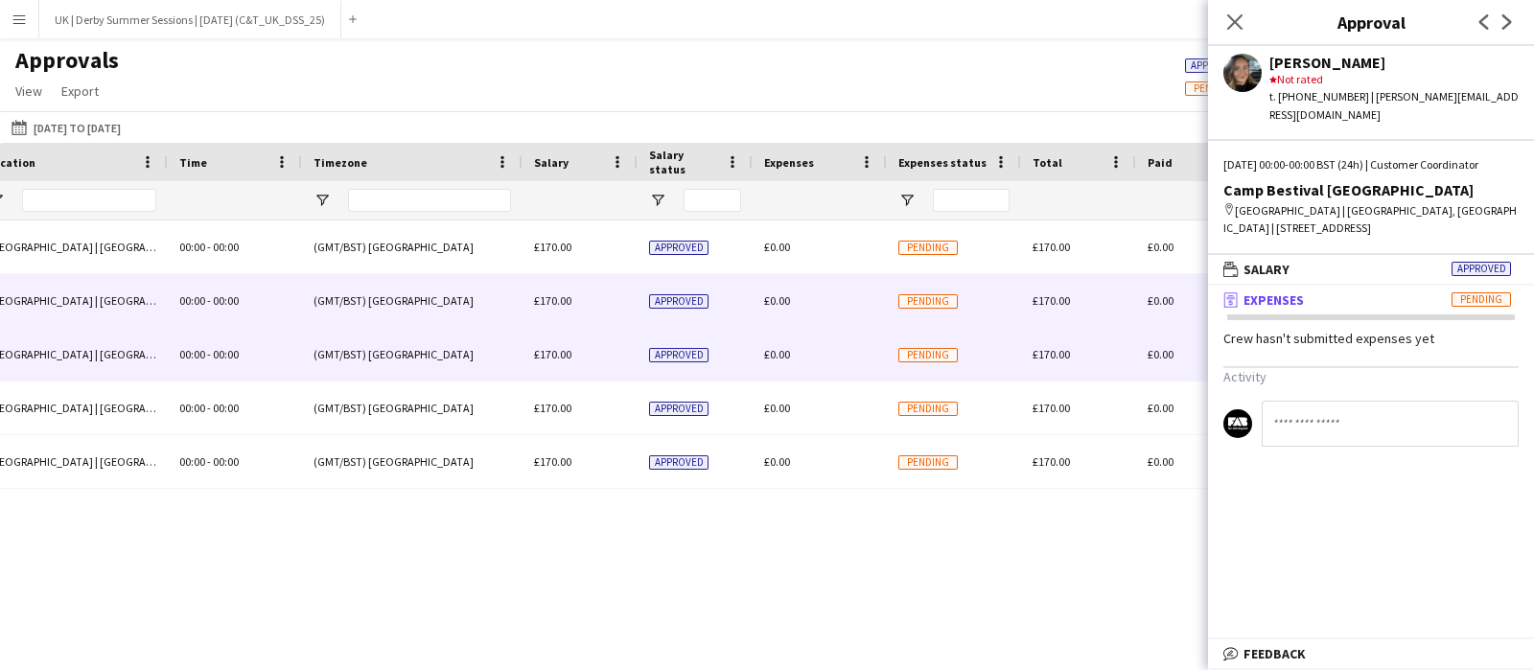
click at [785, 342] on div "£0.00" at bounding box center [819, 354] width 134 height 53
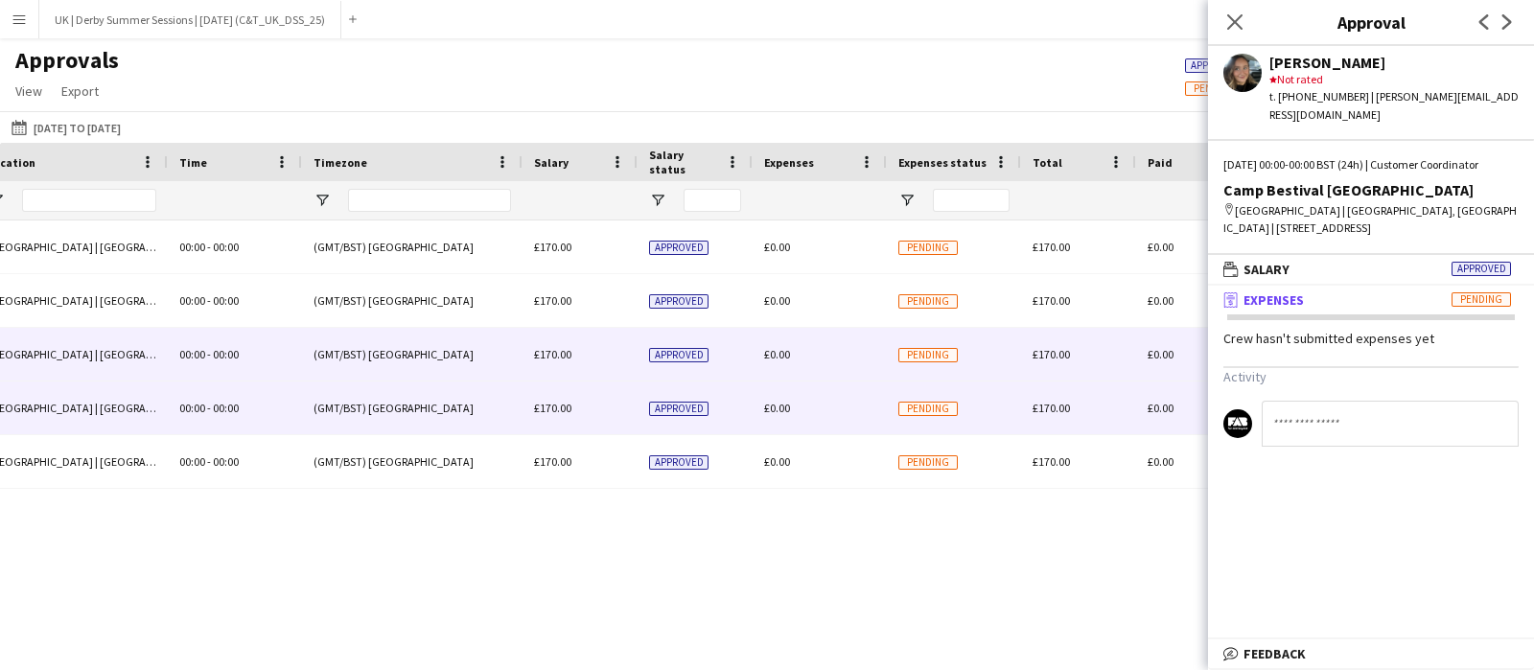
click at [795, 407] on div "£0.00" at bounding box center [819, 407] width 134 height 53
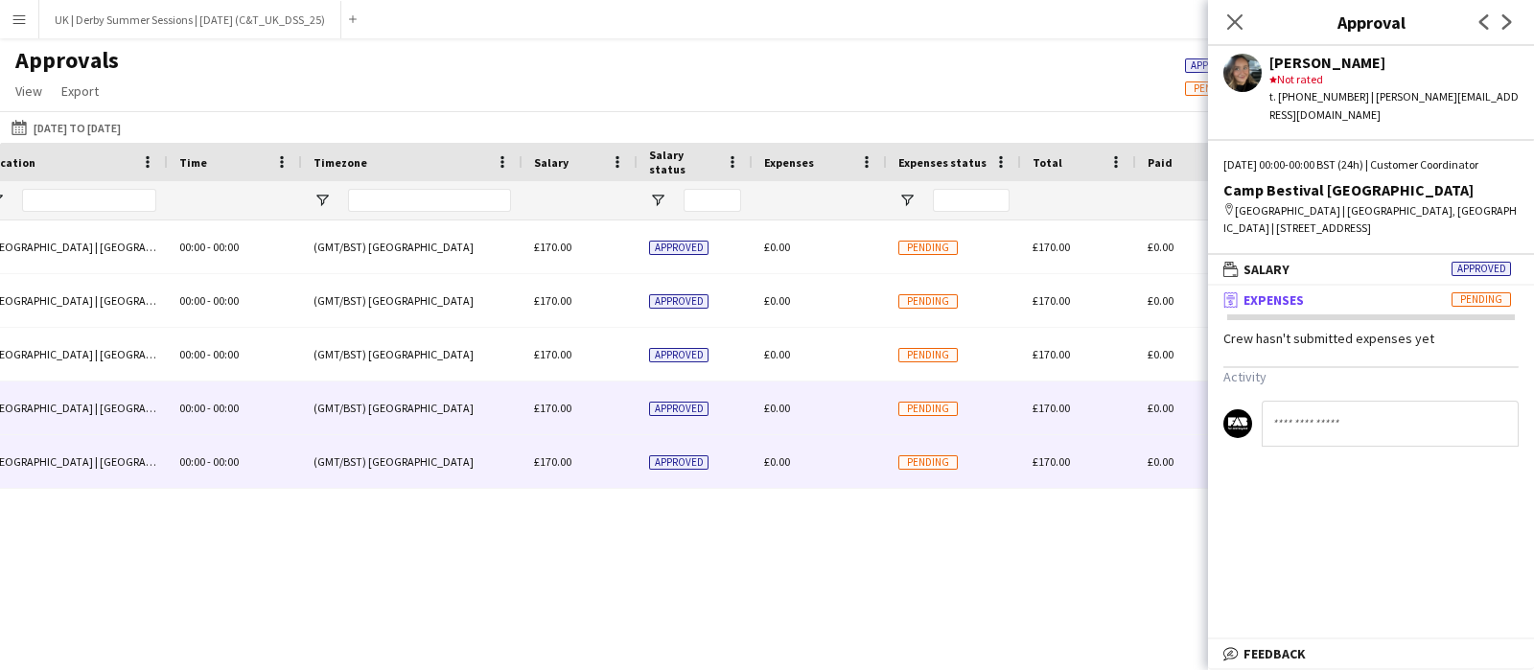
click at [783, 449] on div "£0.00" at bounding box center [819, 461] width 134 height 53
click at [786, 422] on div "£0.00" at bounding box center [819, 407] width 134 height 53
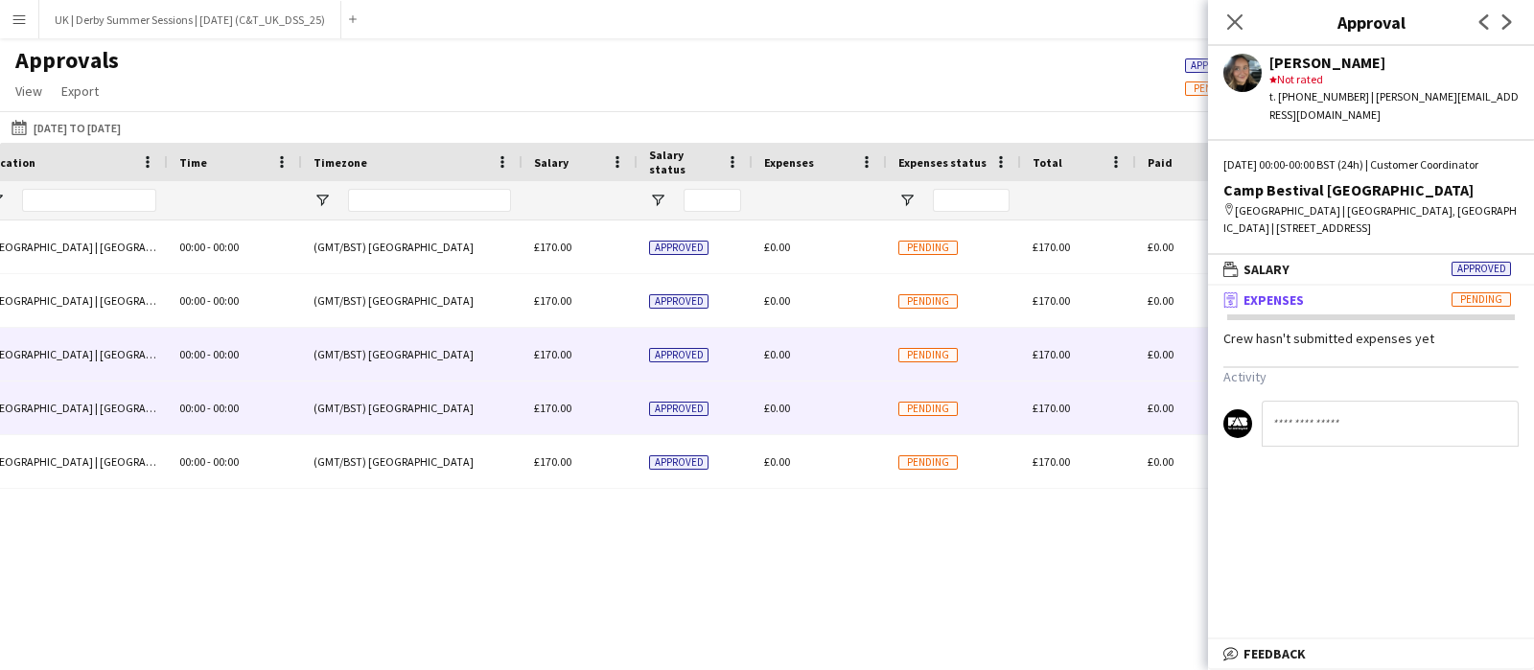
click at [790, 358] on div "£0.00" at bounding box center [819, 354] width 134 height 53
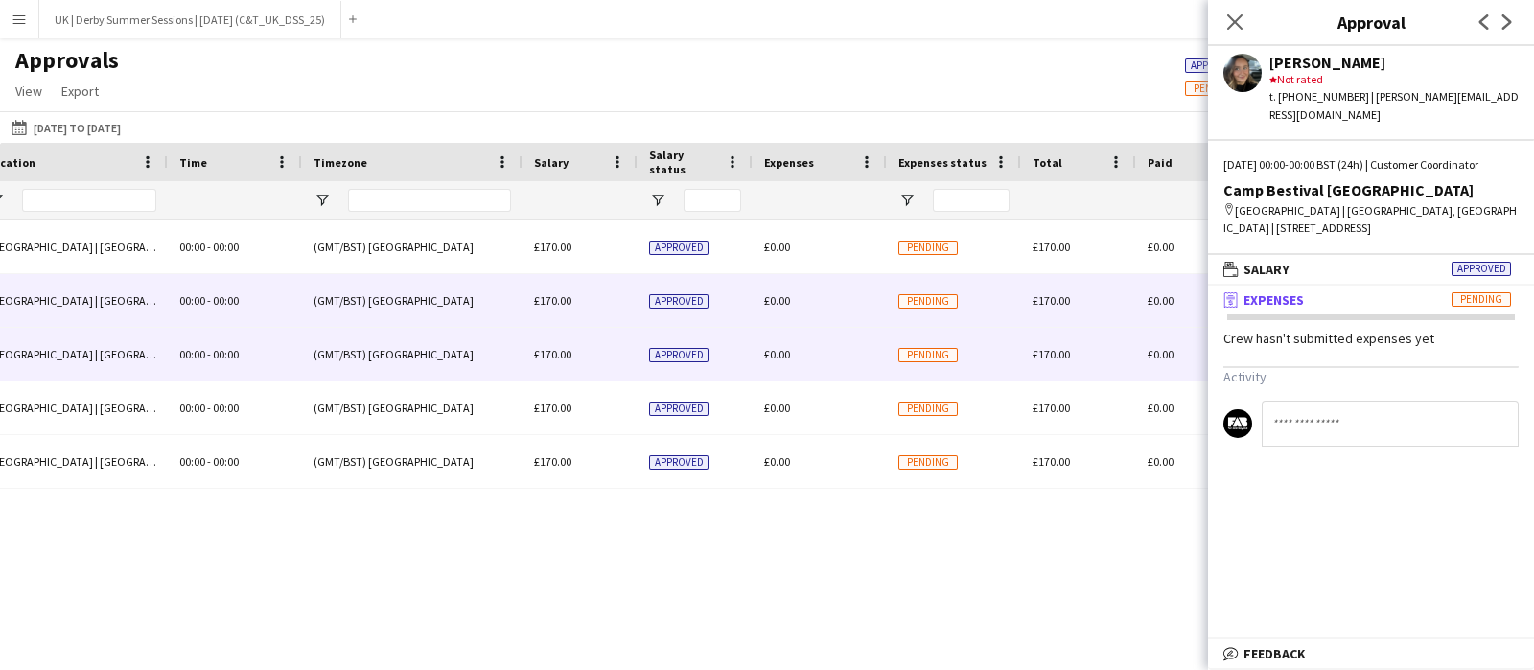
click at [785, 311] on div "£0.00" at bounding box center [819, 300] width 134 height 53
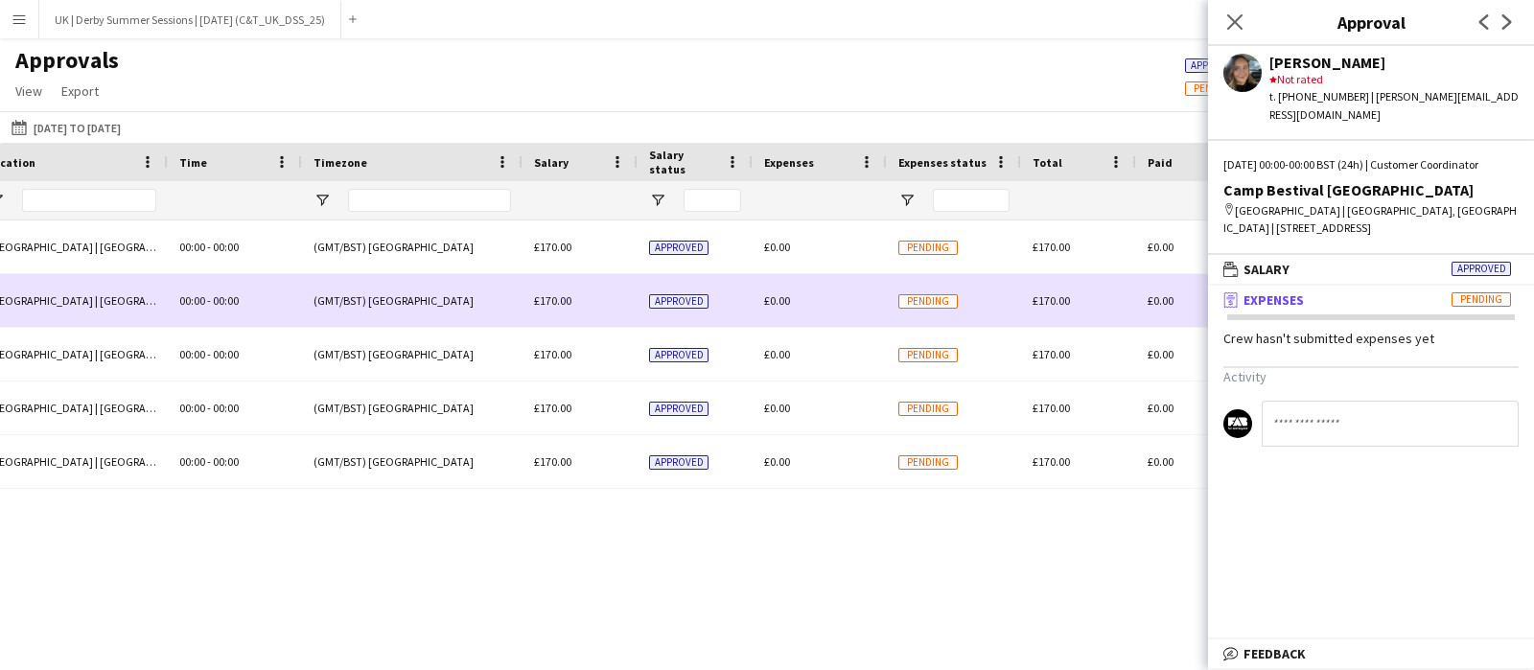
click at [785, 275] on div "£0.00" at bounding box center [819, 300] width 134 height 53
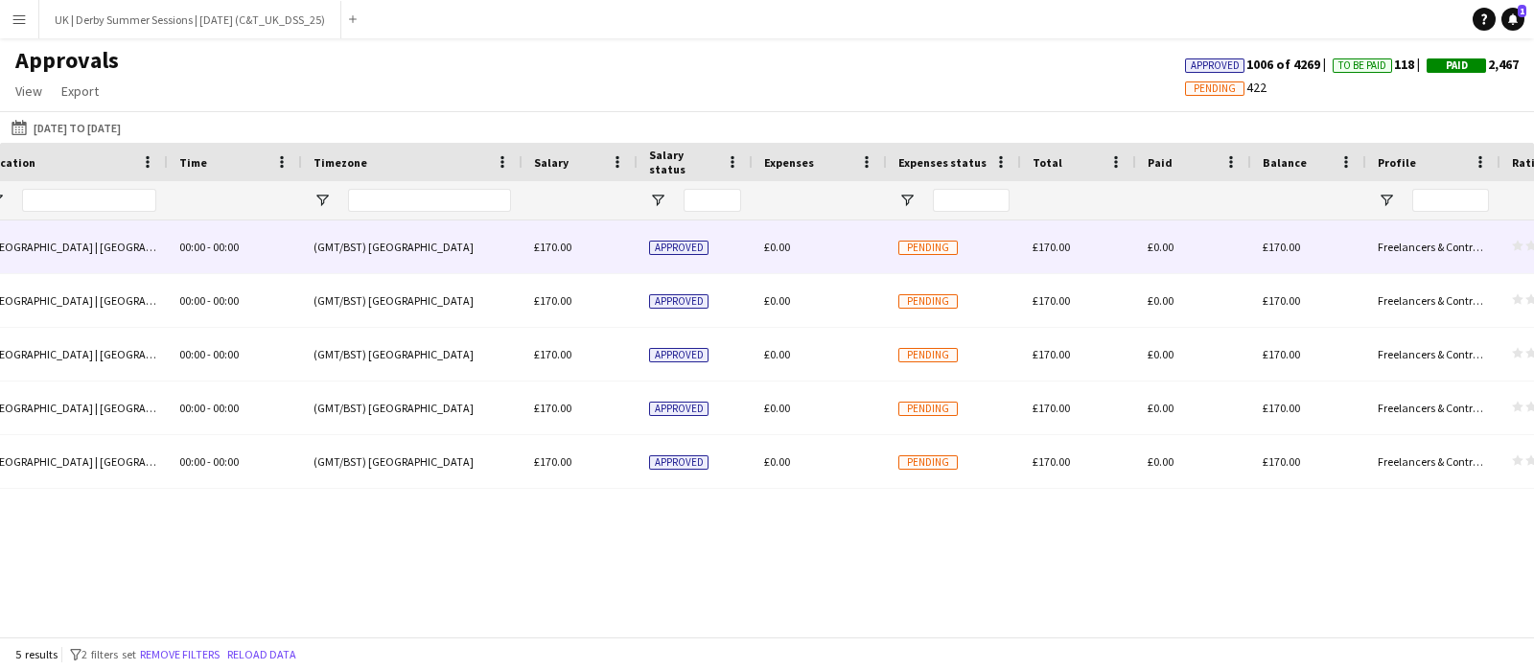
click at [773, 245] on span "£0.00" at bounding box center [777, 247] width 26 height 14
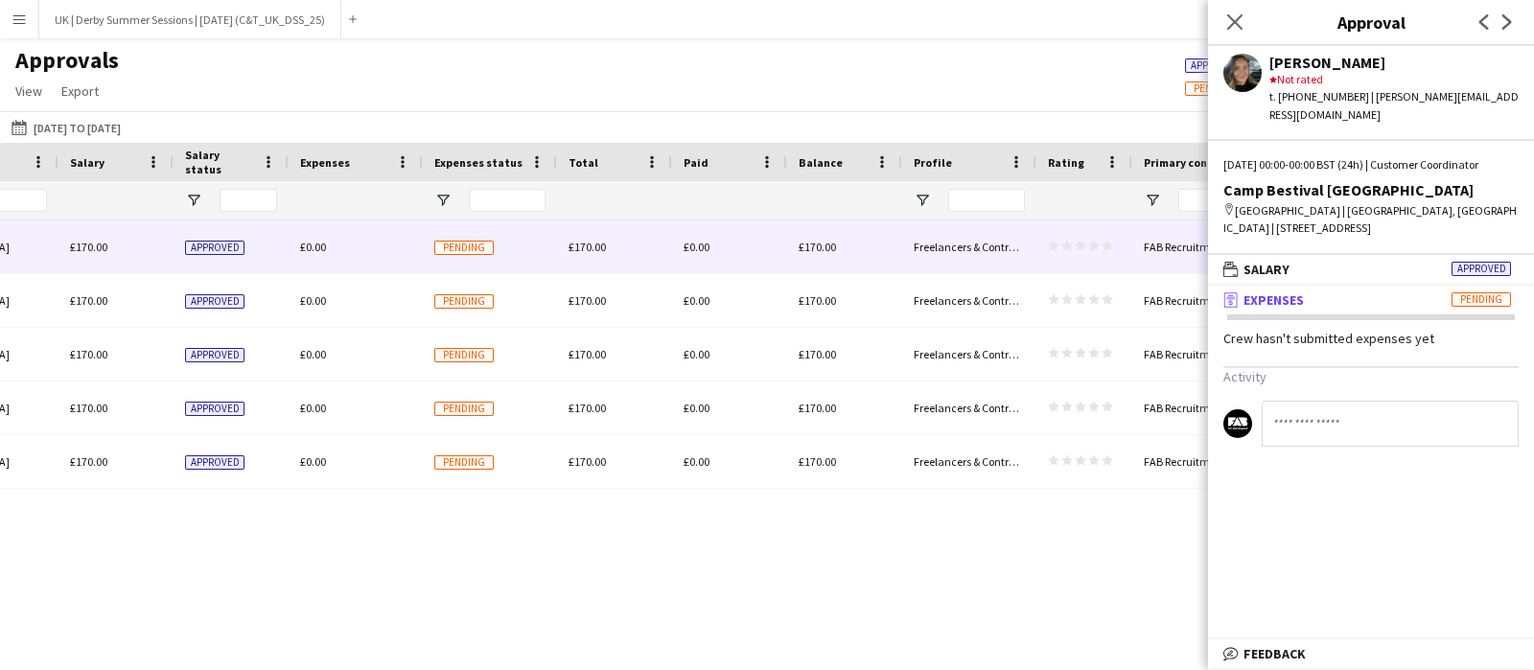
click at [1340, 419] on input at bounding box center [1389, 424] width 257 height 46
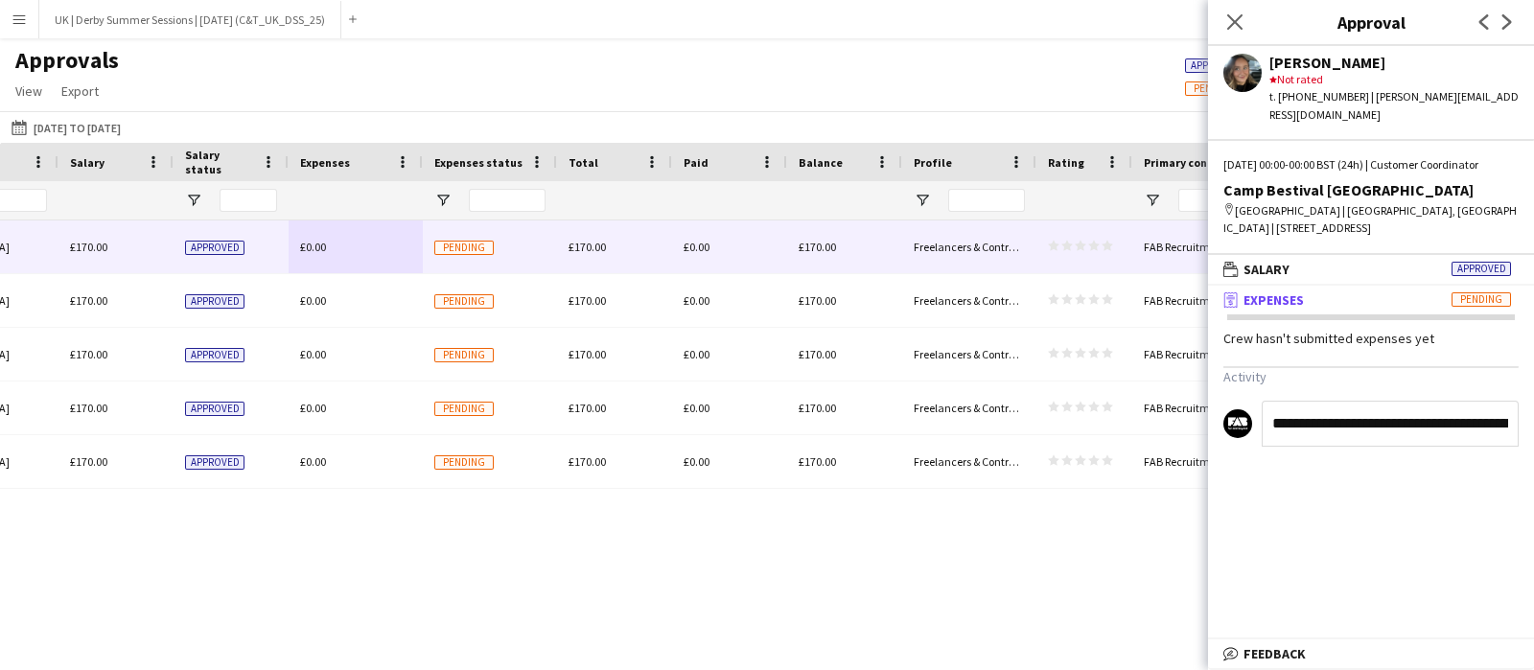
type input "**********"
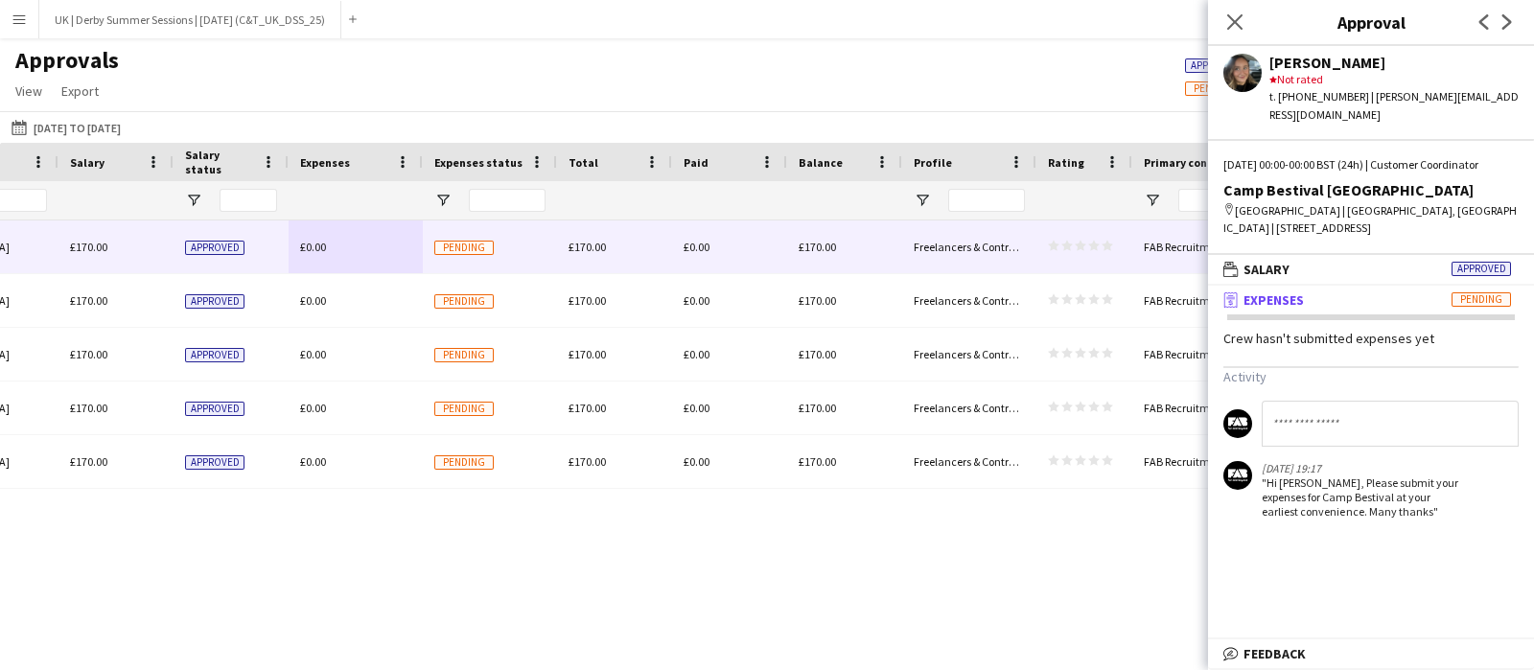
click at [1212, 33] on div "Close pop-in" at bounding box center [1235, 22] width 54 height 44
click at [1220, 30] on div "Close pop-in" at bounding box center [1235, 22] width 54 height 44
click at [1227, 25] on icon "Close pop-in" at bounding box center [1234, 21] width 18 height 18
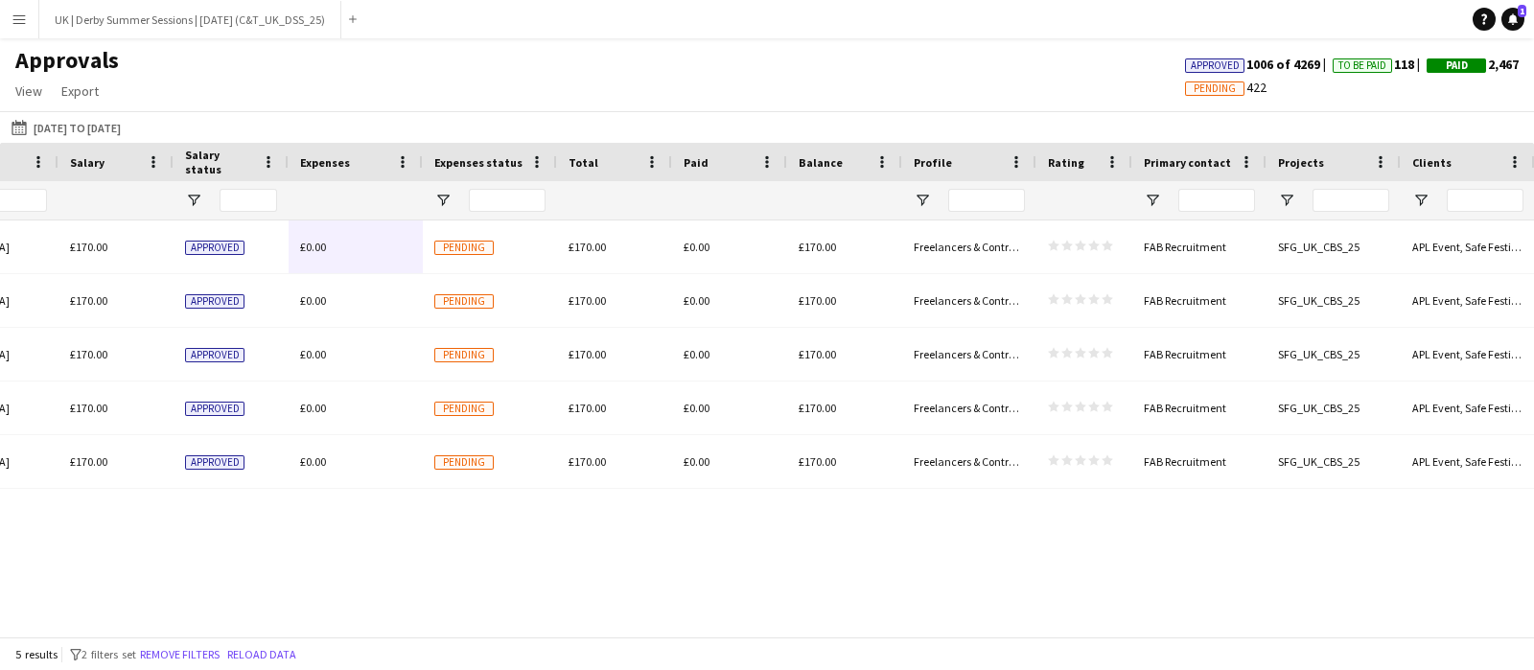
click at [24, 24] on app-icon "Menu" at bounding box center [19, 19] width 15 height 15
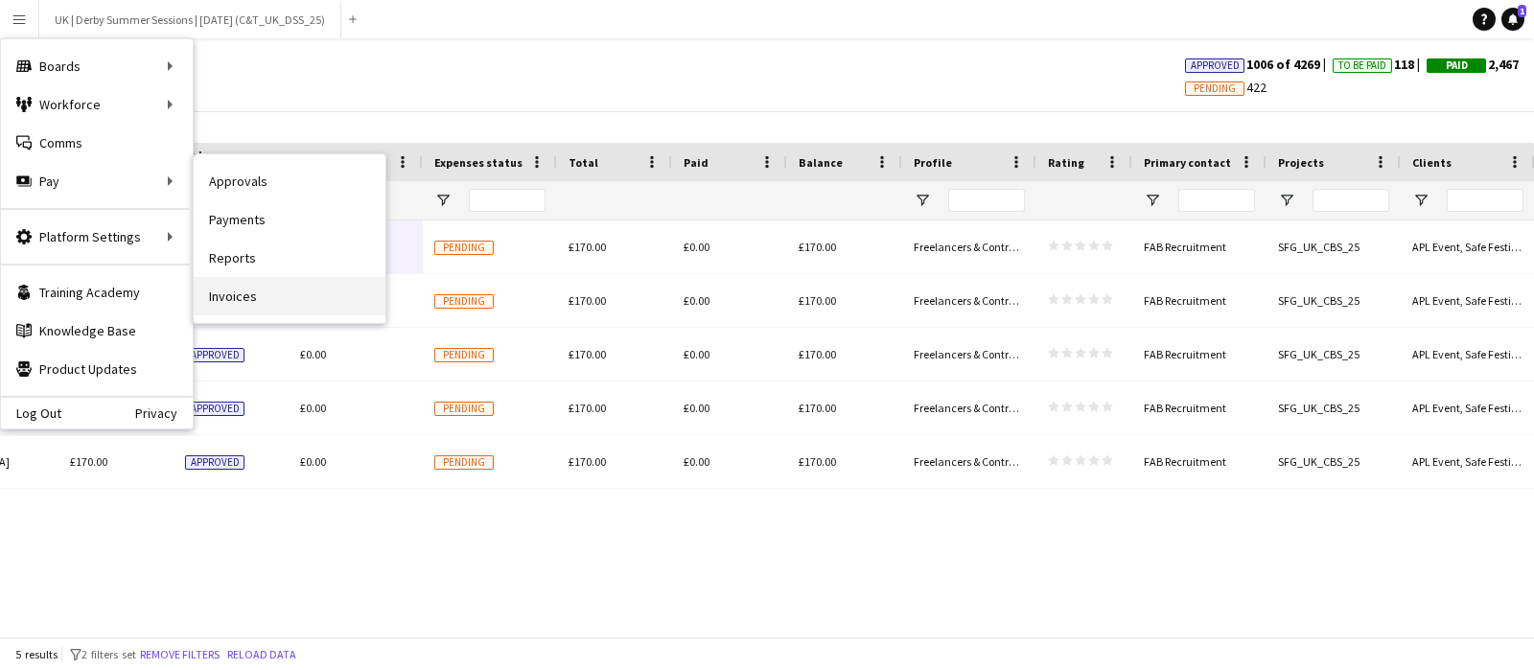
click at [234, 294] on link "Invoices" at bounding box center [290, 296] width 192 height 38
